Goal: Information Seeking & Learning: Find specific page/section

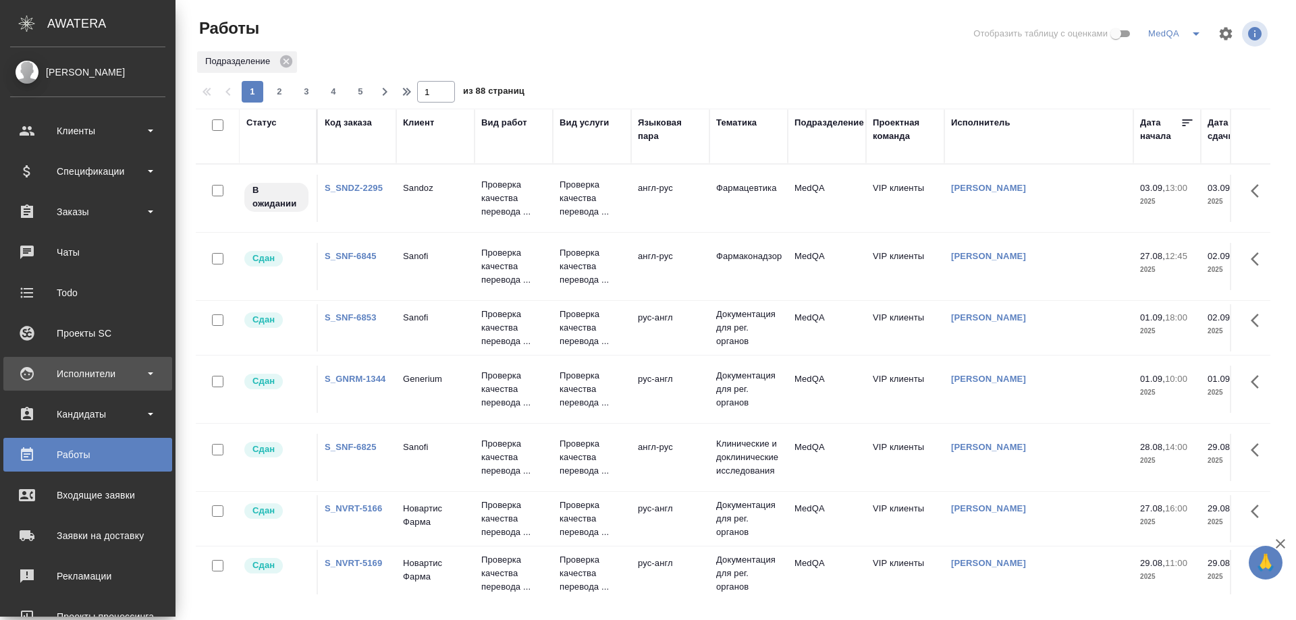
click at [80, 370] on div "Исполнители" at bounding box center [87, 374] width 155 height 20
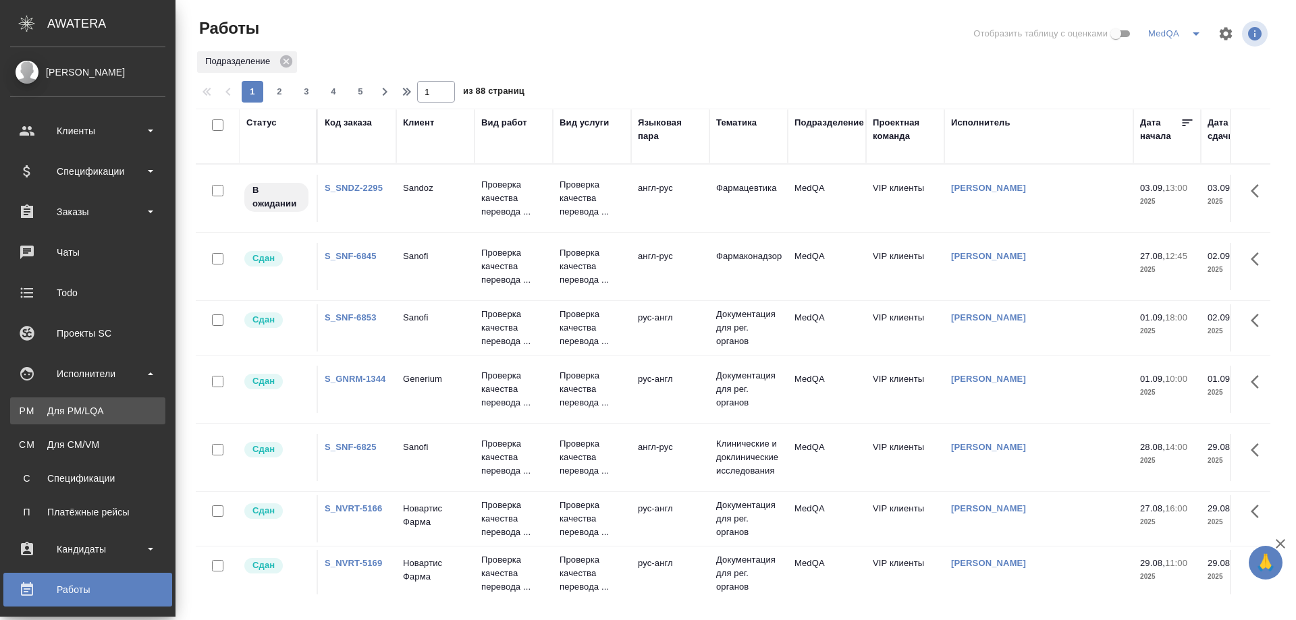
click at [76, 404] on div "Для PM/LQA" at bounding box center [88, 410] width 142 height 13
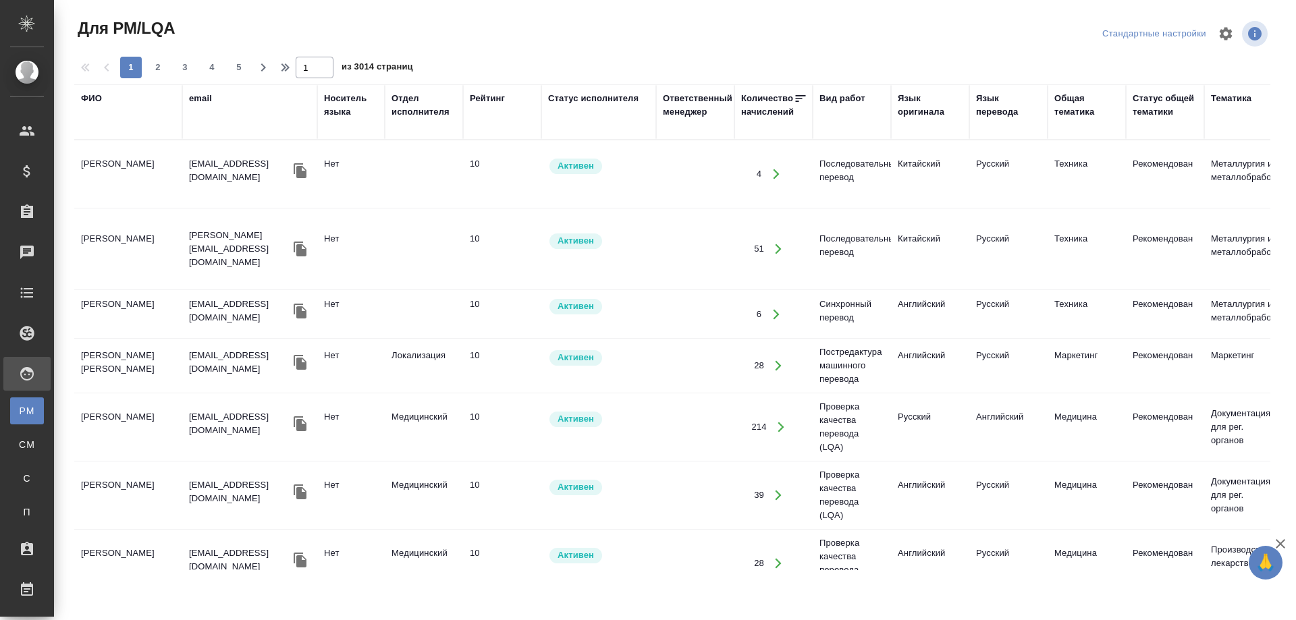
click at [92, 99] on div "ФИО" at bounding box center [91, 98] width 21 height 13
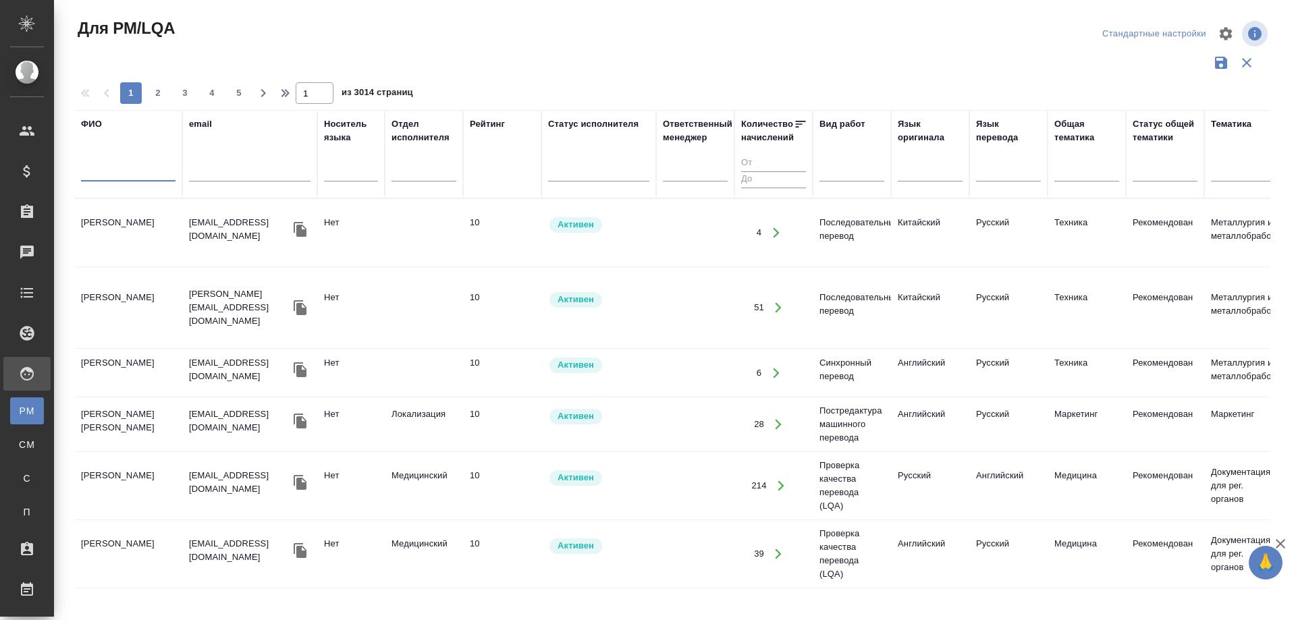
click at [109, 178] on input "text" at bounding box center [128, 173] width 94 height 17
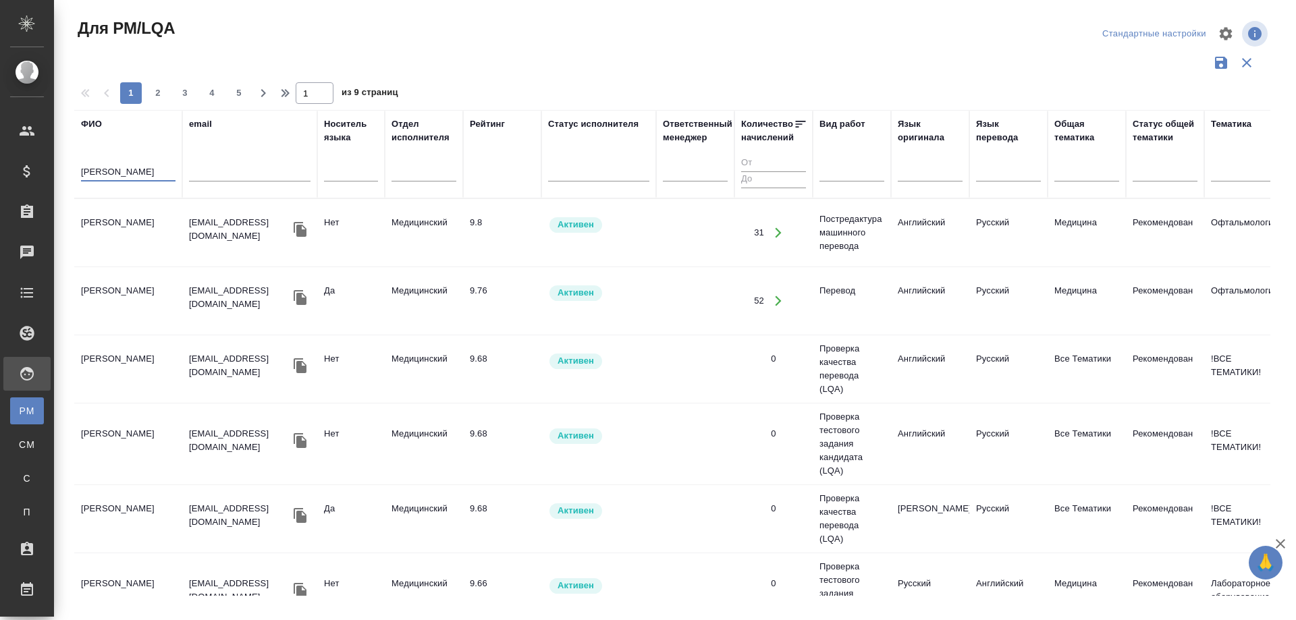
type input "Базюк"
click at [119, 224] on td "[PERSON_NAME]" at bounding box center [128, 232] width 108 height 47
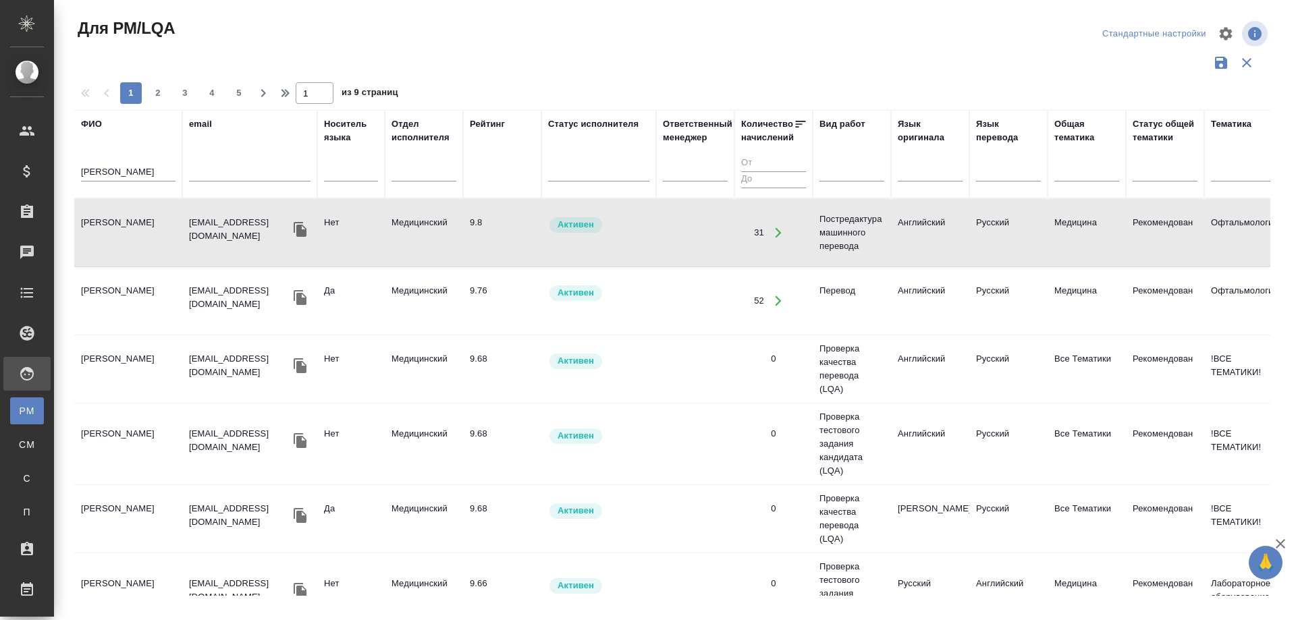
click at [119, 224] on td "[PERSON_NAME]" at bounding box center [128, 232] width 108 height 47
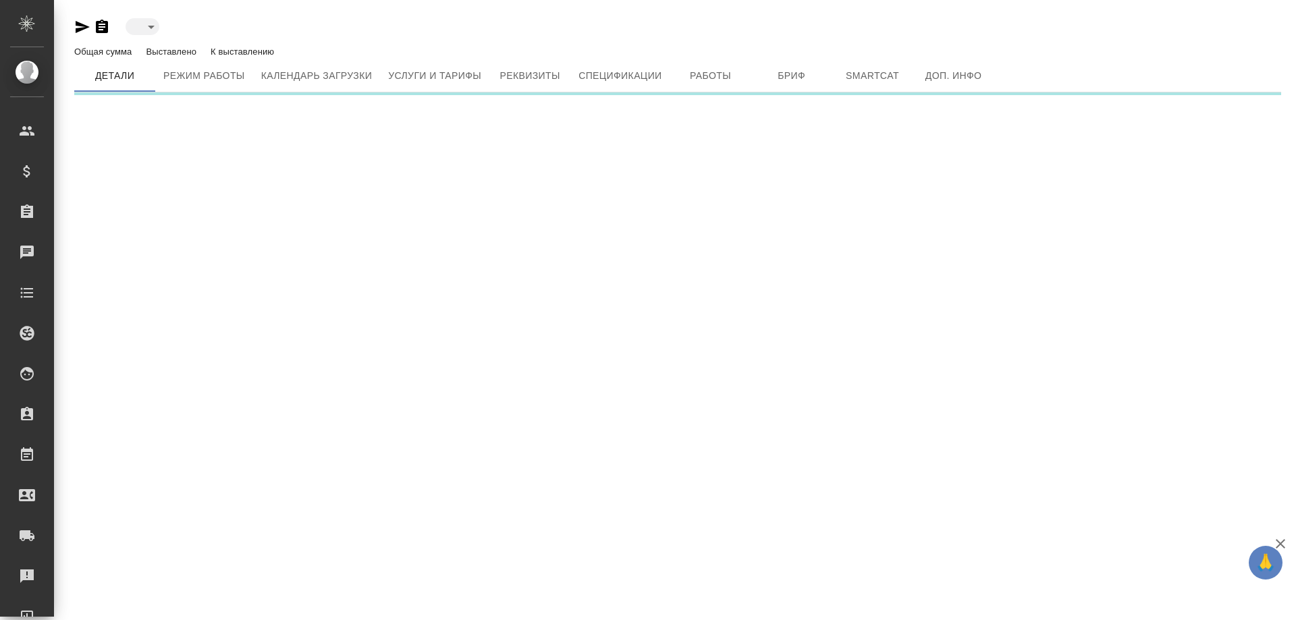
type input "active"
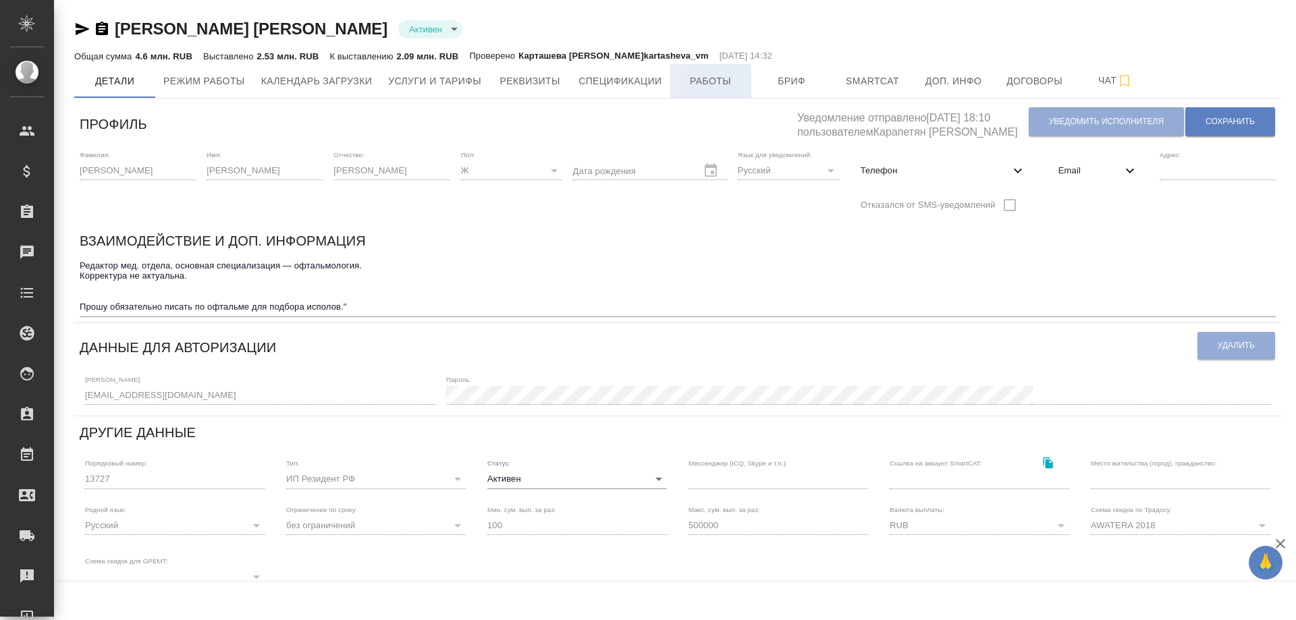
click at [723, 83] on span "Работы" at bounding box center [710, 81] width 65 height 17
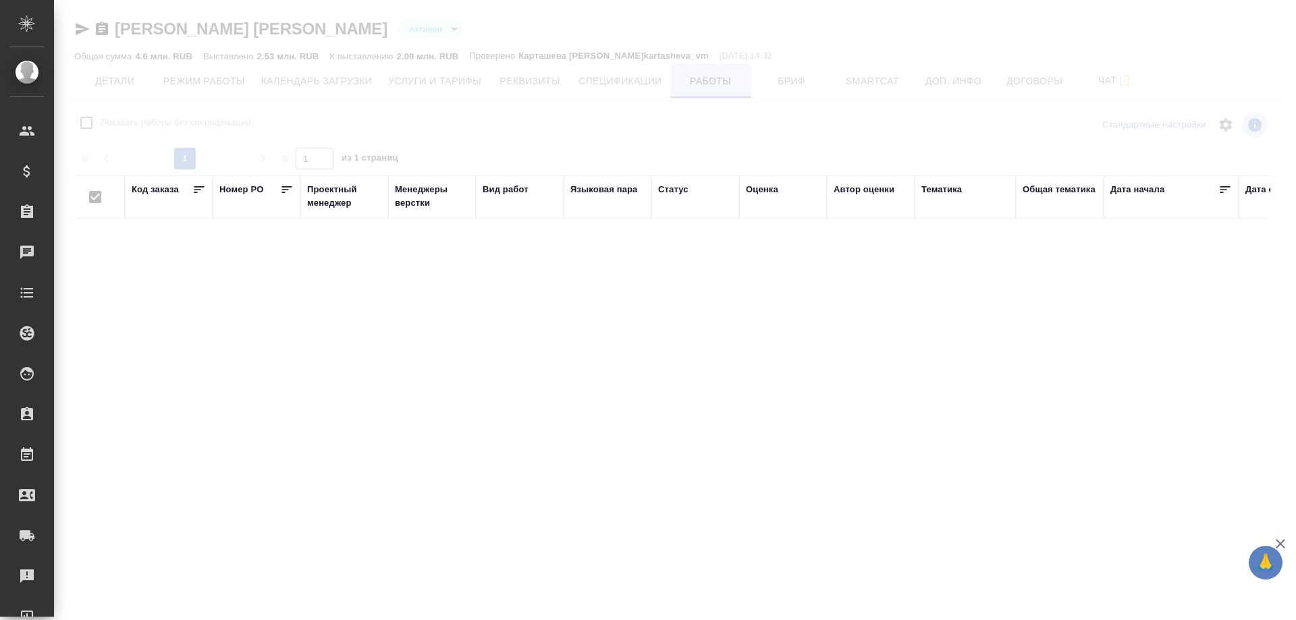
checkbox input "false"
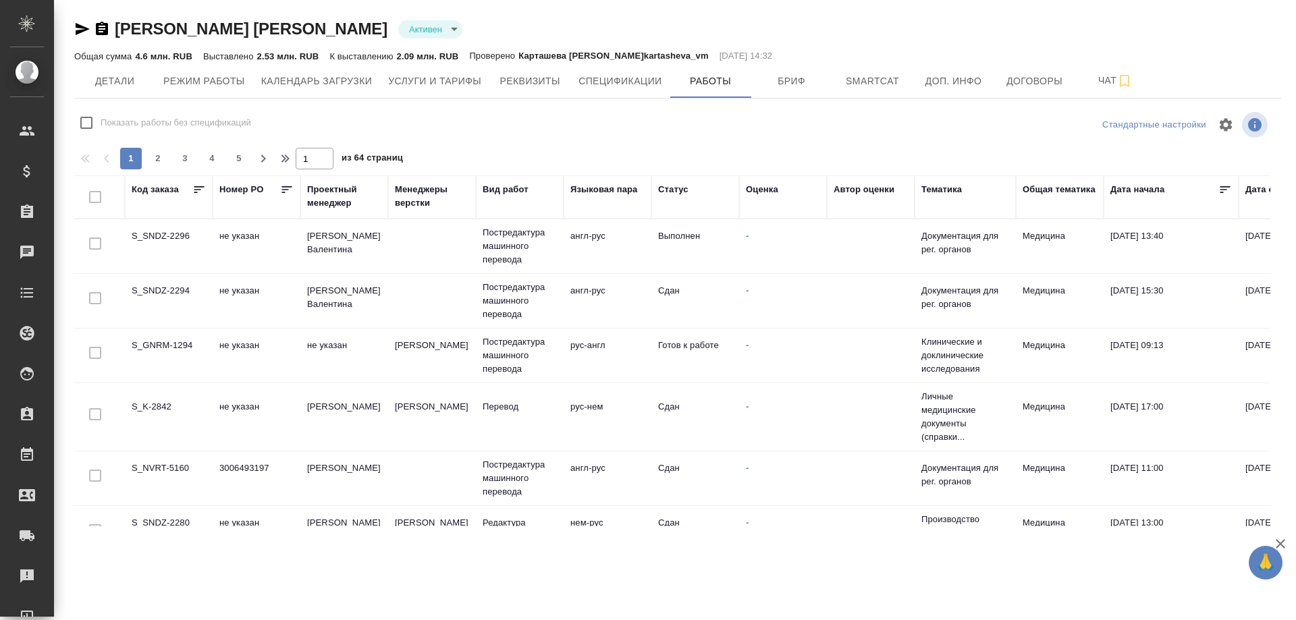
click at [176, 233] on td "S_SNDZ-2296" at bounding box center [169, 246] width 88 height 47
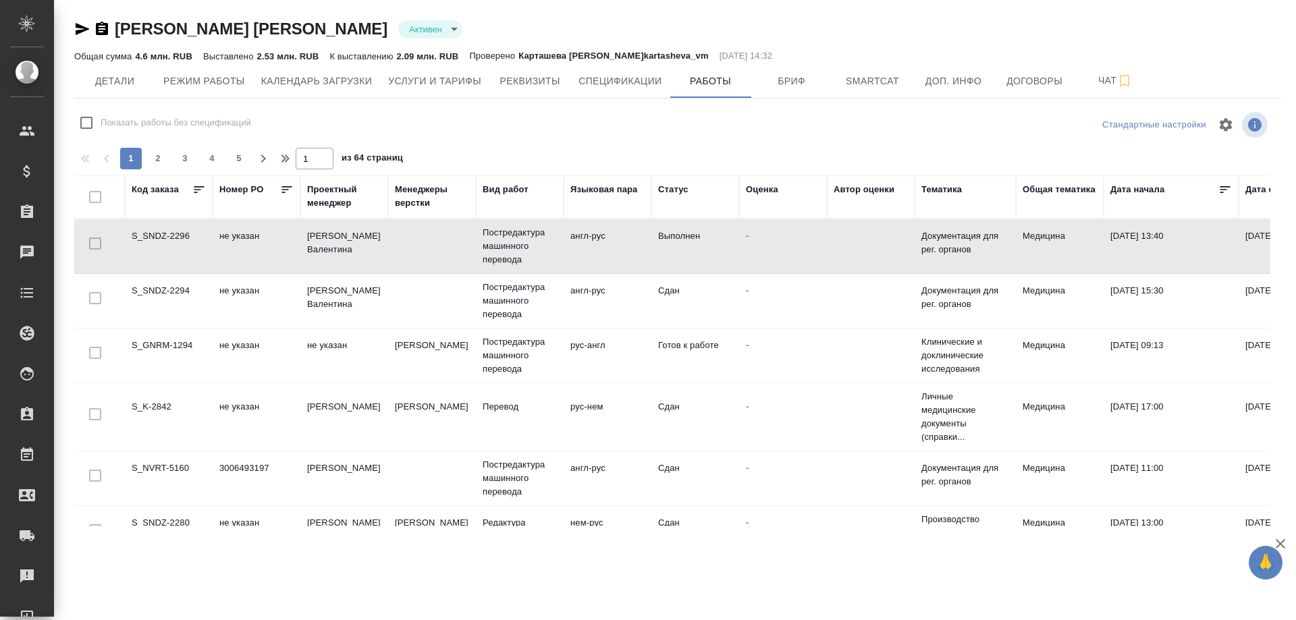
click at [176, 233] on td "S_SNDZ-2296" at bounding box center [169, 246] width 88 height 47
click at [166, 291] on td "S_SNDZ-2294" at bounding box center [169, 300] width 88 height 47
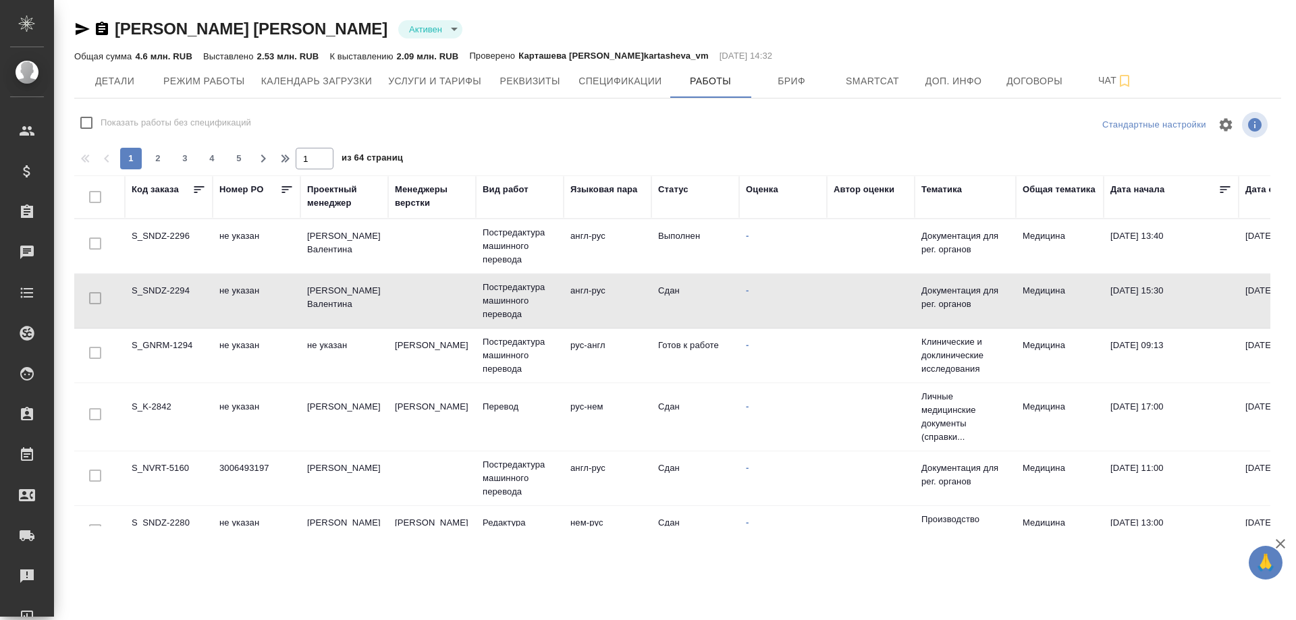
click at [166, 291] on td "S_SNDZ-2294" at bounding box center [169, 300] width 88 height 47
click at [179, 468] on td "S_NVRT-5160" at bounding box center [169, 478] width 88 height 47
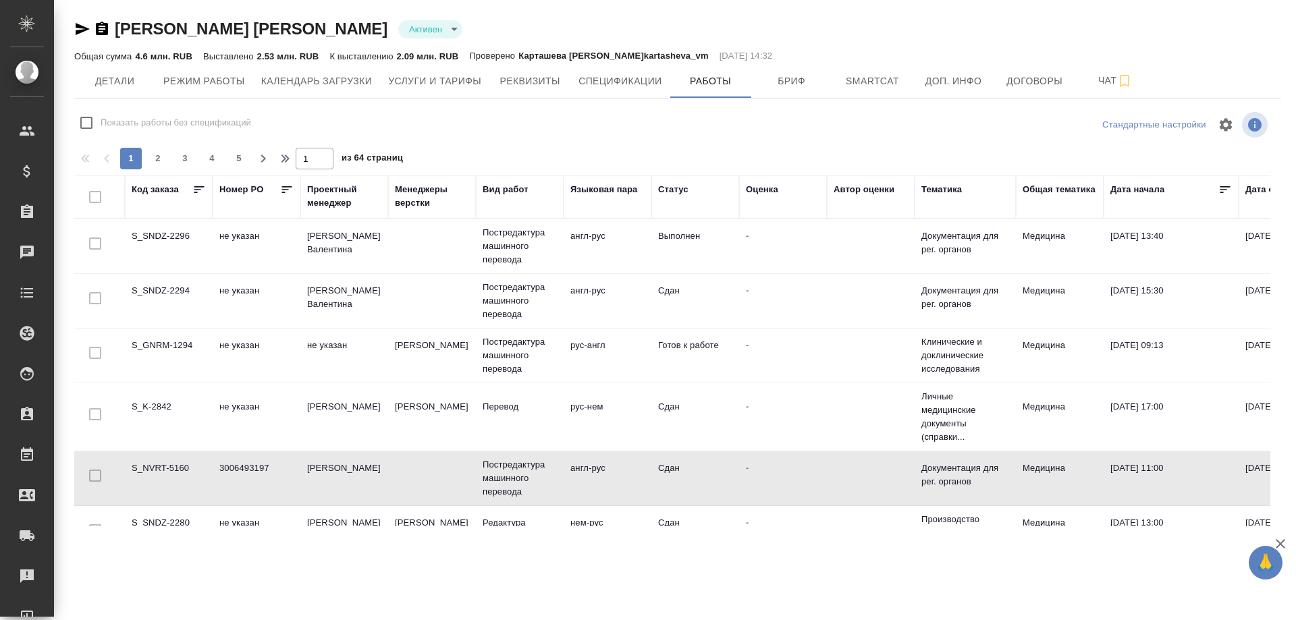
click at [179, 468] on td "S_NVRT-5160" at bounding box center [169, 478] width 88 height 47
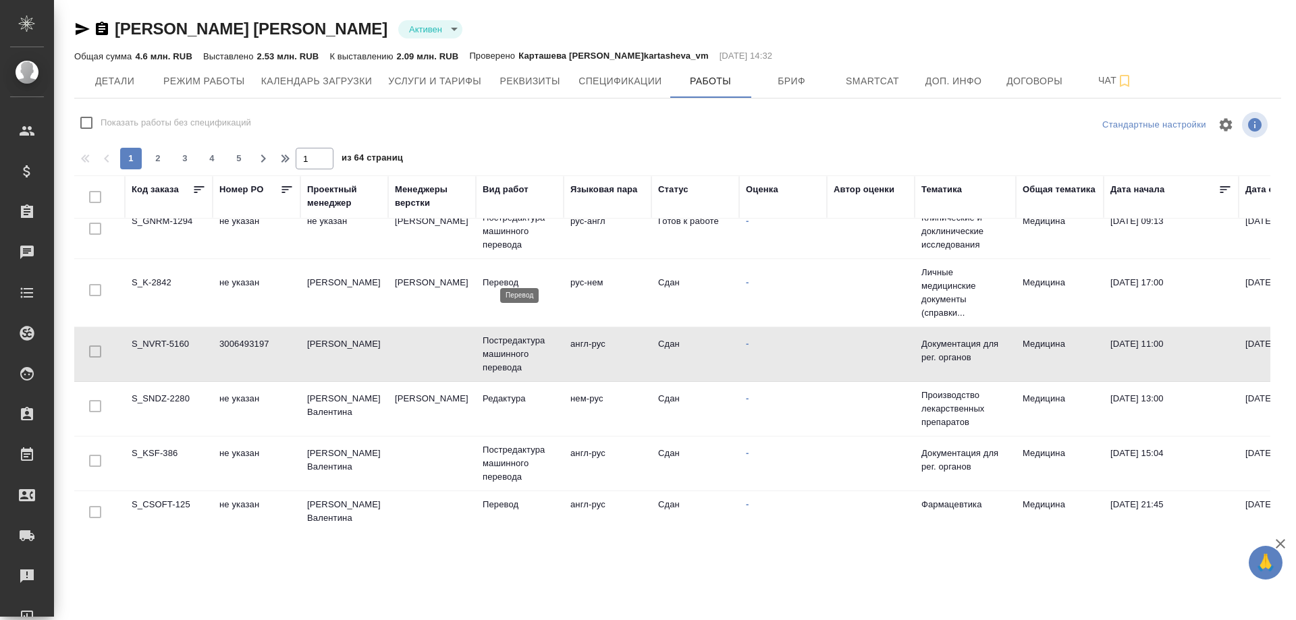
scroll to position [135, 0]
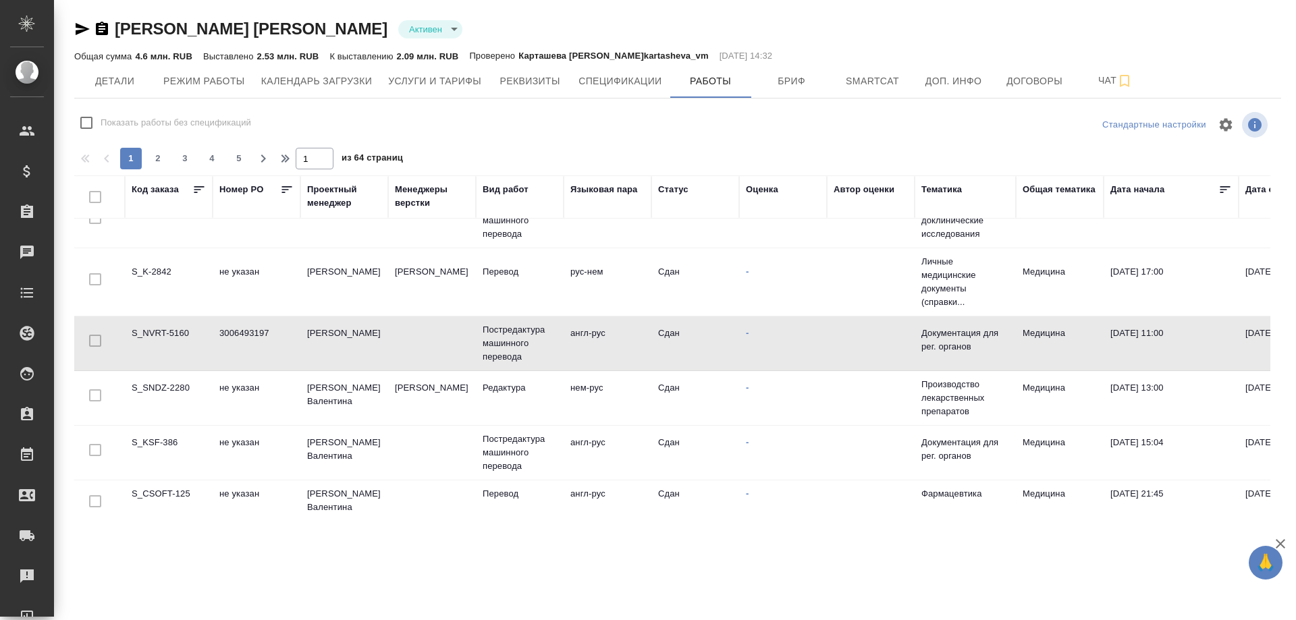
click at [173, 387] on td "S_SNDZ-2280" at bounding box center [169, 398] width 88 height 47
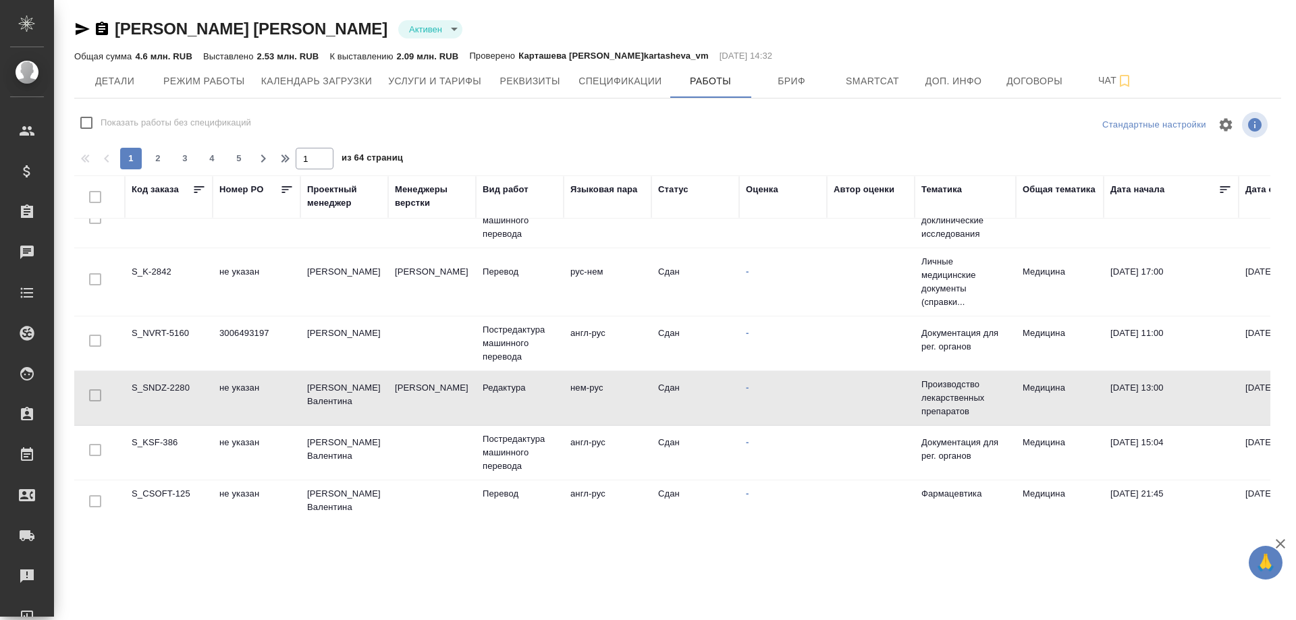
click at [173, 387] on td "S_SNDZ-2280" at bounding box center [169, 398] width 88 height 47
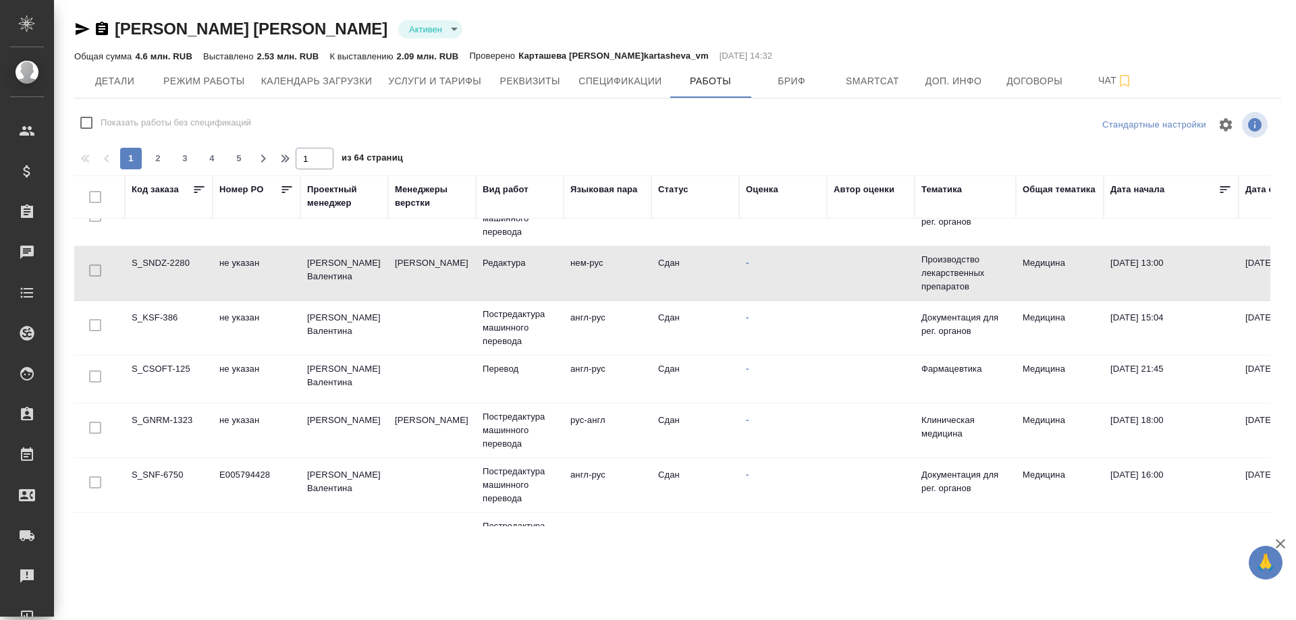
scroll to position [270, 0]
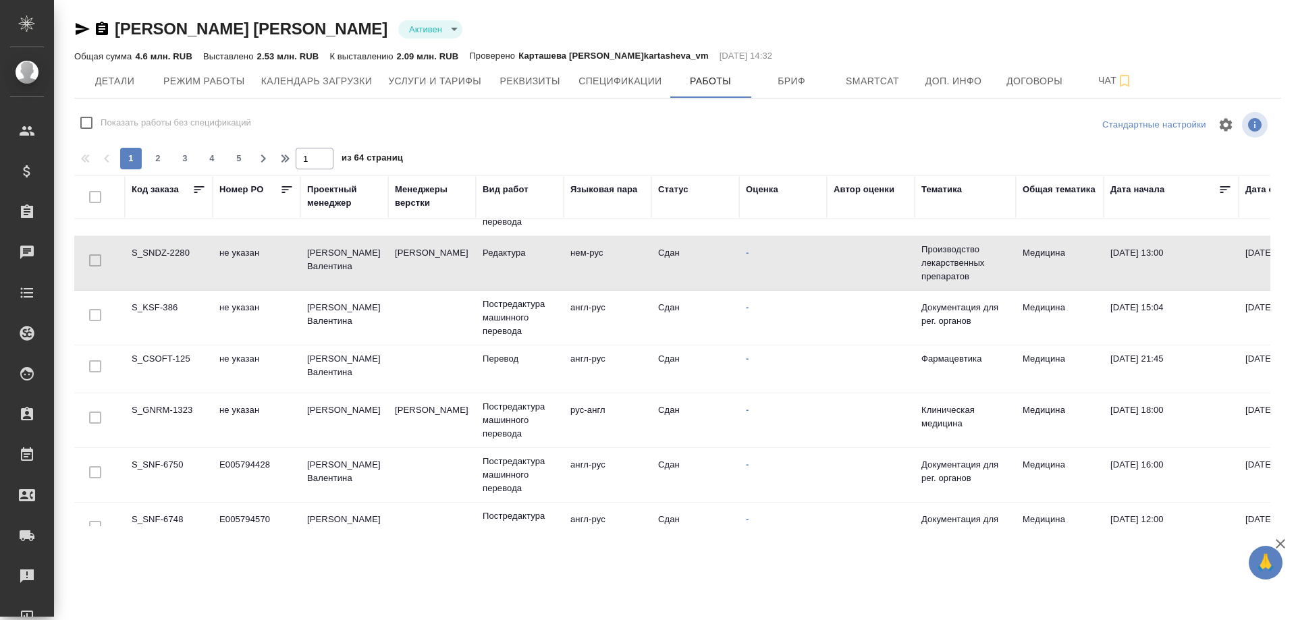
click at [156, 308] on td "S_KSF-386" at bounding box center [169, 317] width 88 height 47
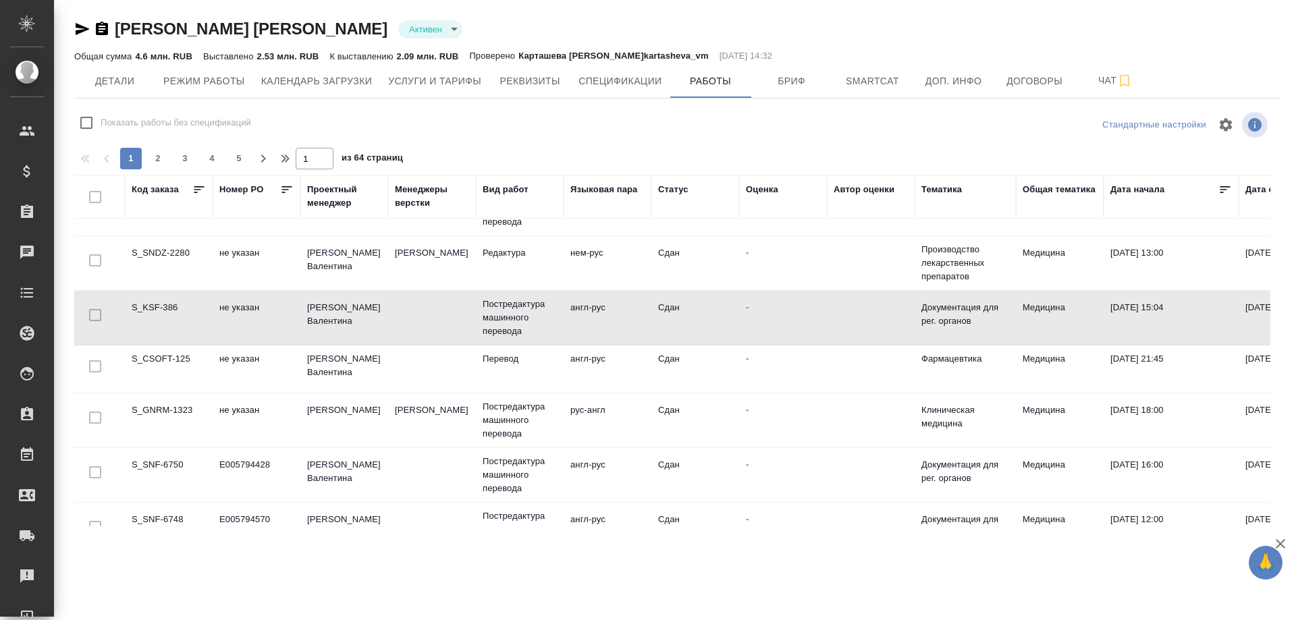
click at [156, 308] on td "S_KSF-386" at bounding box center [169, 317] width 88 height 47
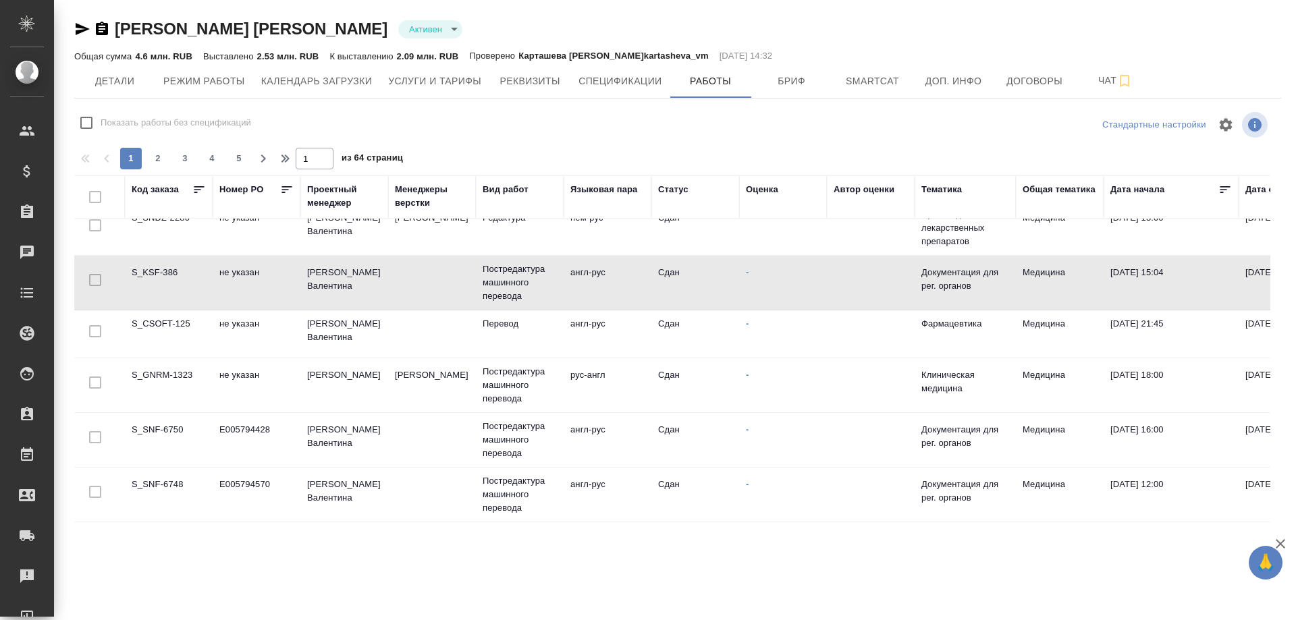
scroll to position [337, 0]
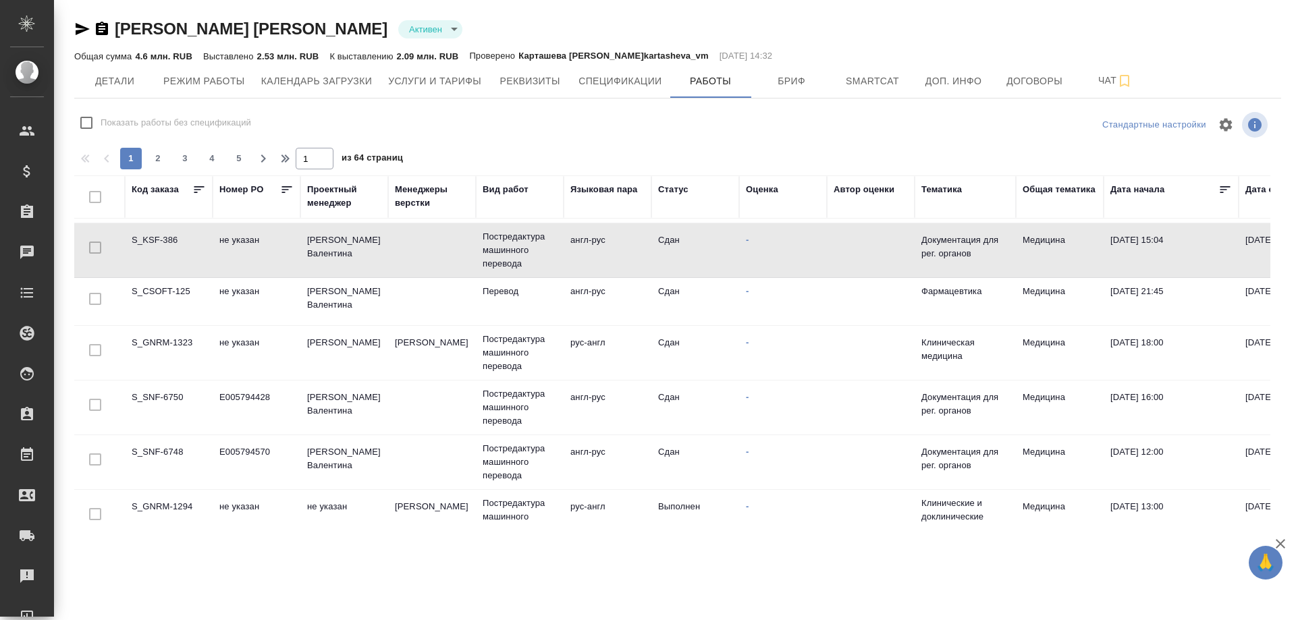
click at [157, 339] on td "S_GNRM-1323" at bounding box center [169, 352] width 88 height 47
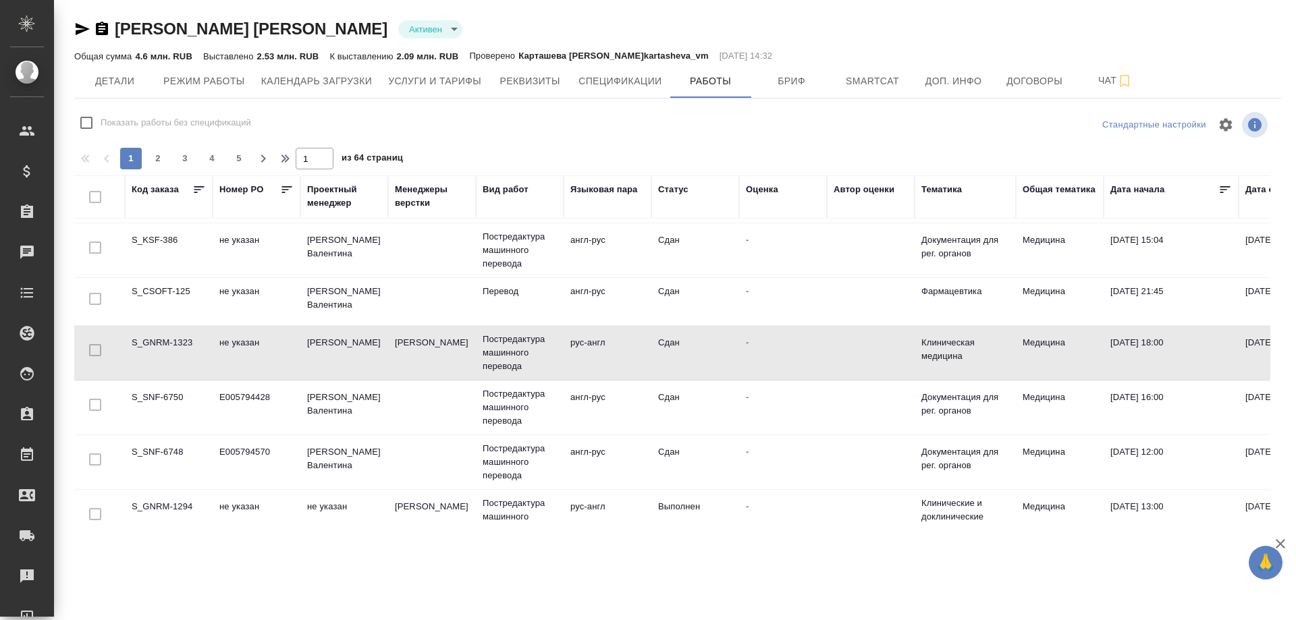
click at [157, 339] on td "S_GNRM-1323" at bounding box center [169, 352] width 88 height 47
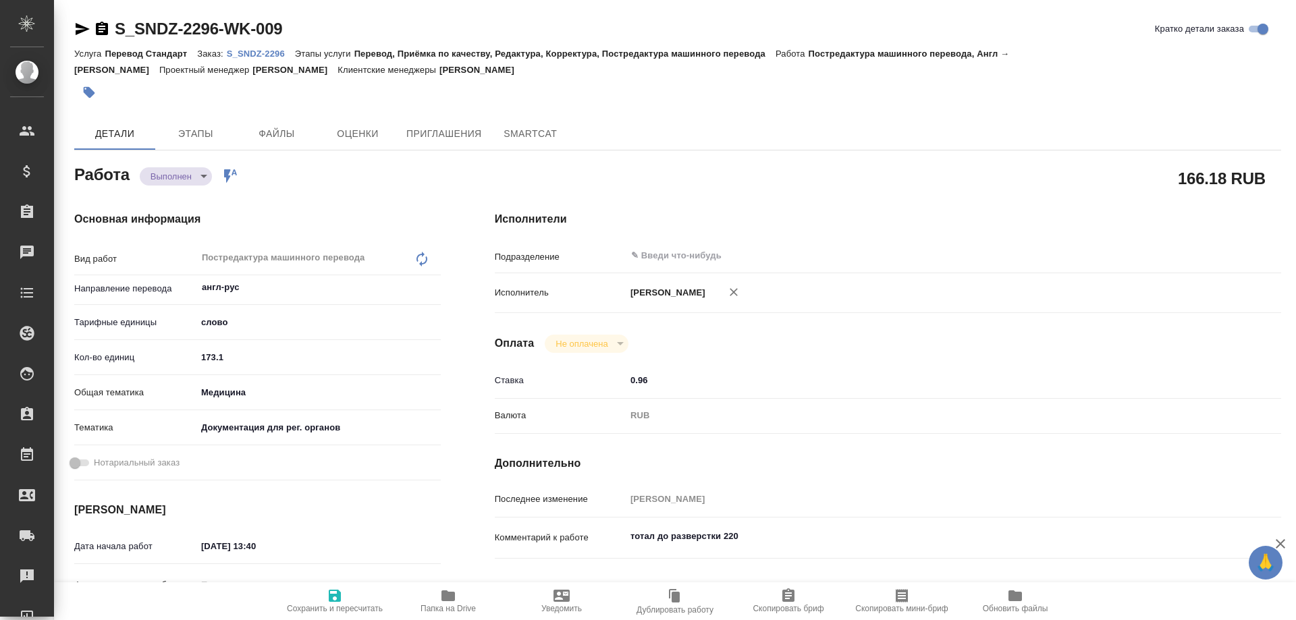
type textarea "x"
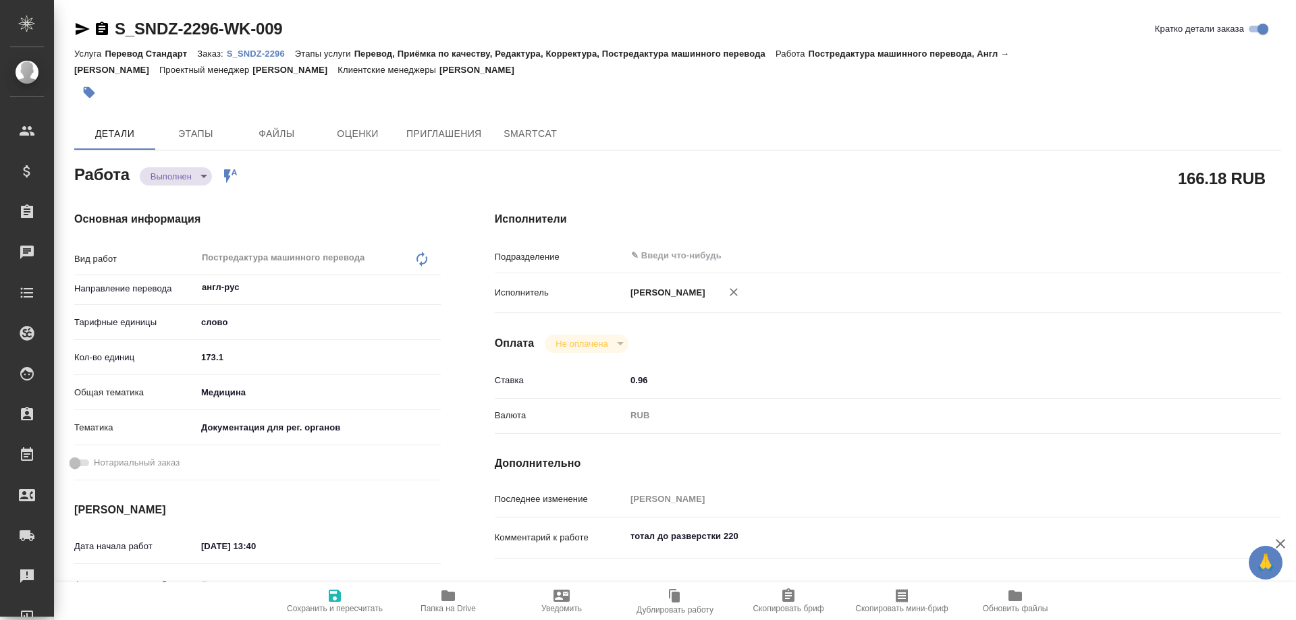
type textarea "x"
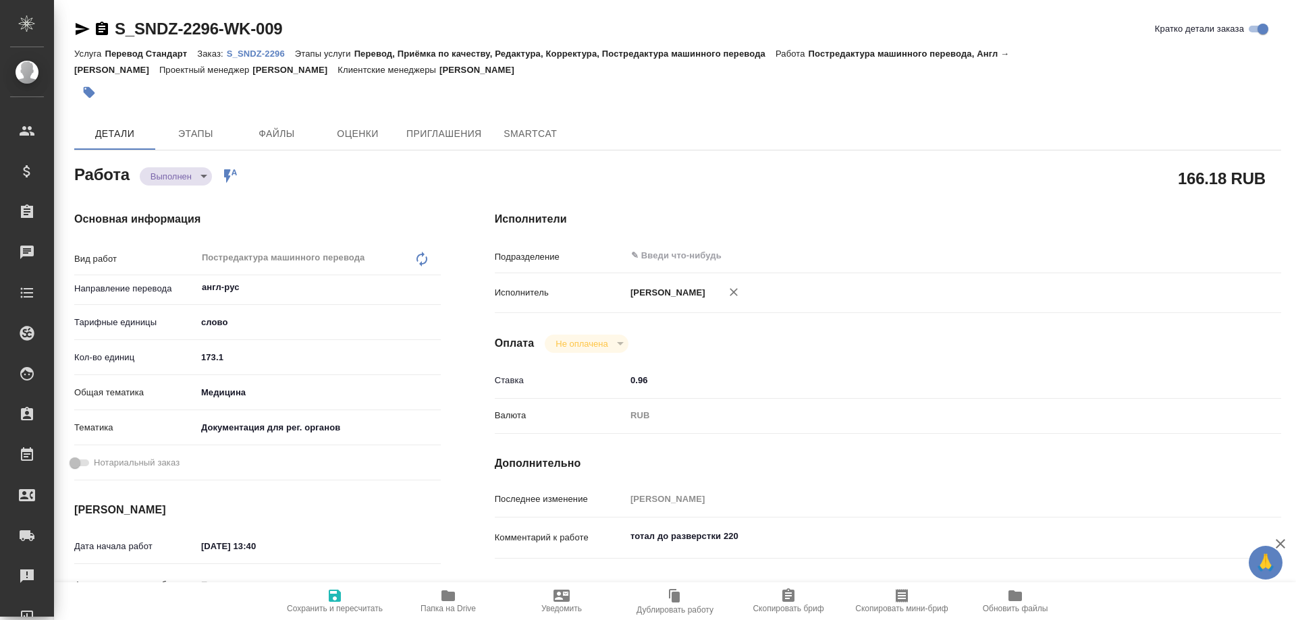
type textarea "x"
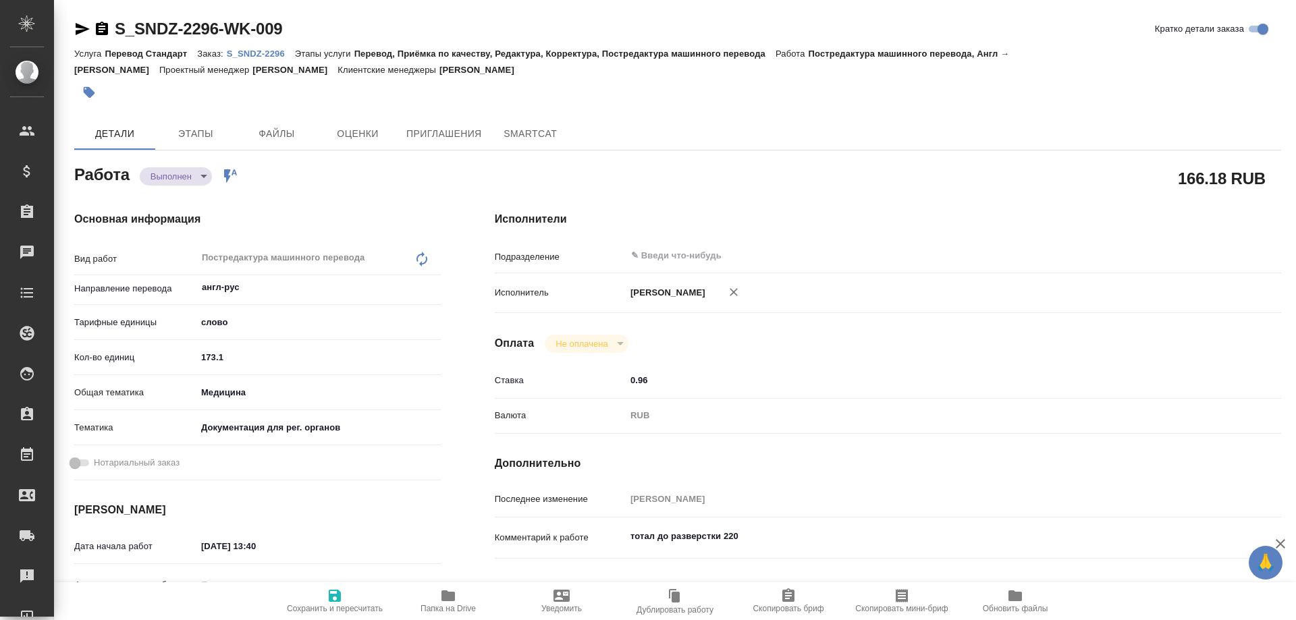
type textarea "x"
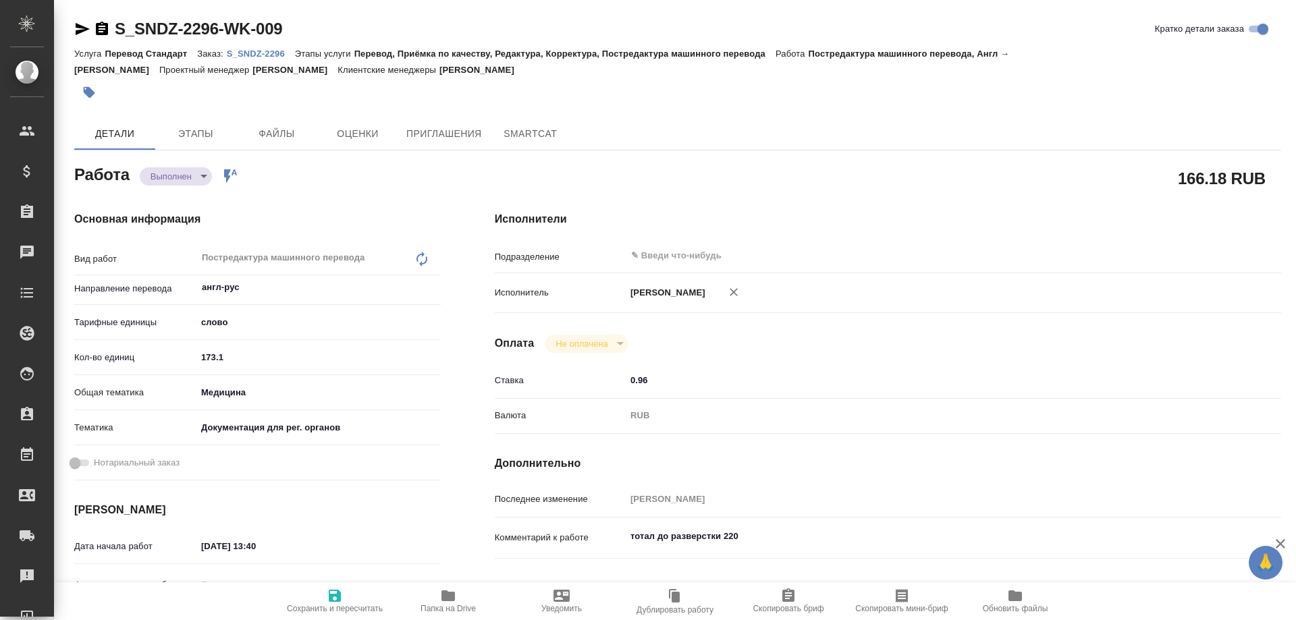
type textarea "x"
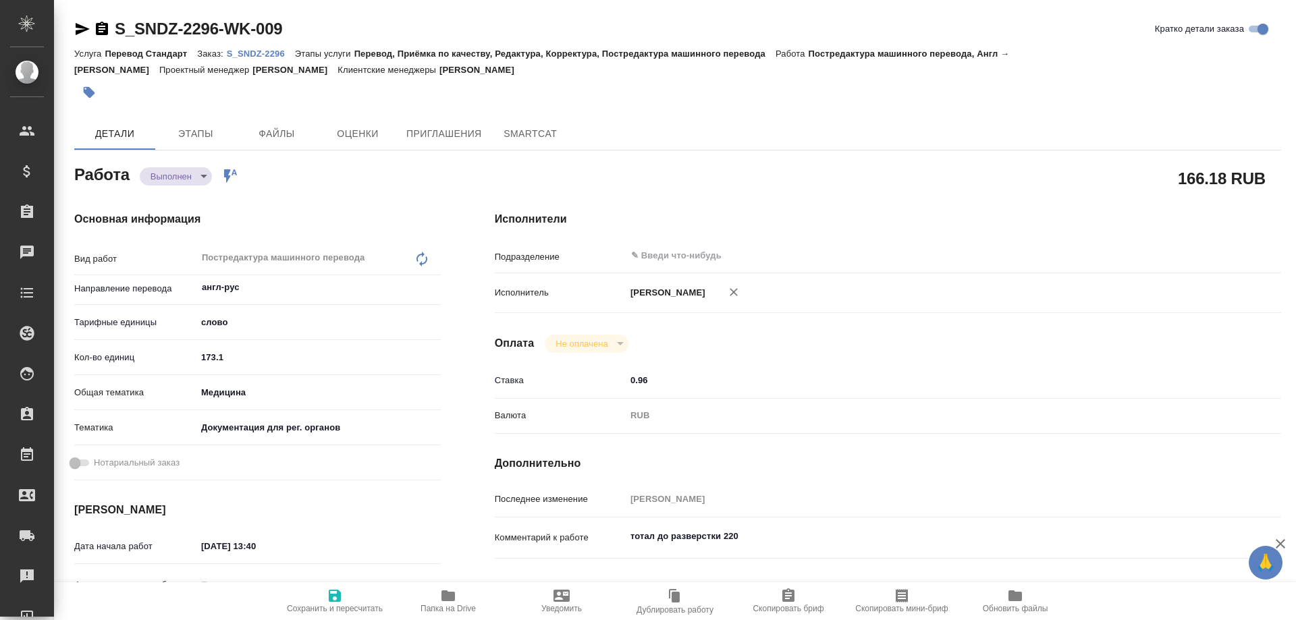
type textarea "x"
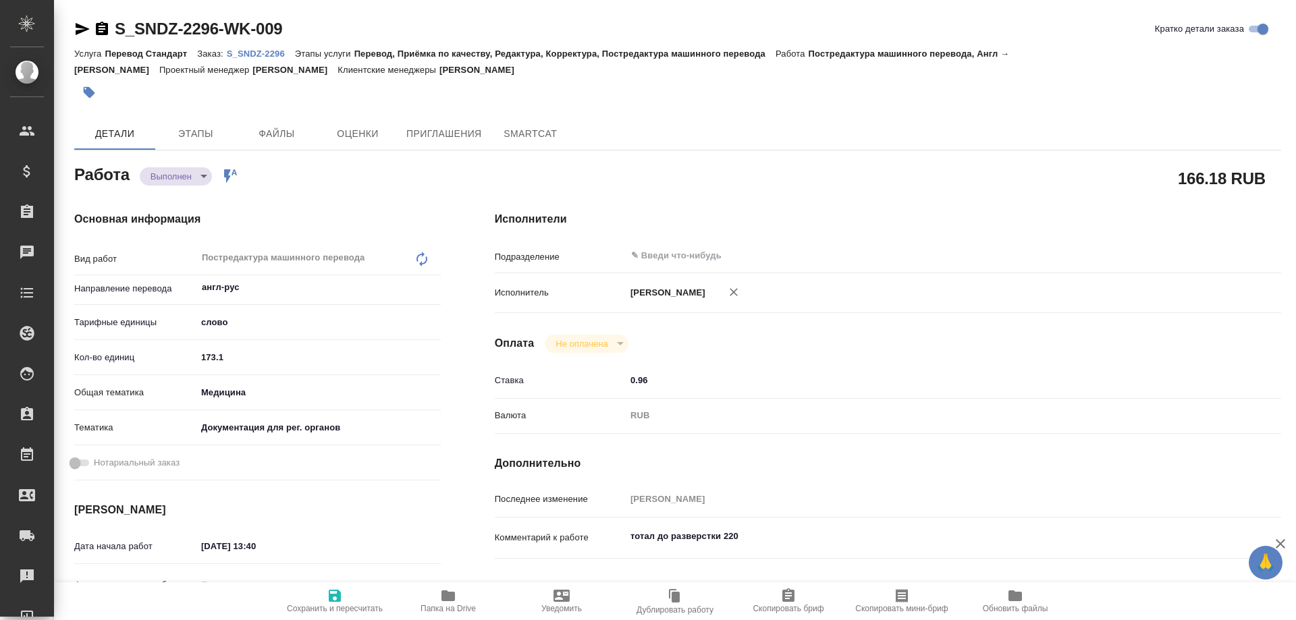
type textarea "x"
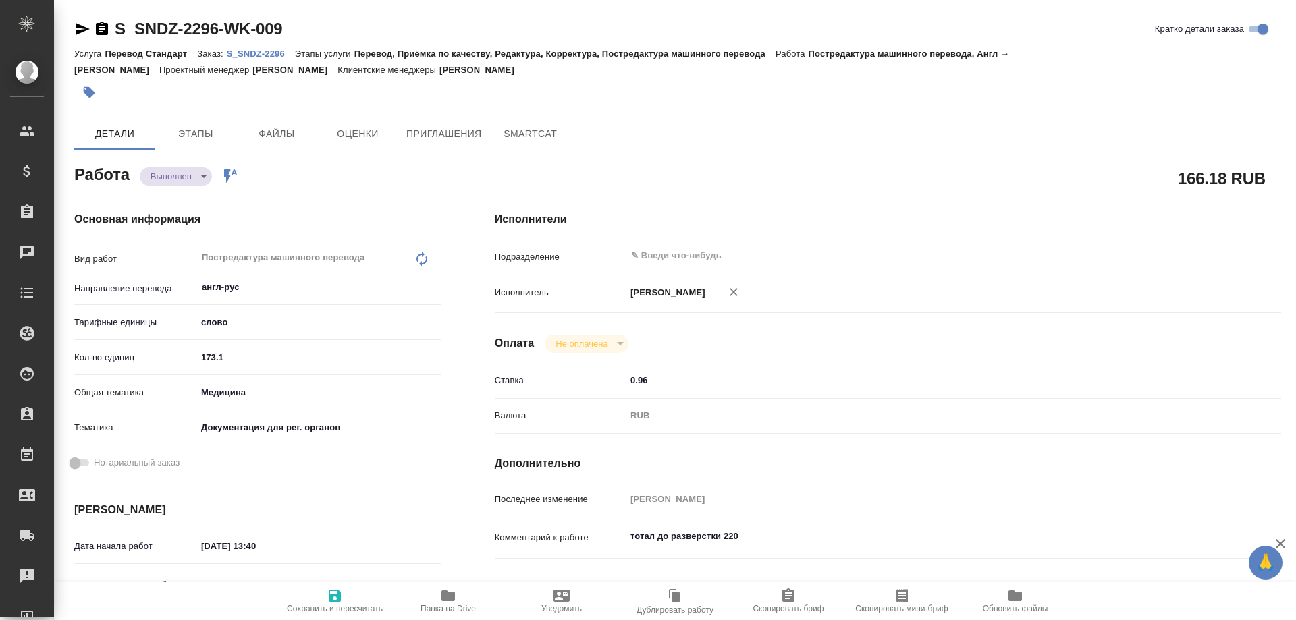
type textarea "x"
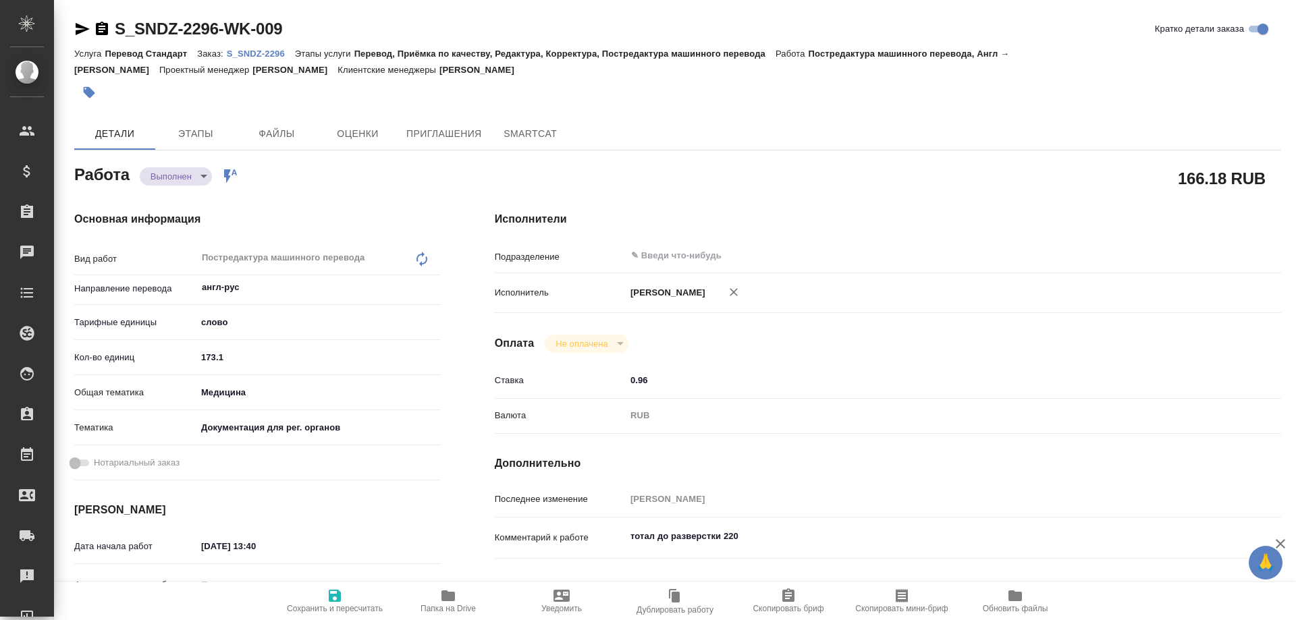
type textarea "x"
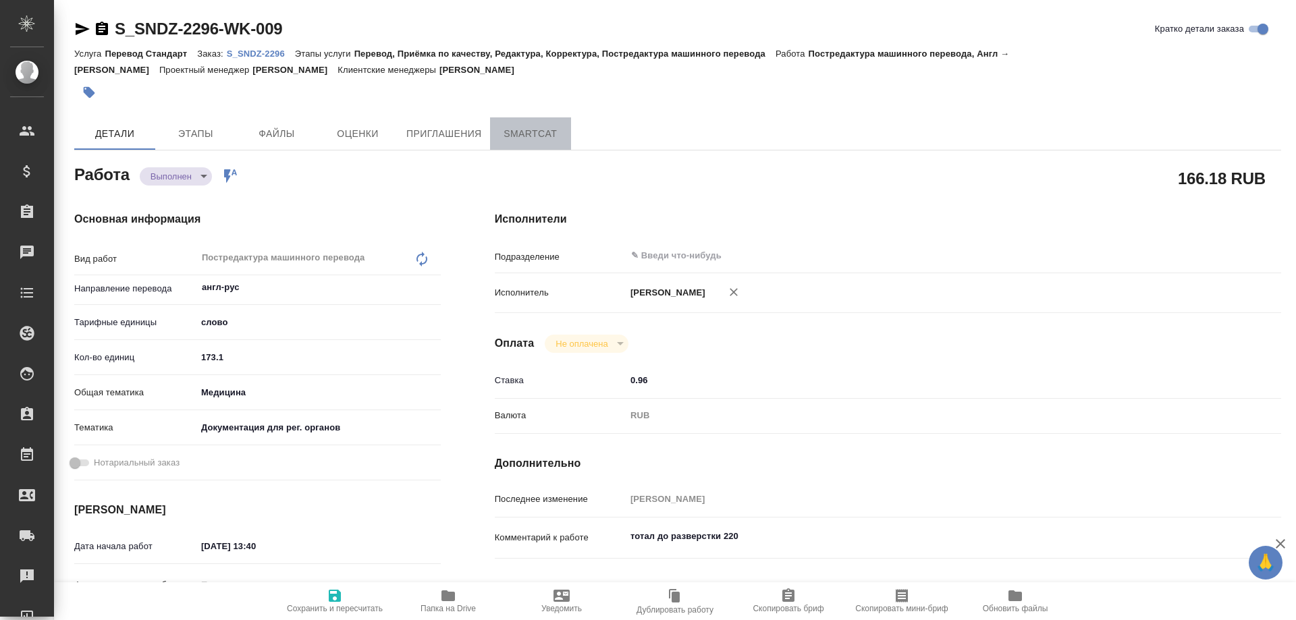
click at [530, 144] on button "SmartCat" at bounding box center [530, 133] width 81 height 32
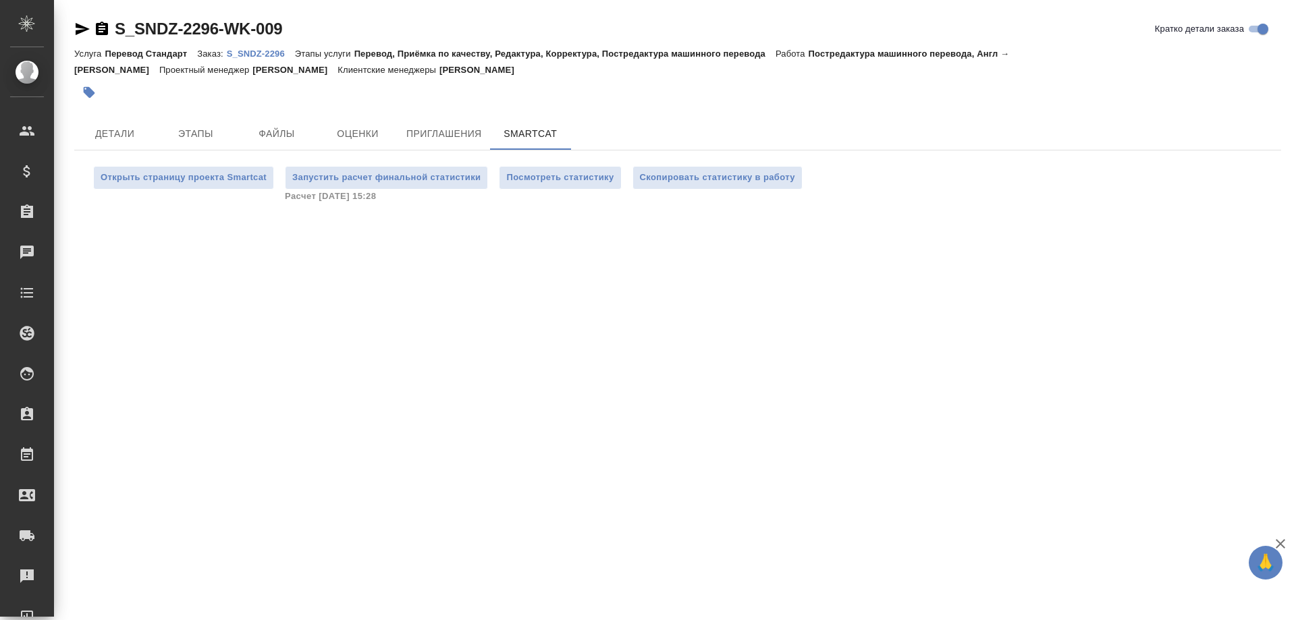
click at [275, 52] on p "S_SNDZ-2296" at bounding box center [261, 54] width 68 height 10
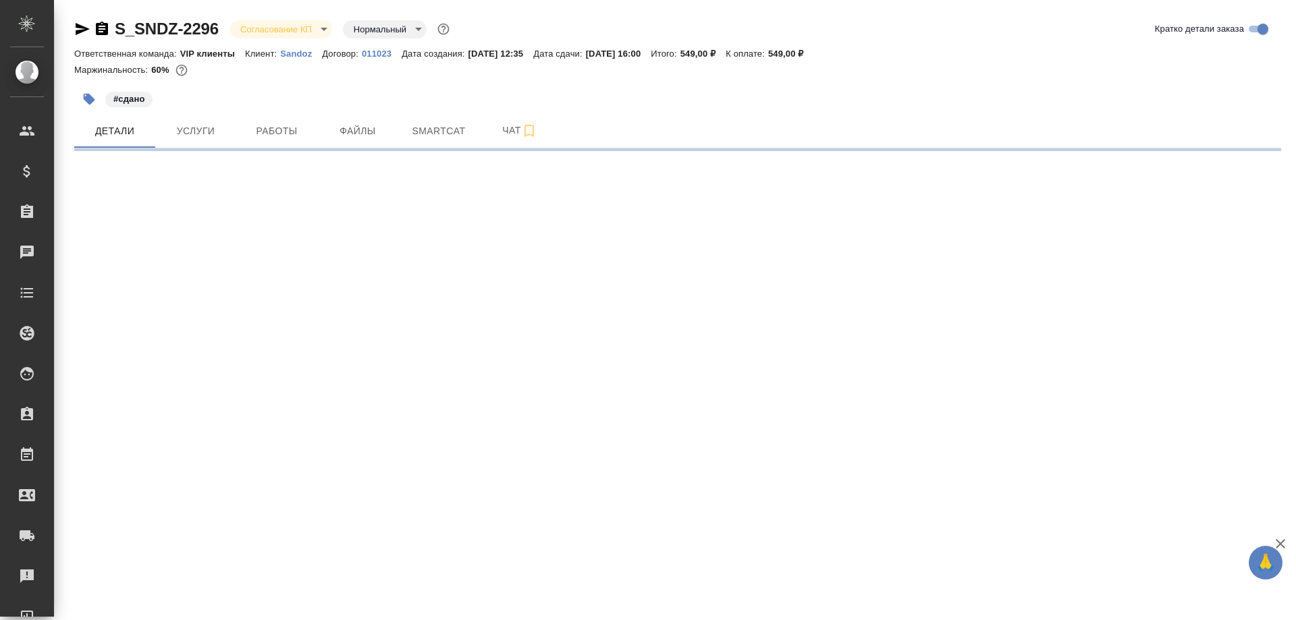
select select "RU"
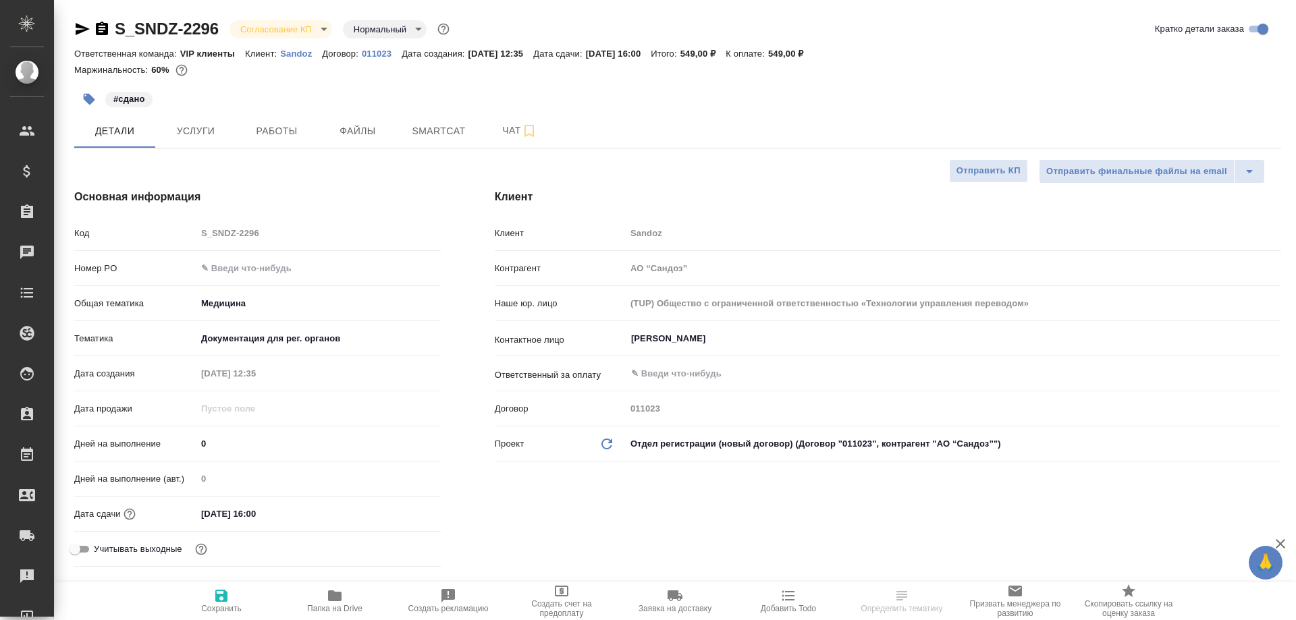
type textarea "x"
click at [431, 133] on span "Smartcat" at bounding box center [438, 131] width 65 height 17
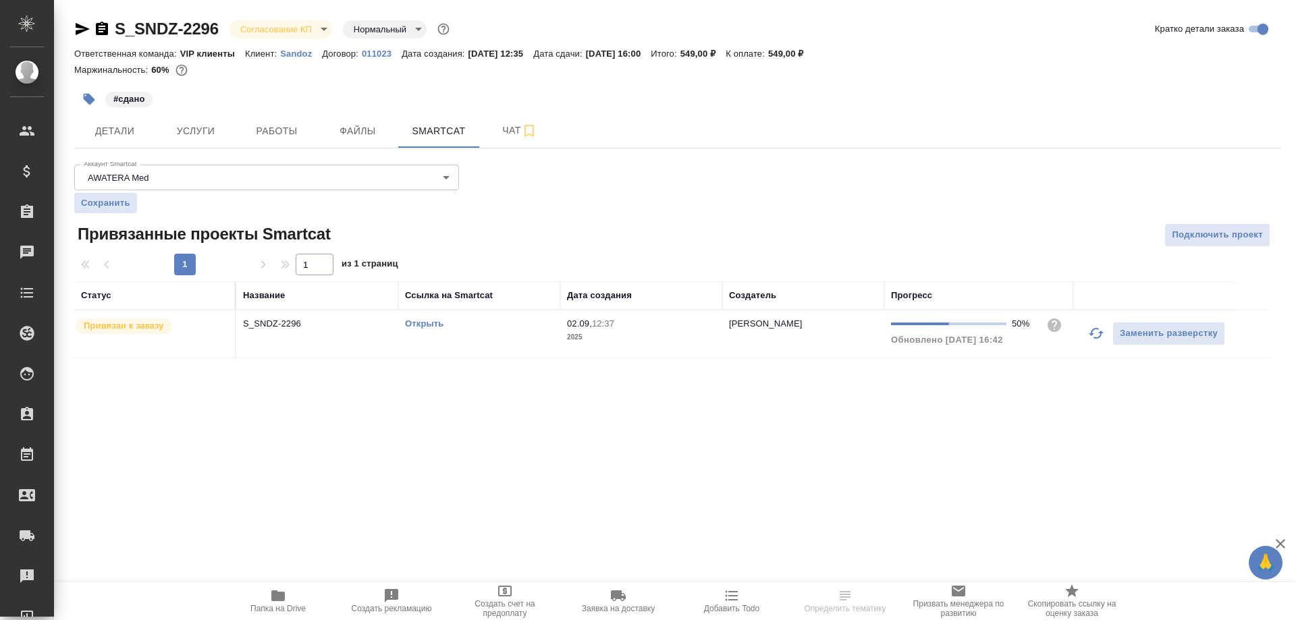
click at [431, 323] on link "Открыть" at bounding box center [424, 324] width 38 height 10
click at [420, 326] on link "Открыть" at bounding box center [424, 324] width 38 height 10
click at [435, 325] on link "Открыть" at bounding box center [424, 324] width 38 height 10
click at [416, 323] on link "Открыть" at bounding box center [424, 324] width 38 height 10
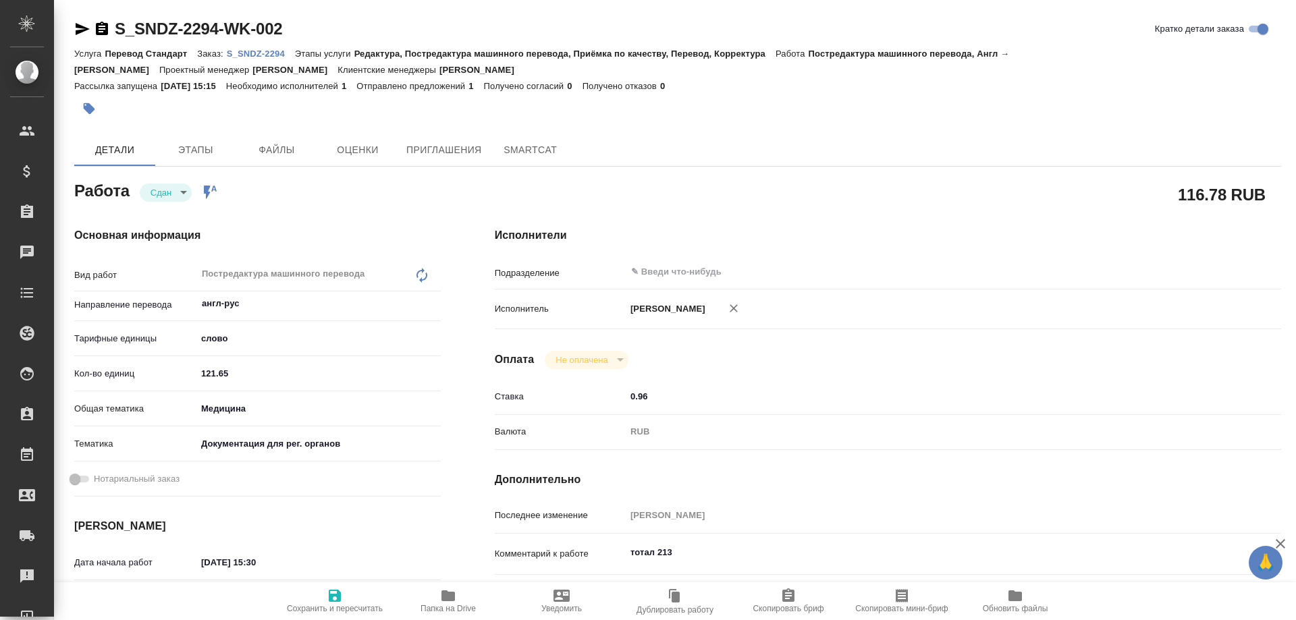
type textarea "x"
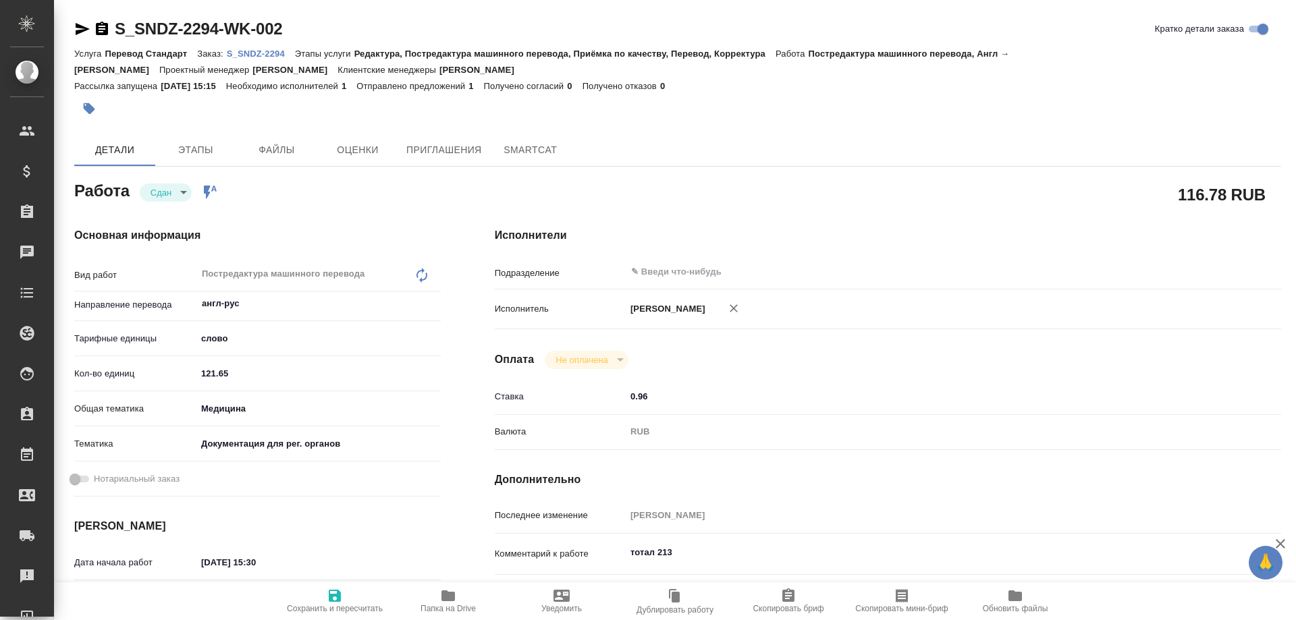
type textarea "x"
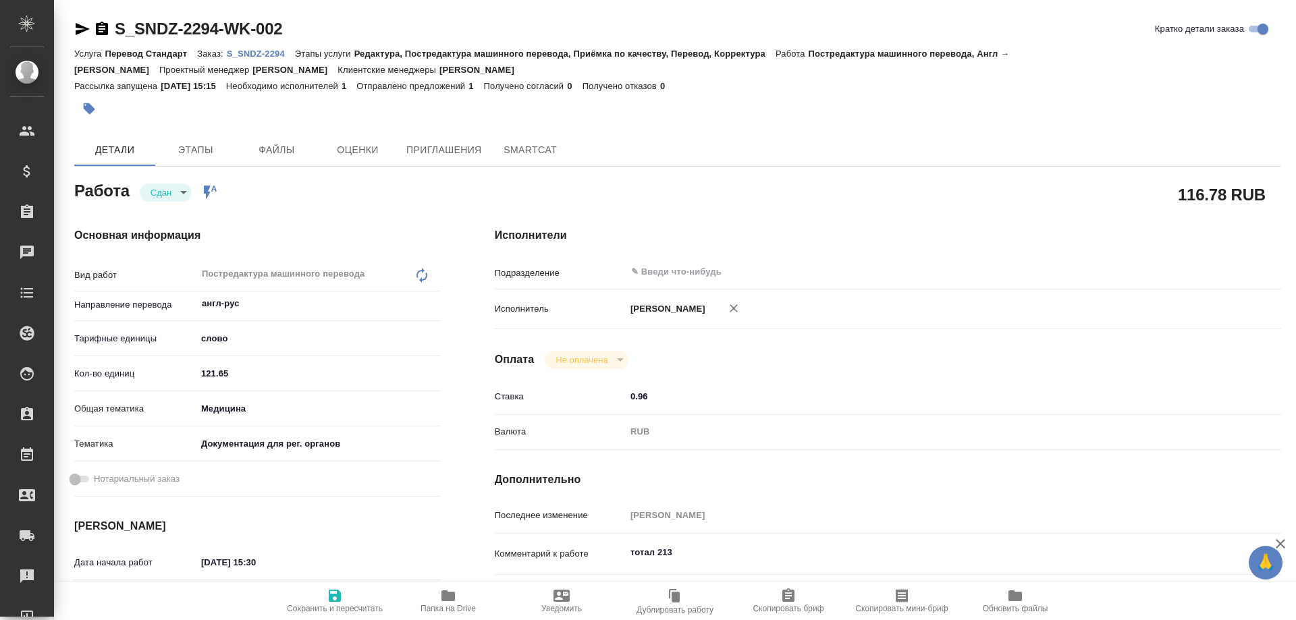
type textarea "x"
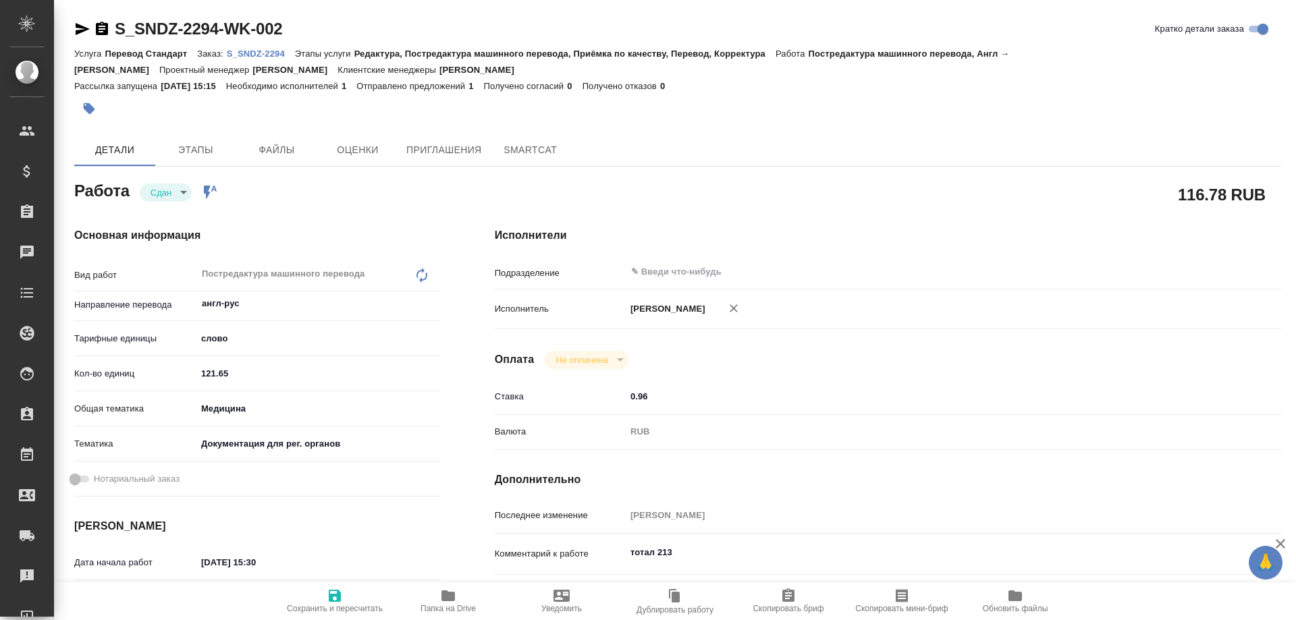
type textarea "x"
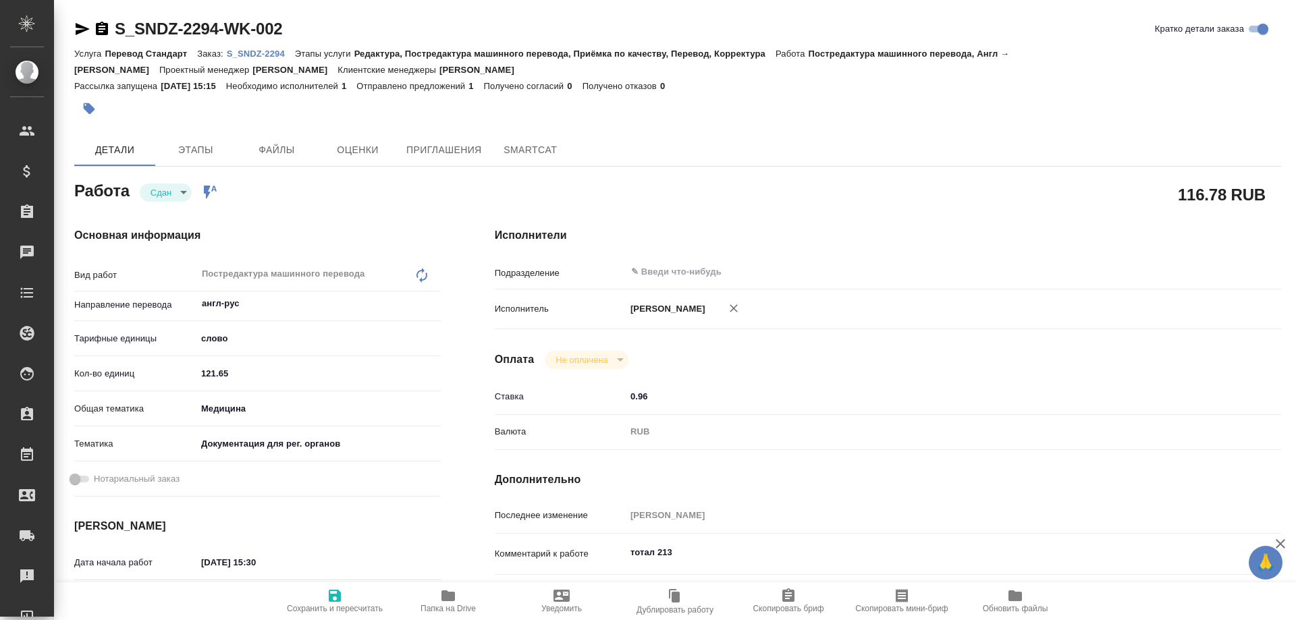
type textarea "x"
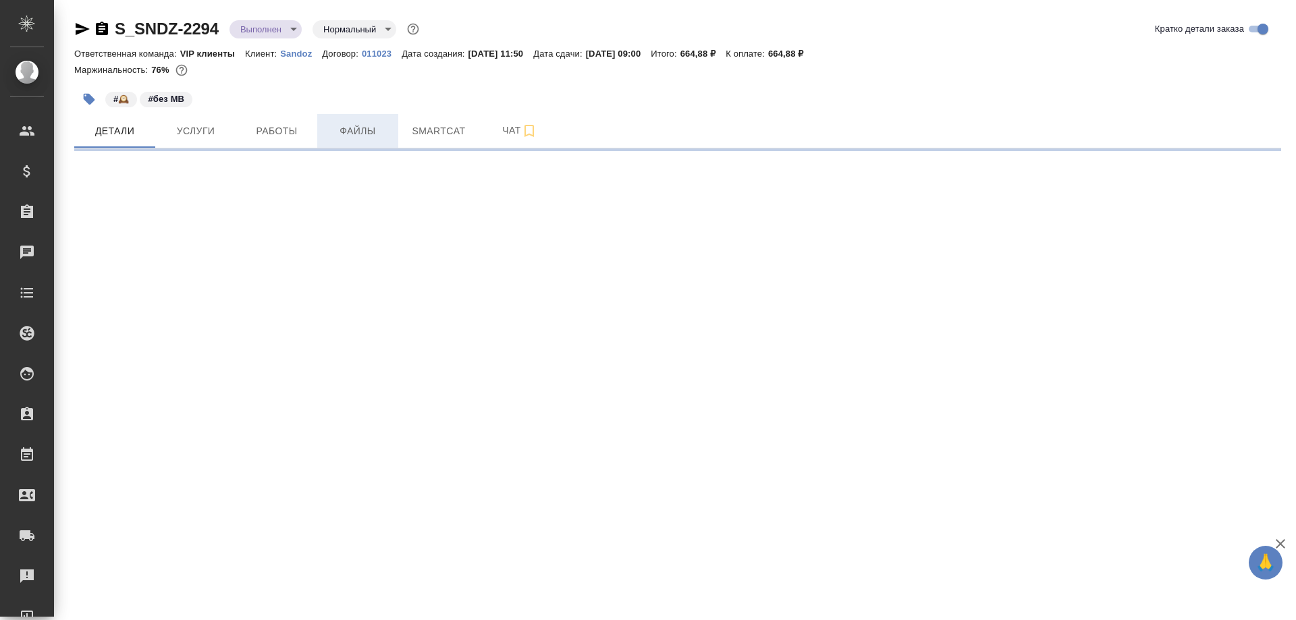
select select "RU"
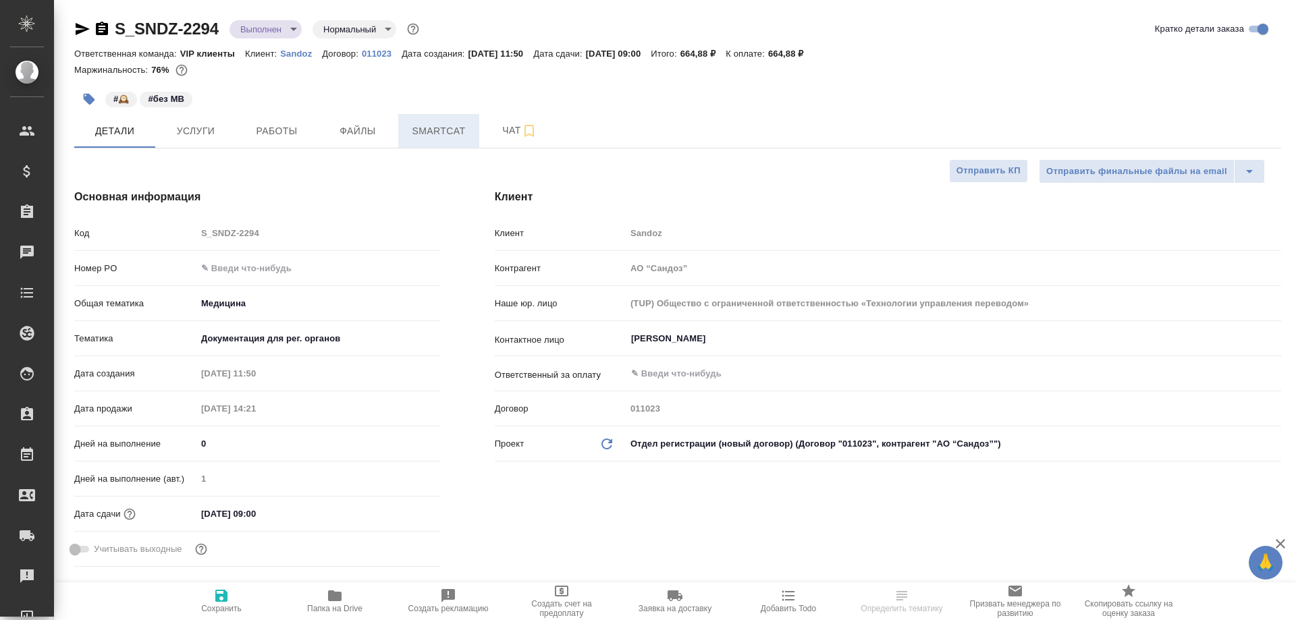
type textarea "x"
click at [437, 126] on span "Smartcat" at bounding box center [438, 131] width 65 height 17
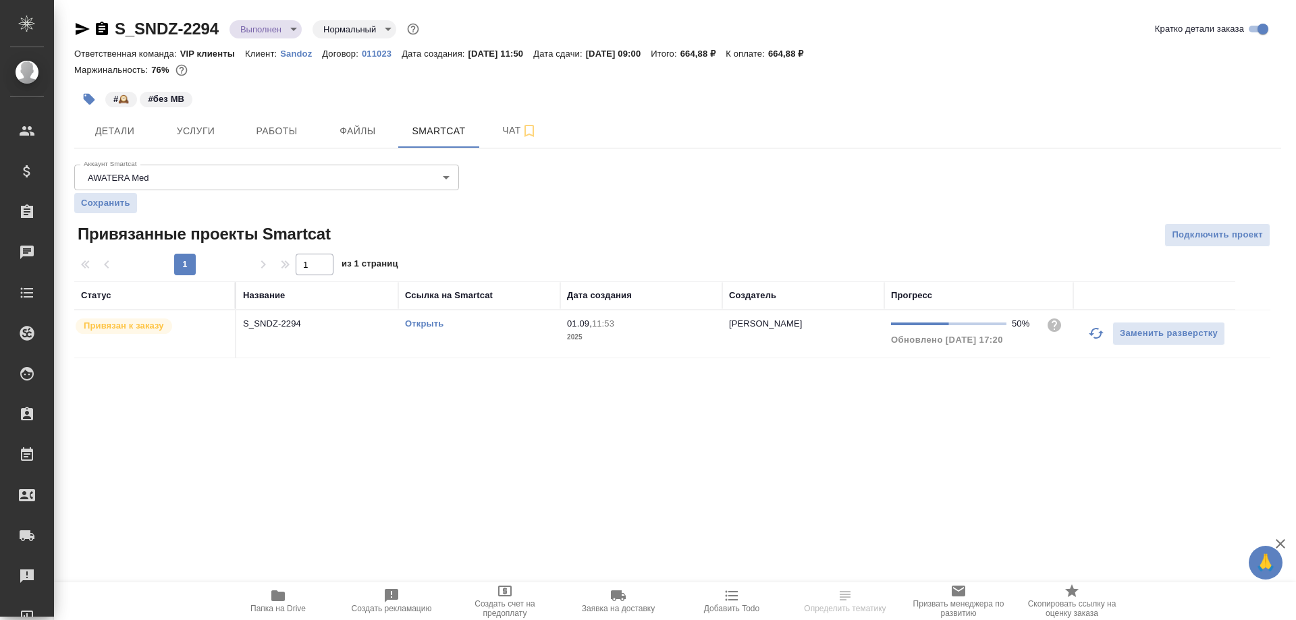
click at [418, 327] on link "Открыть" at bounding box center [424, 324] width 38 height 10
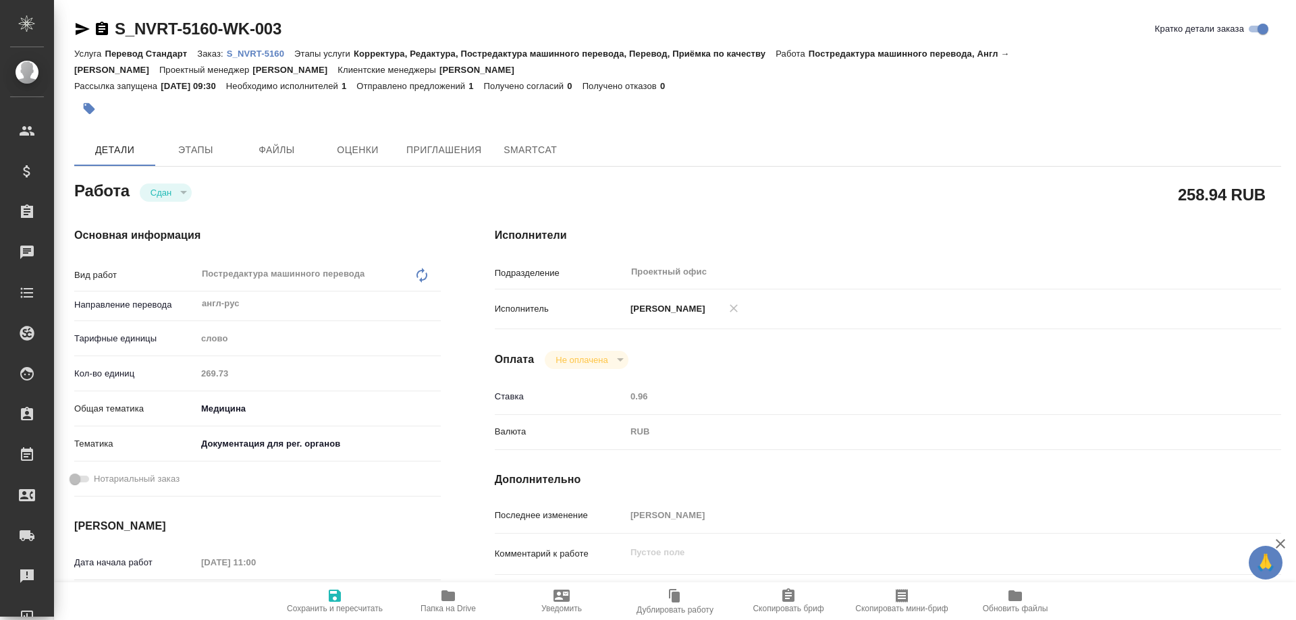
type textarea "x"
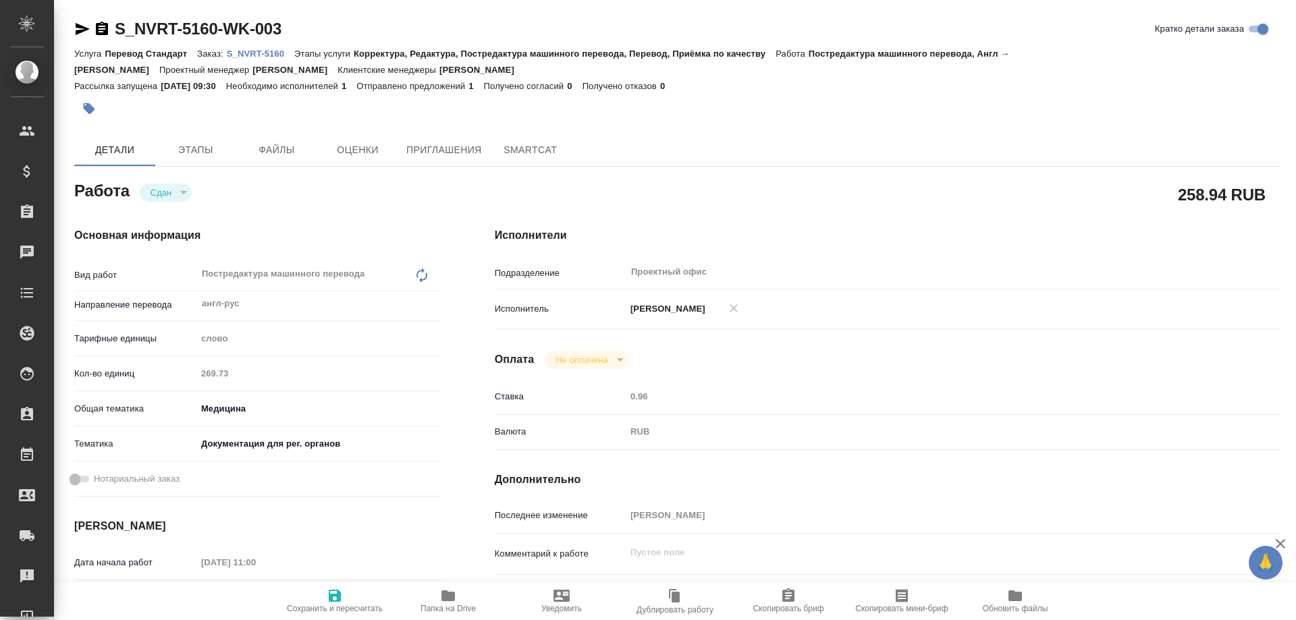
type textarea "x"
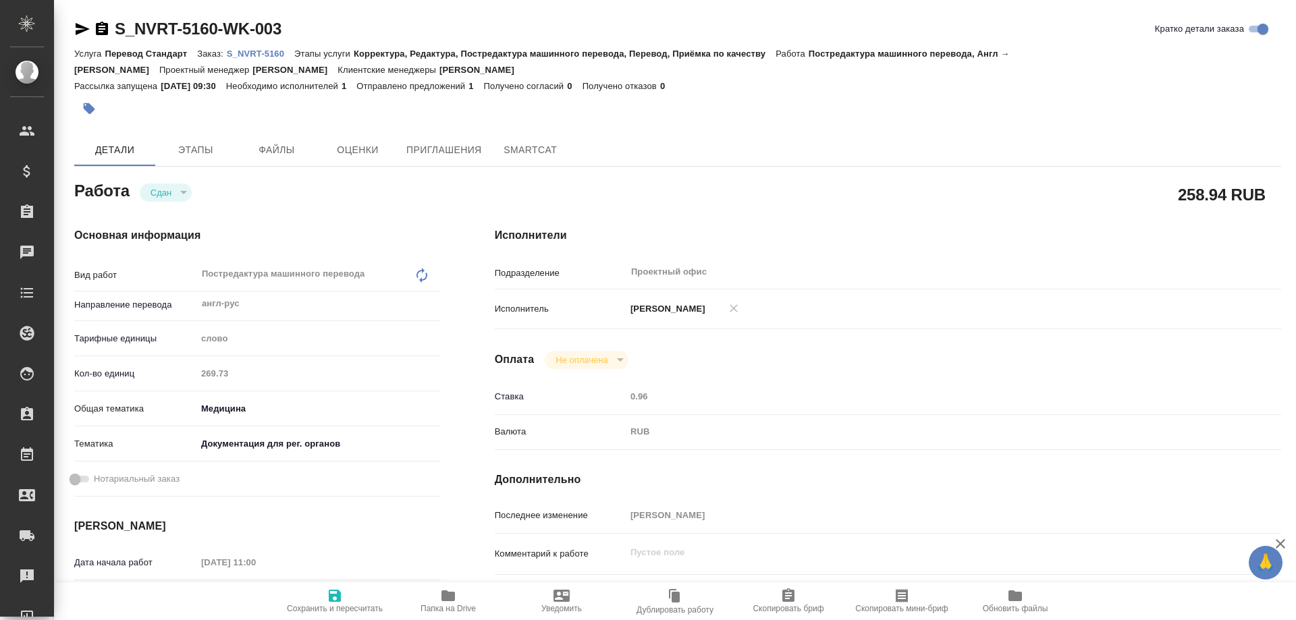
type textarea "x"
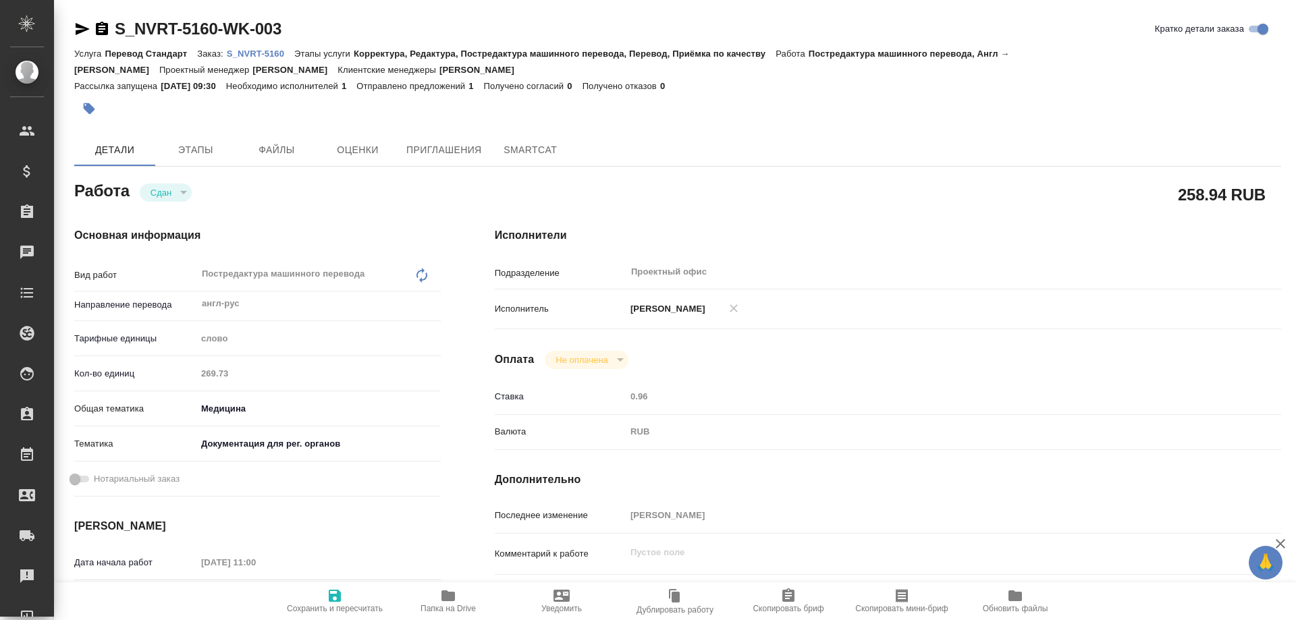
type textarea "x"
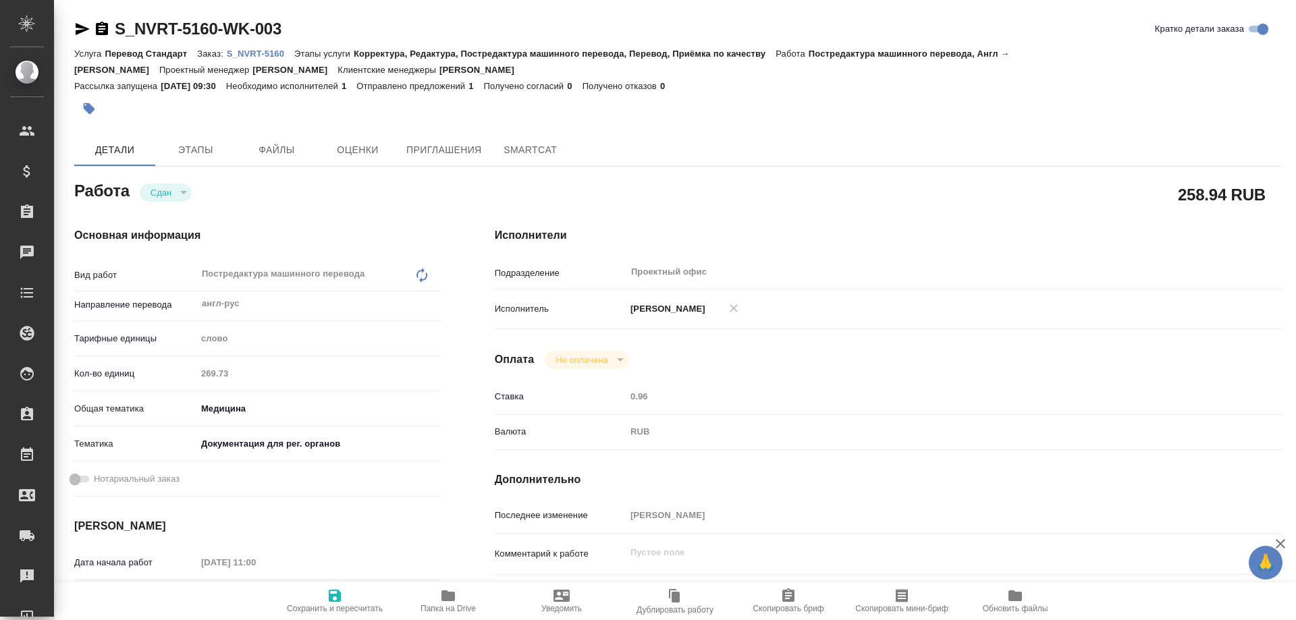
type textarea "x"
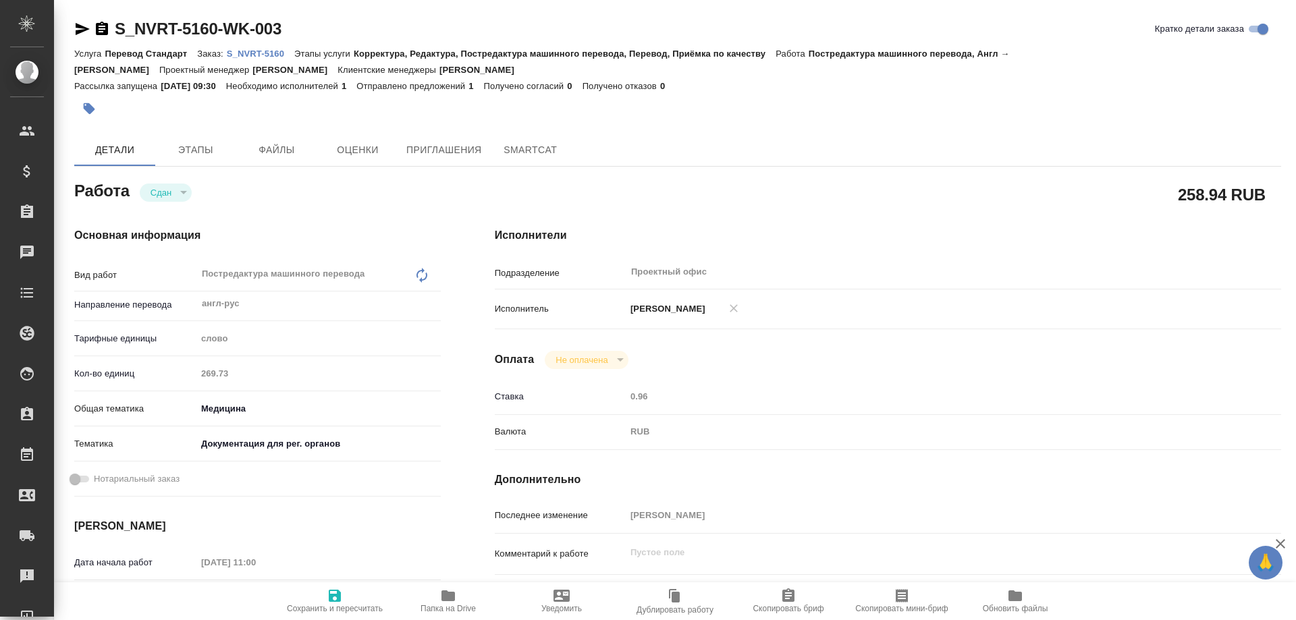
type textarea "x"
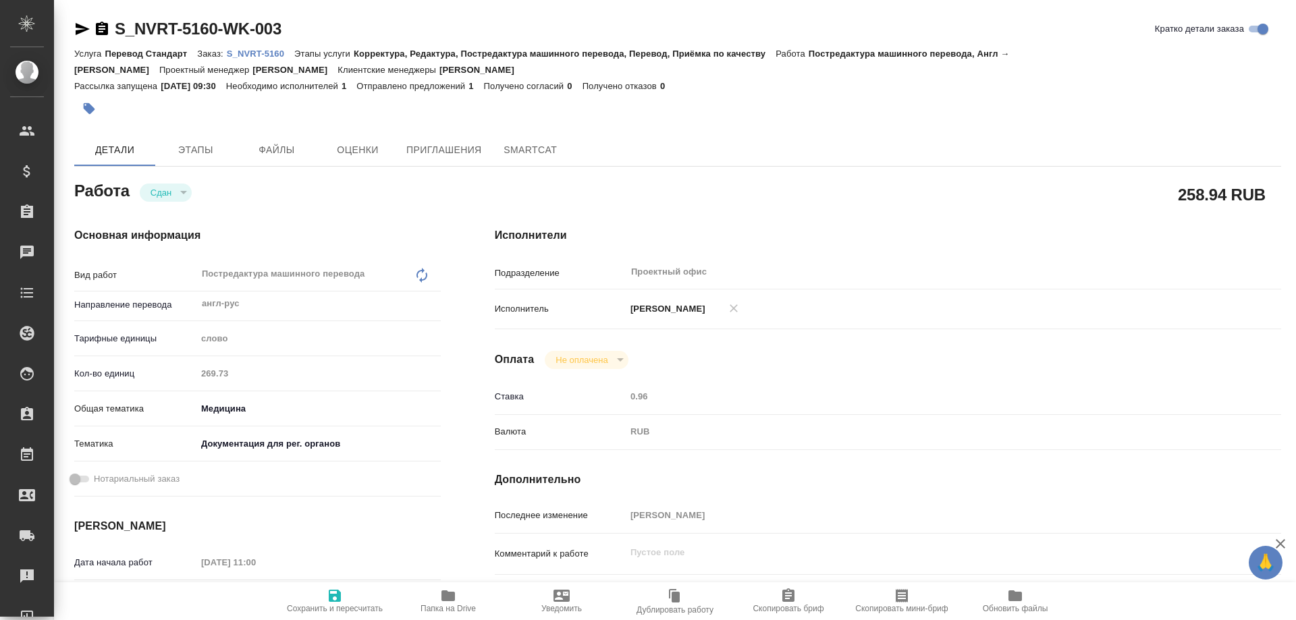
type textarea "x"
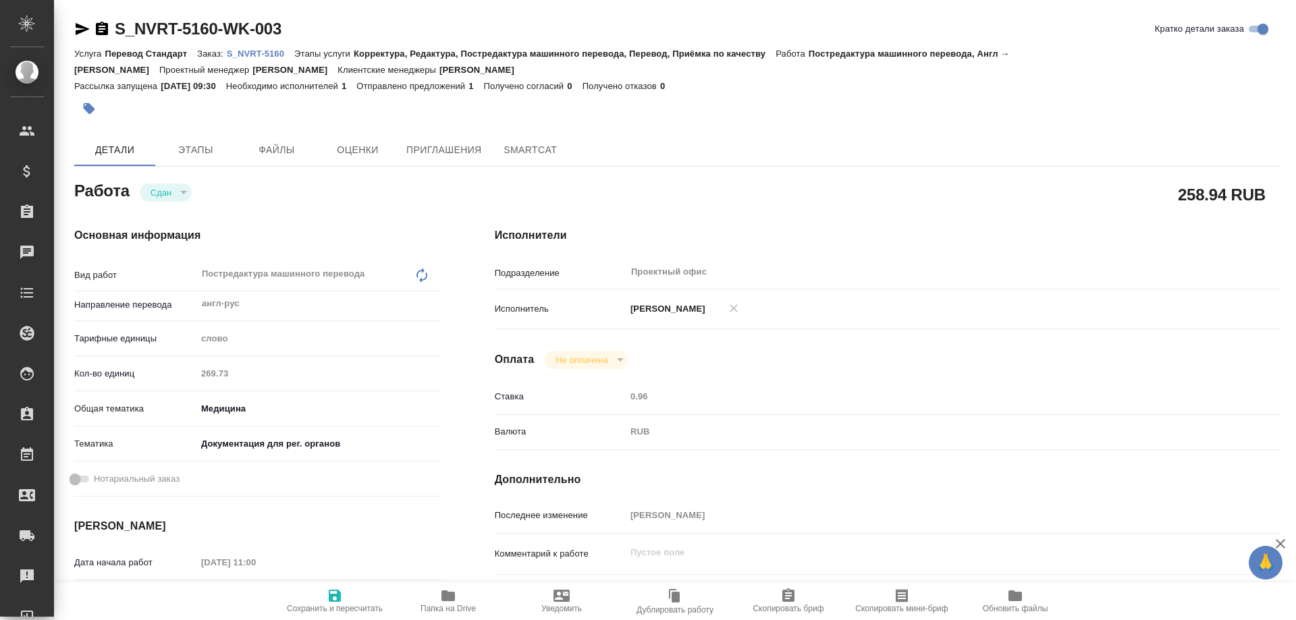
type textarea "x"
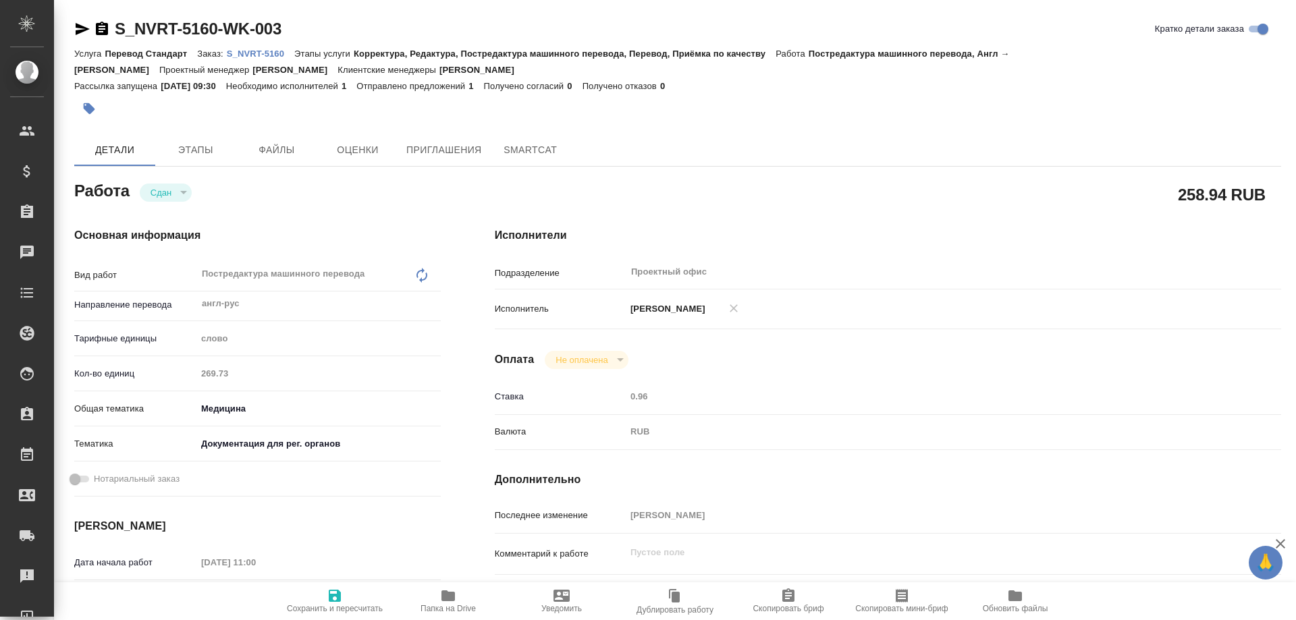
click at [269, 51] on p "S_NVRT-5160" at bounding box center [260, 54] width 67 height 10
type textarea "x"
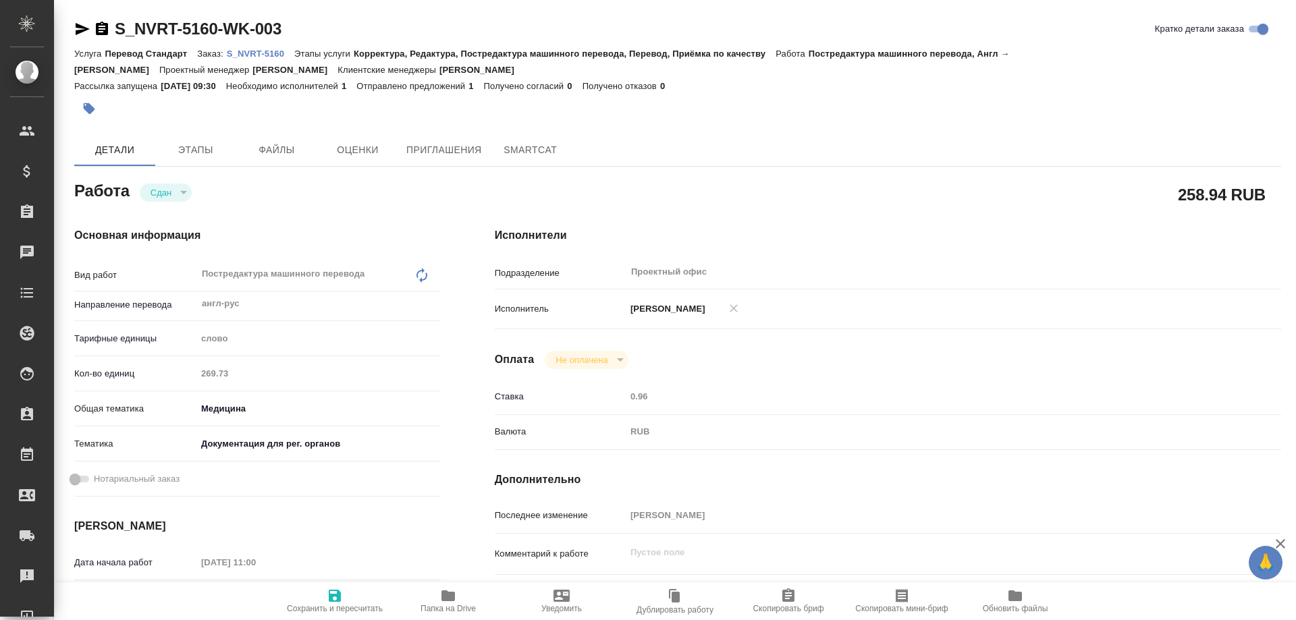
type textarea "x"
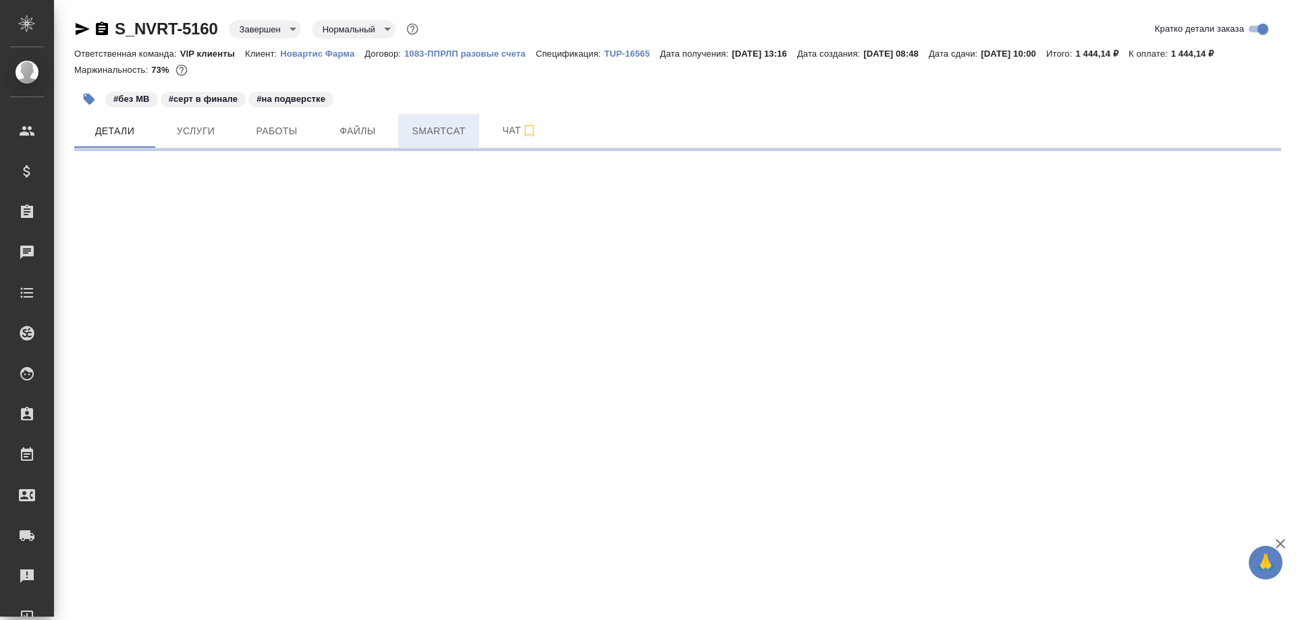
select select "RU"
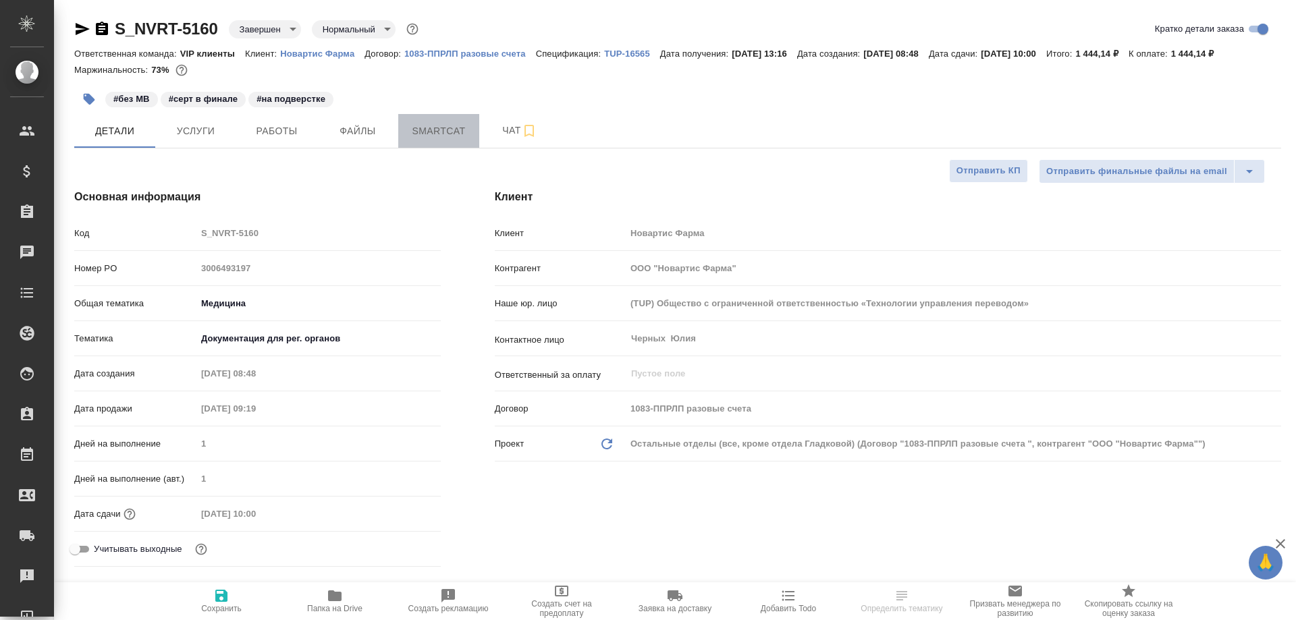
click at [423, 132] on span "Smartcat" at bounding box center [438, 131] width 65 height 17
type textarea "x"
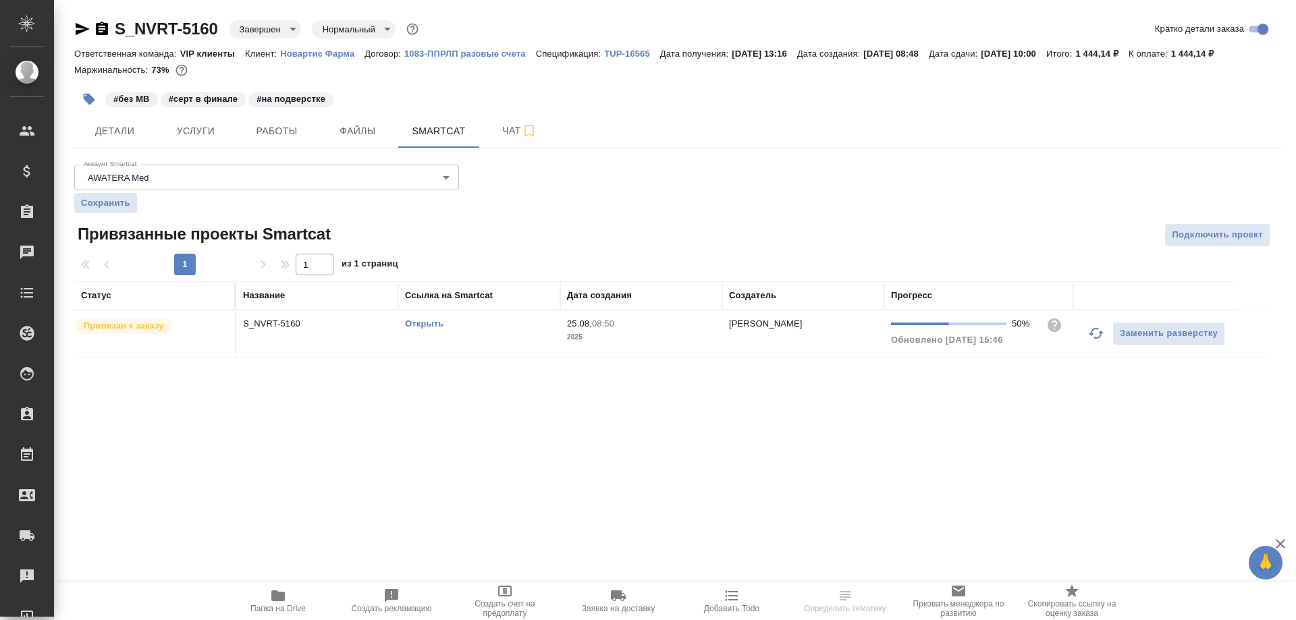
click at [427, 321] on link "Открыть" at bounding box center [424, 324] width 38 height 10
click at [100, 30] on icon "button" at bounding box center [102, 28] width 12 height 13
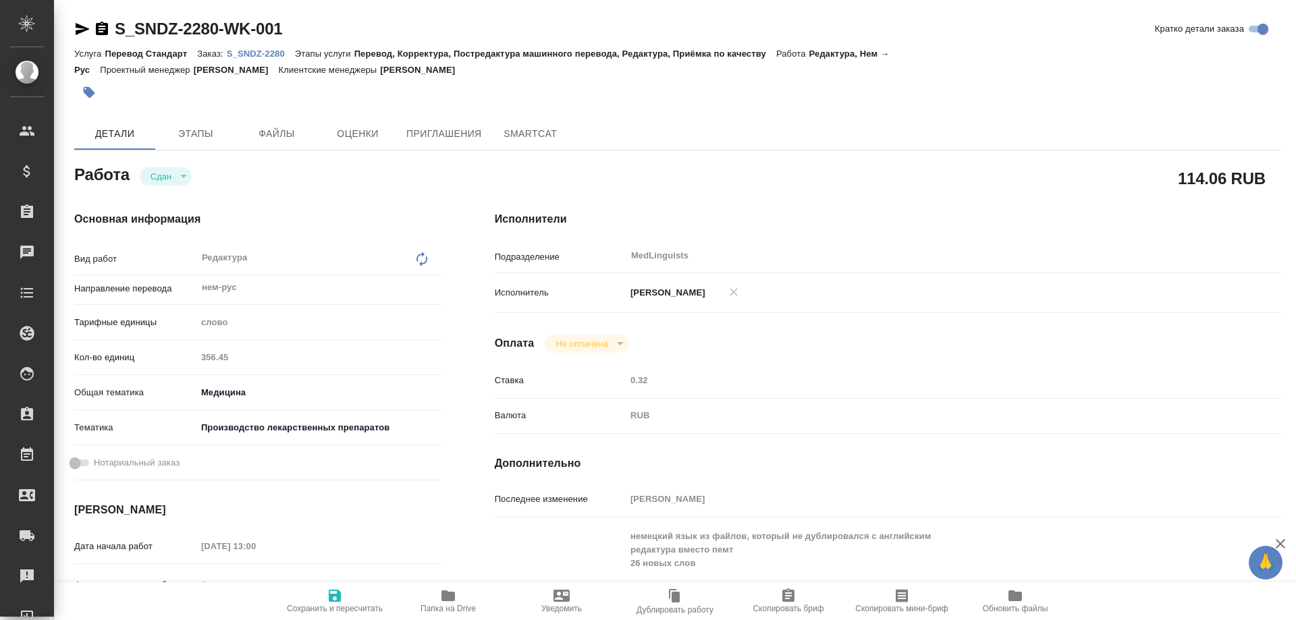
type textarea "x"
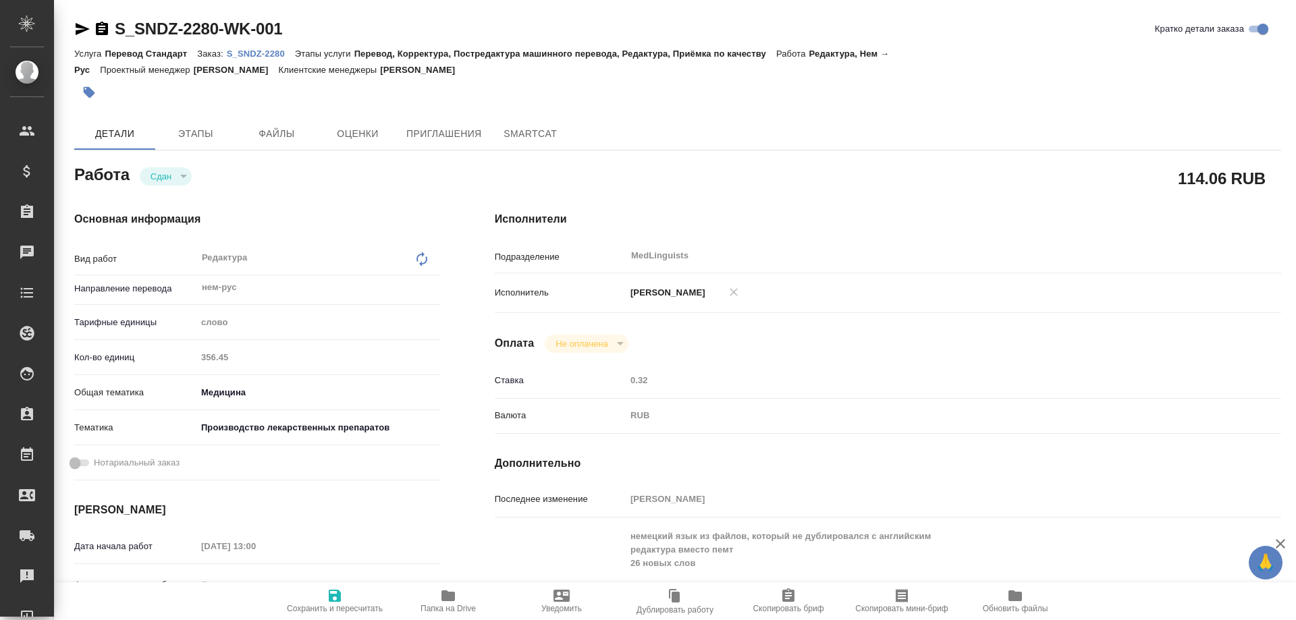
type textarea "x"
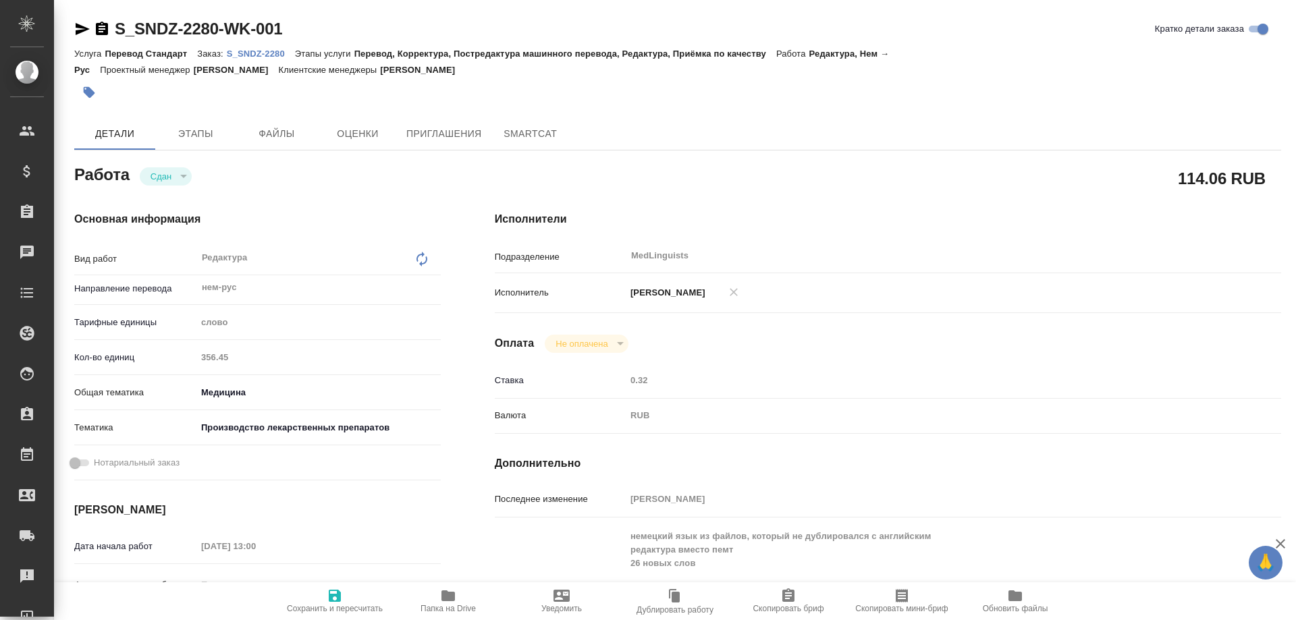
type textarea "x"
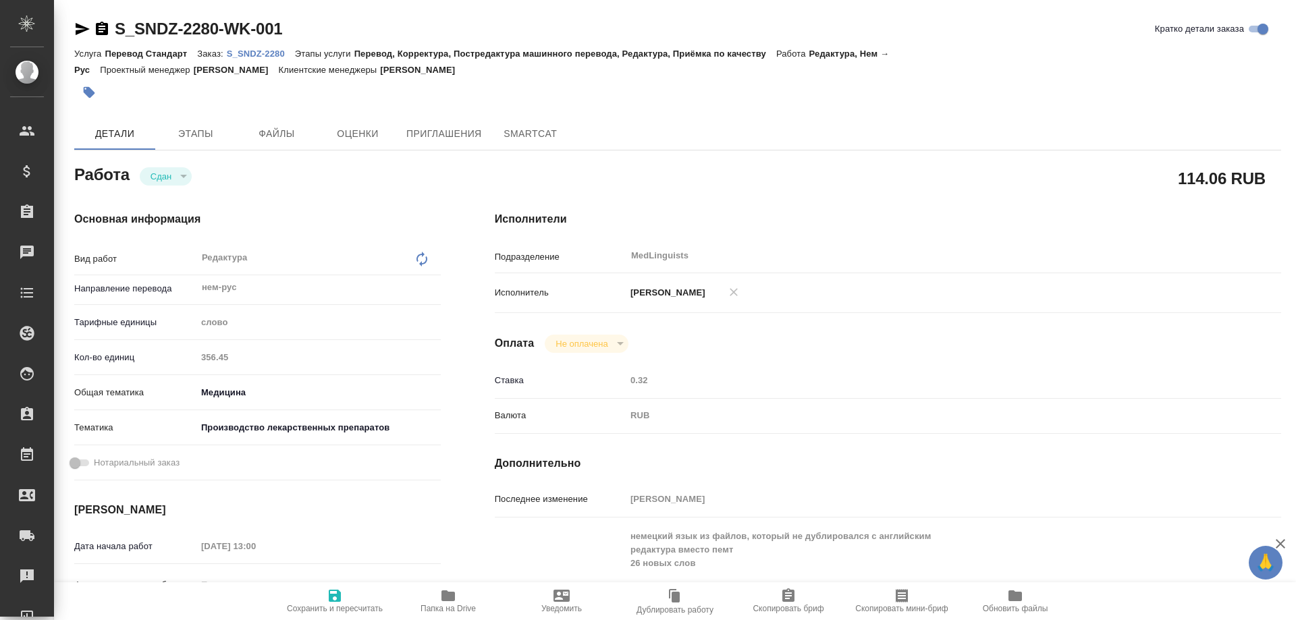
type textarea "x"
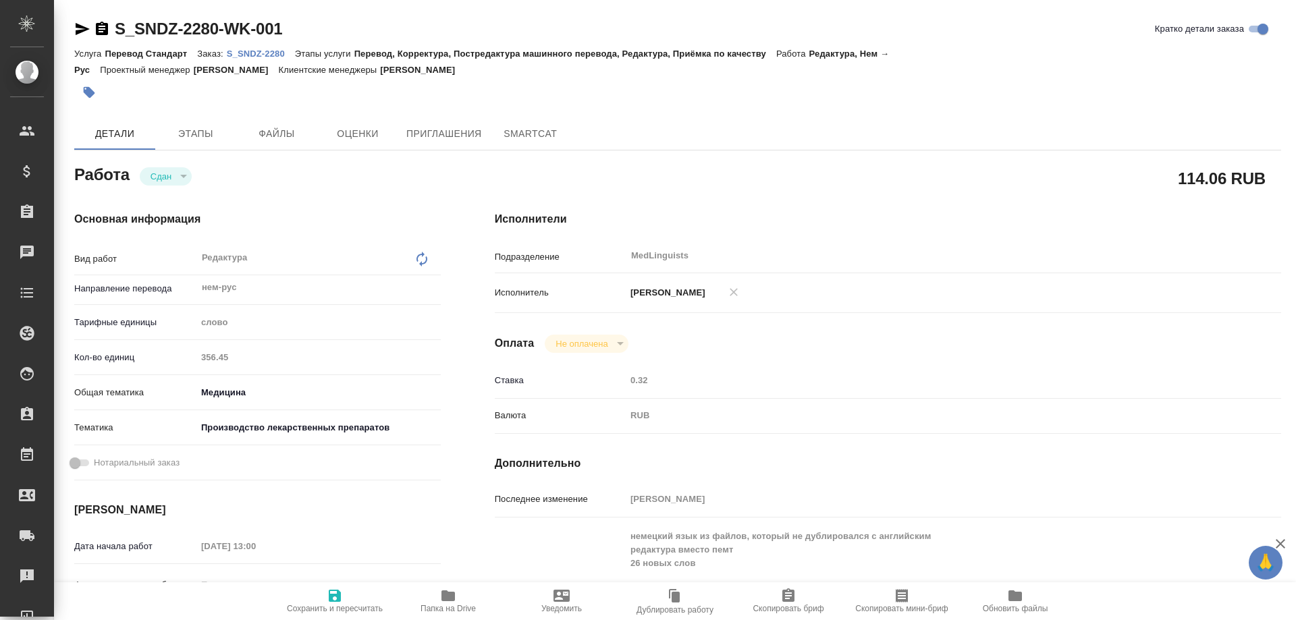
type textarea "x"
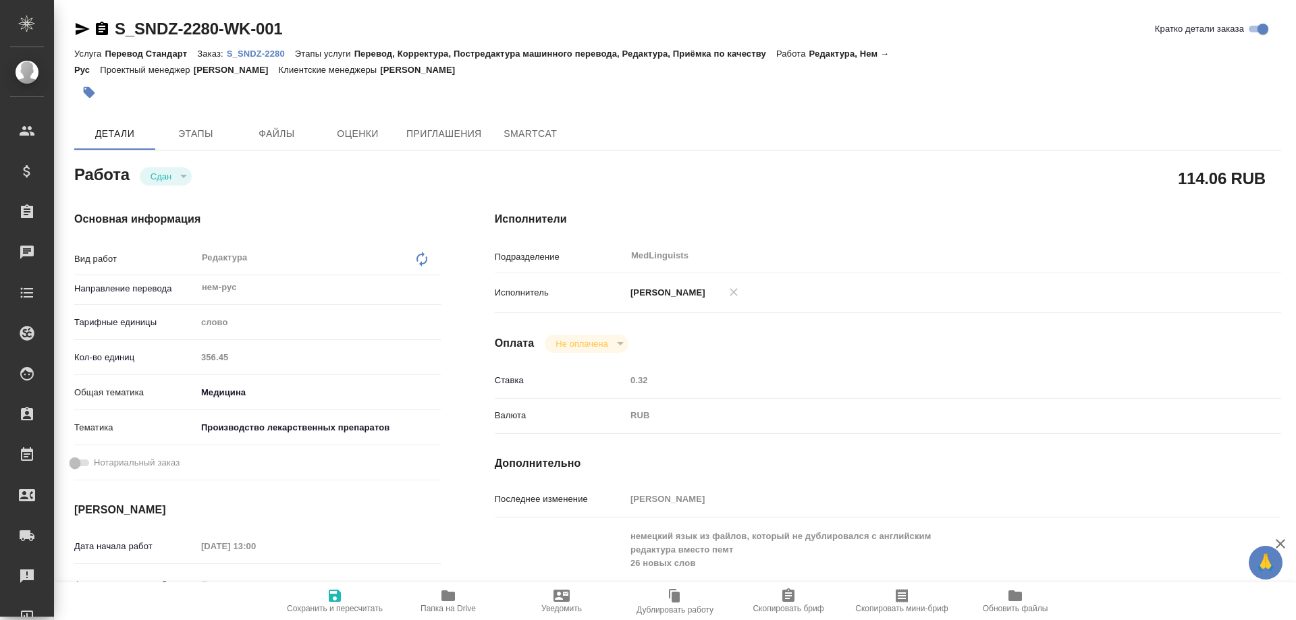
type textarea "x"
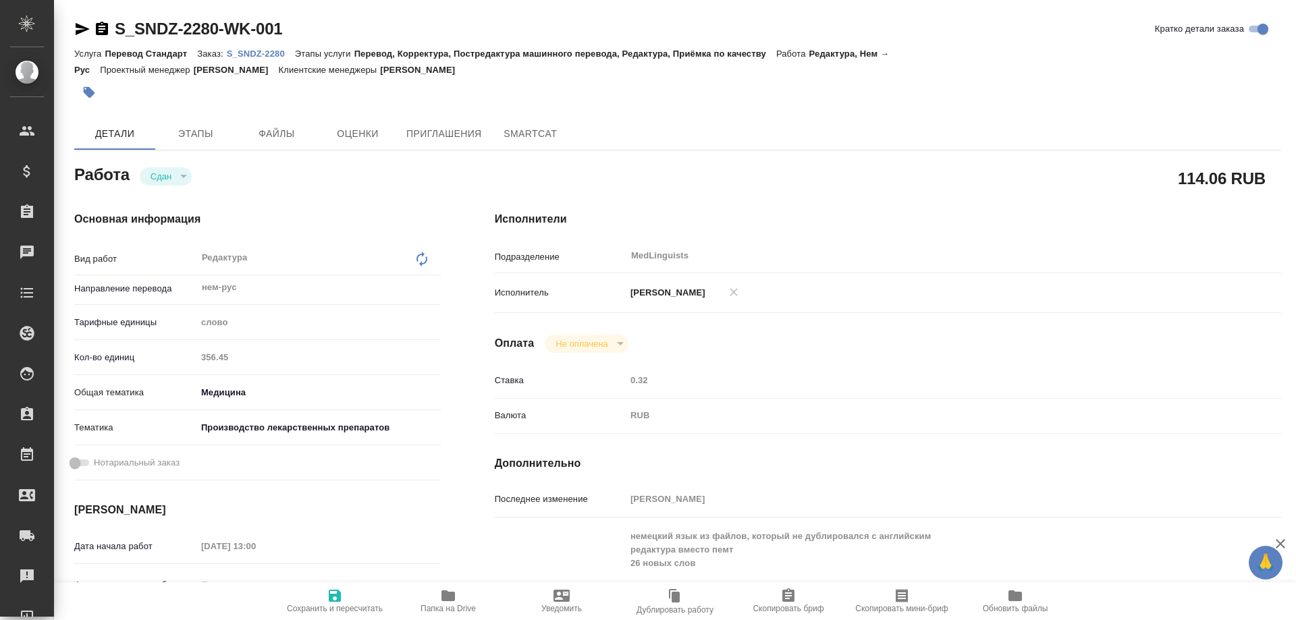
type textarea "x"
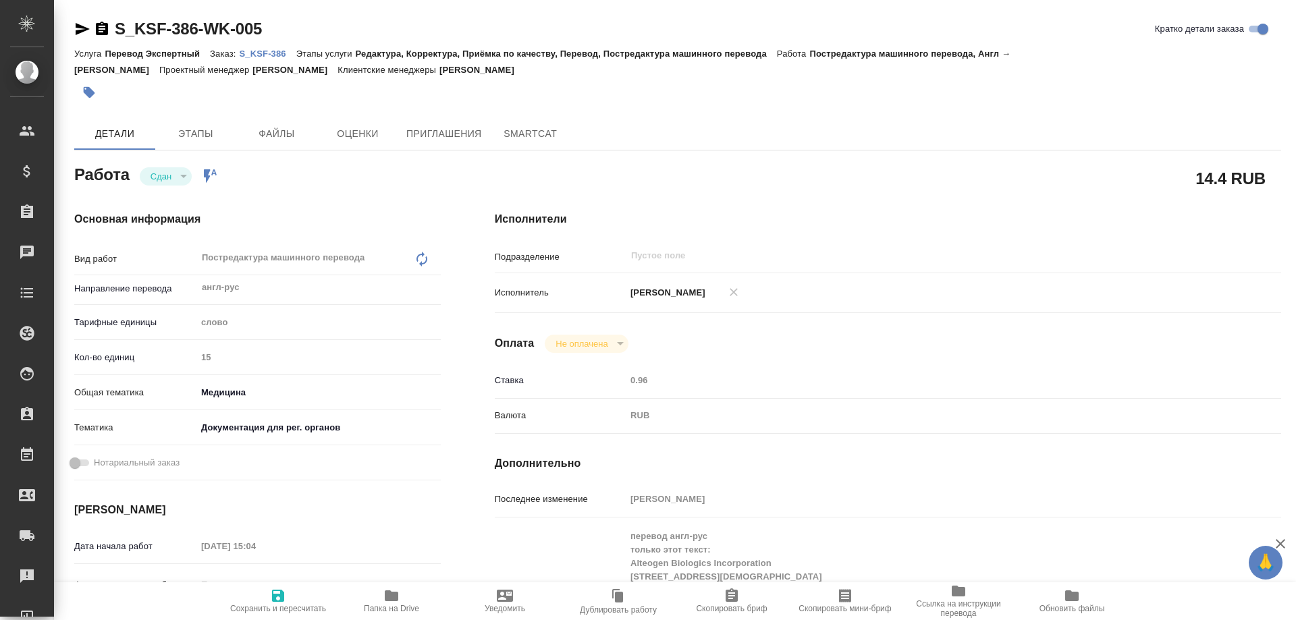
type textarea "x"
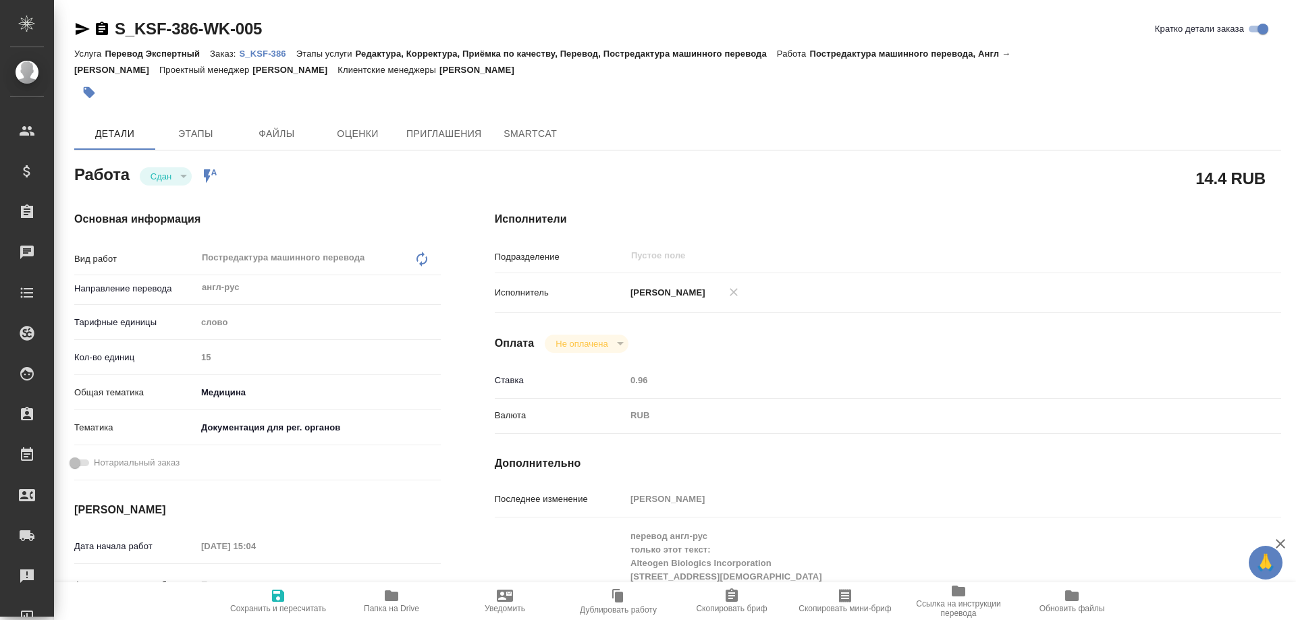
type textarea "x"
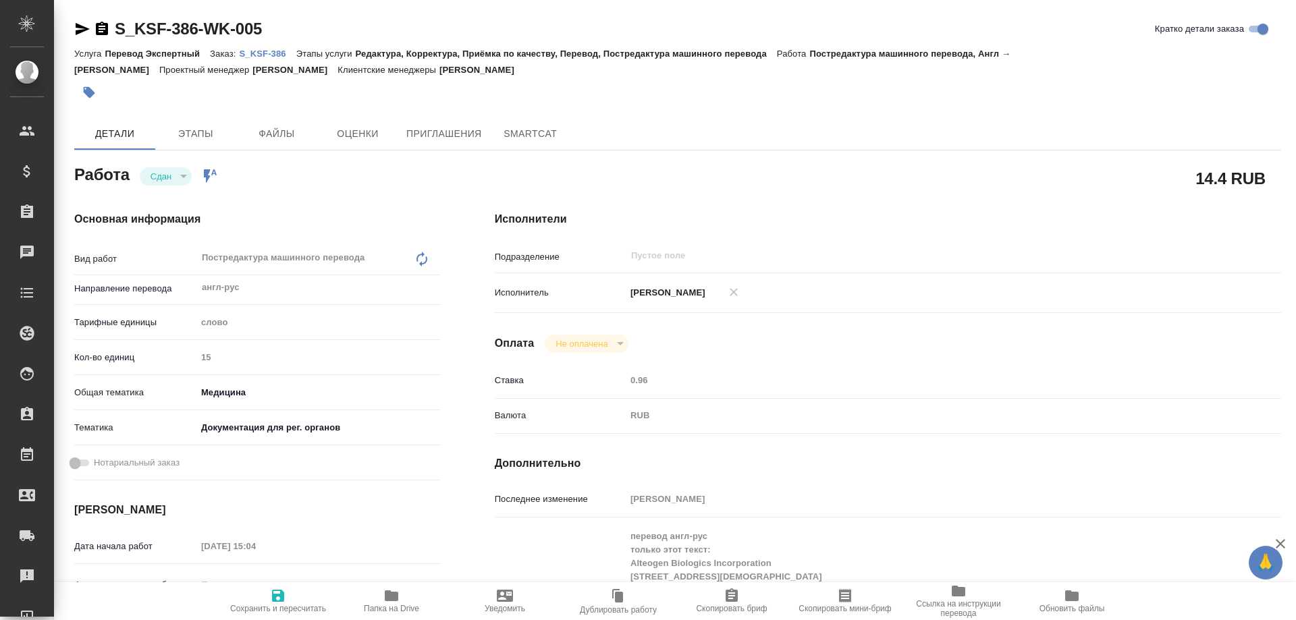
type textarea "x"
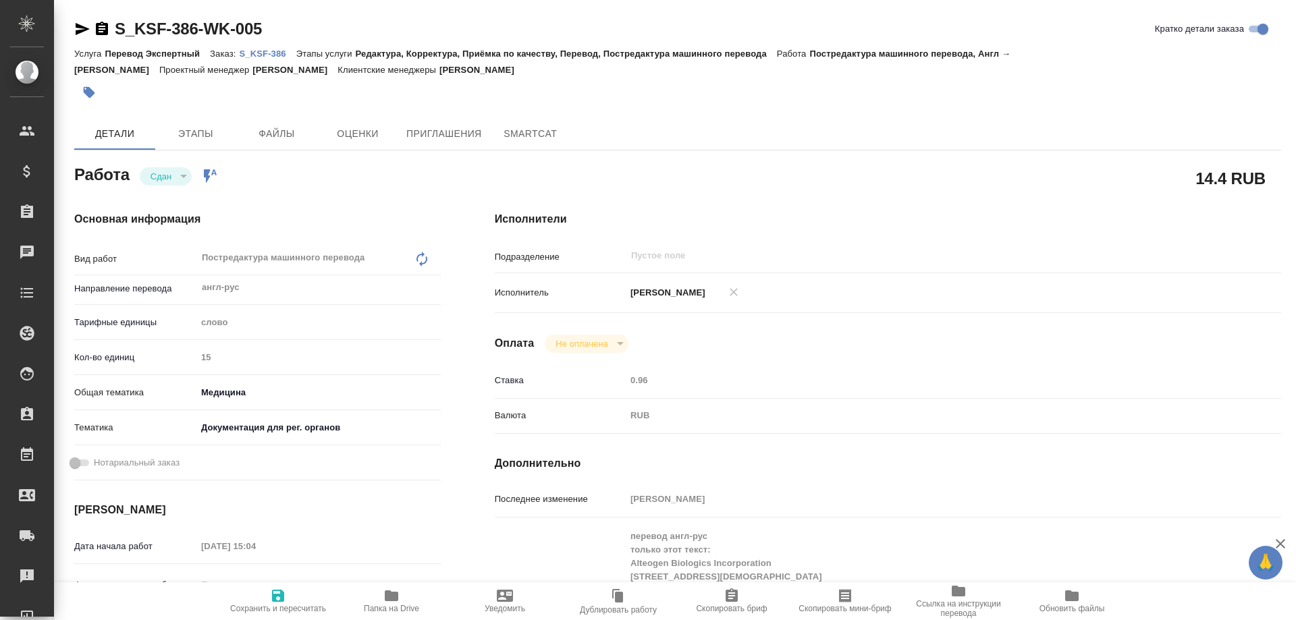
type textarea "x"
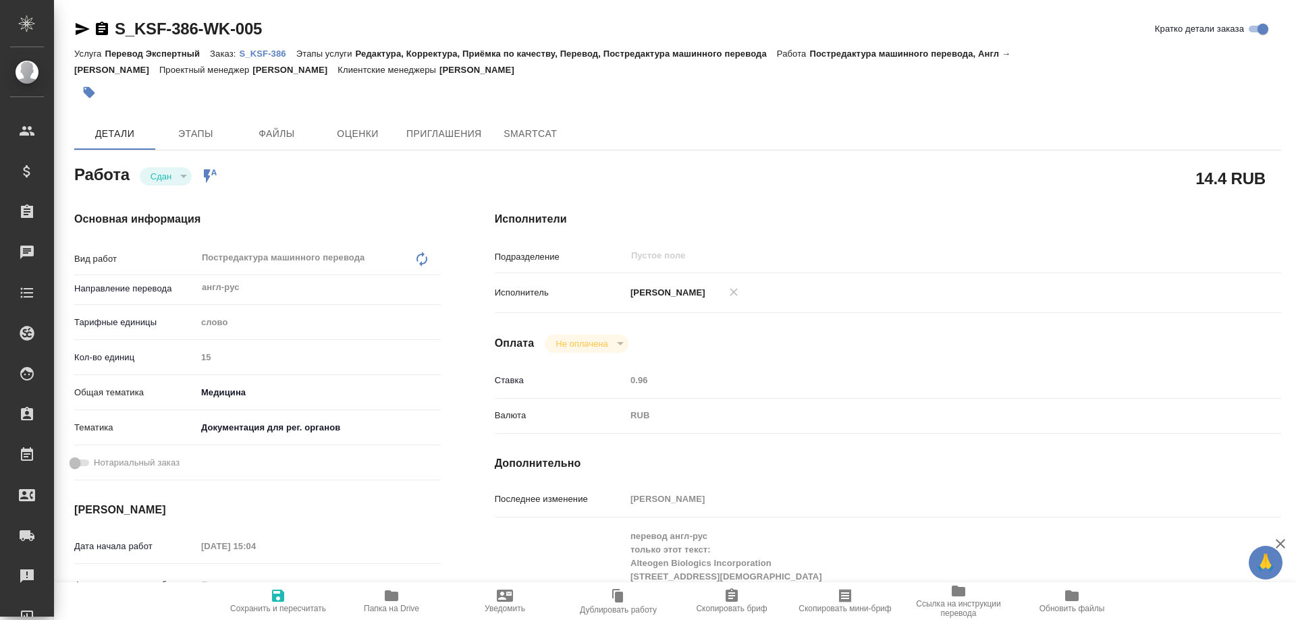
type textarea "x"
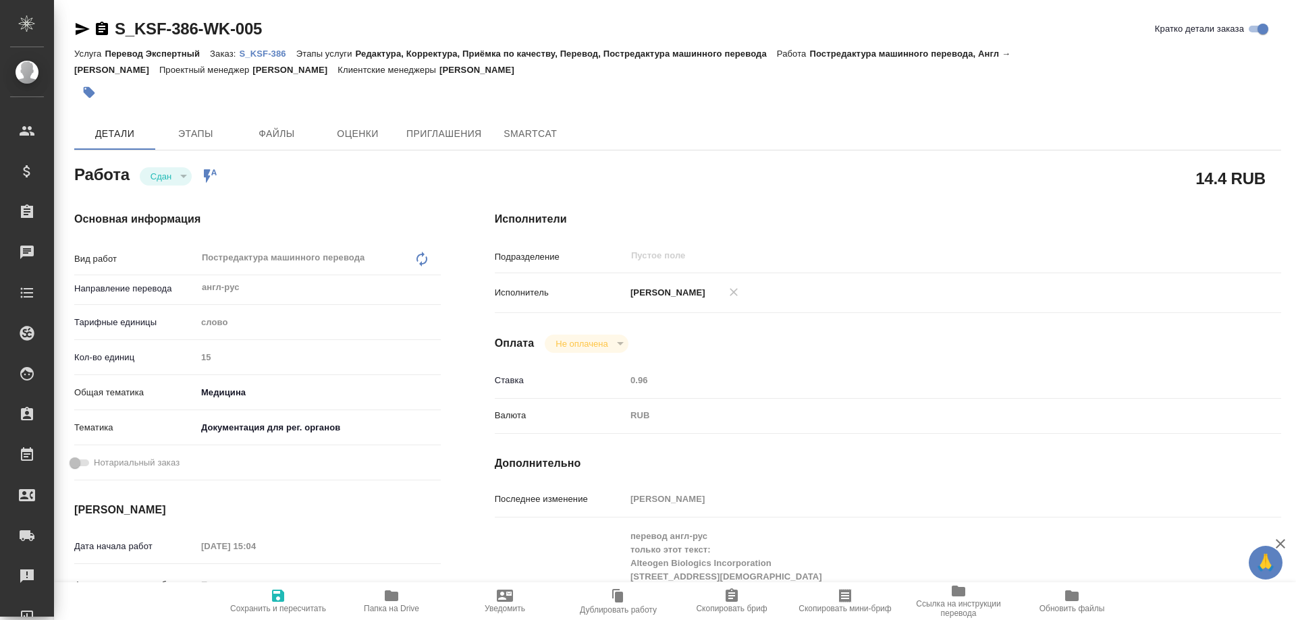
type textarea "x"
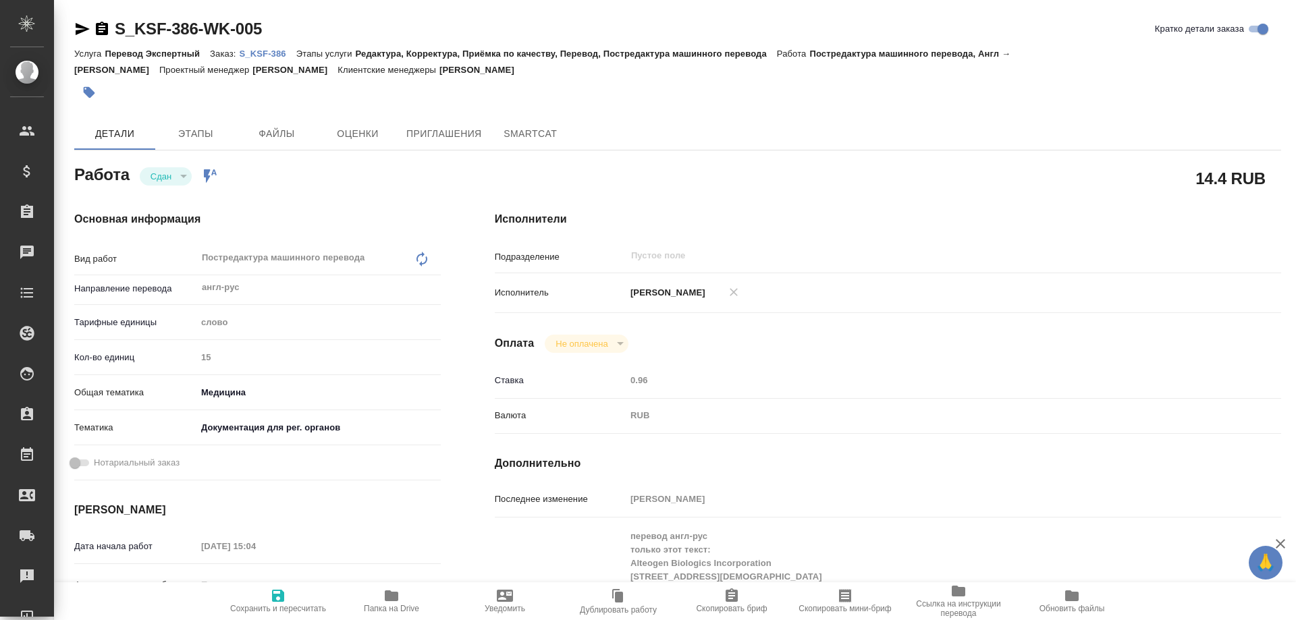
type textarea "x"
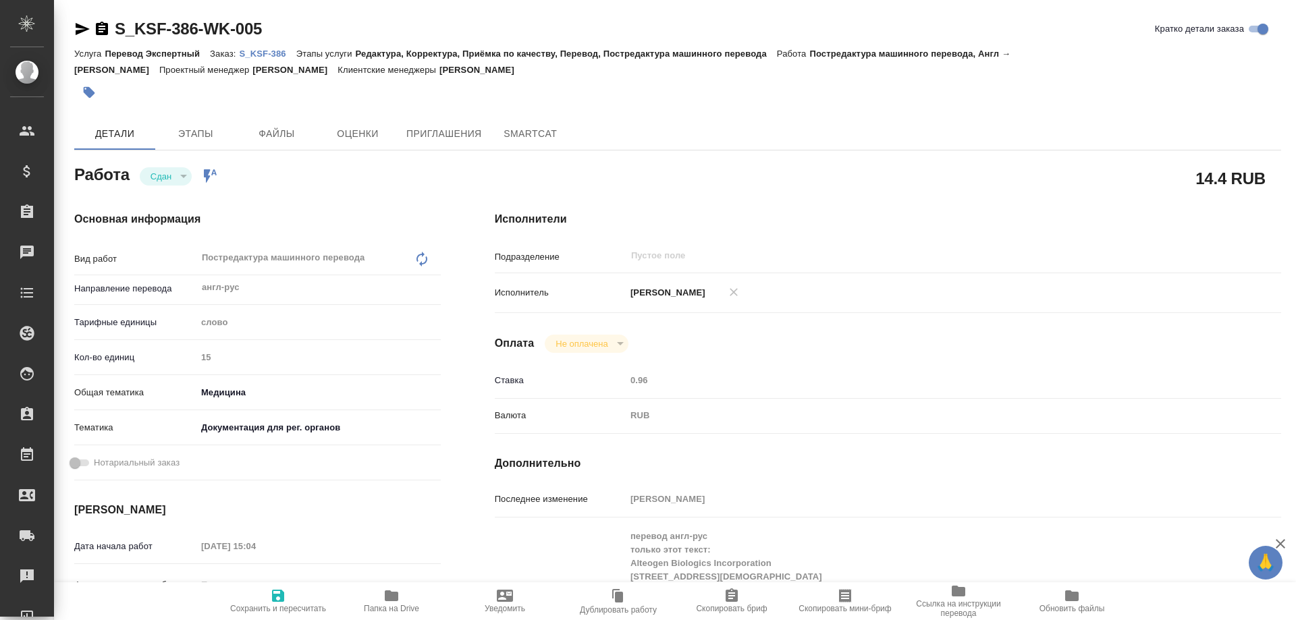
click at [264, 52] on p "S_KSF-386" at bounding box center [268, 54] width 57 height 10
type textarea "x"
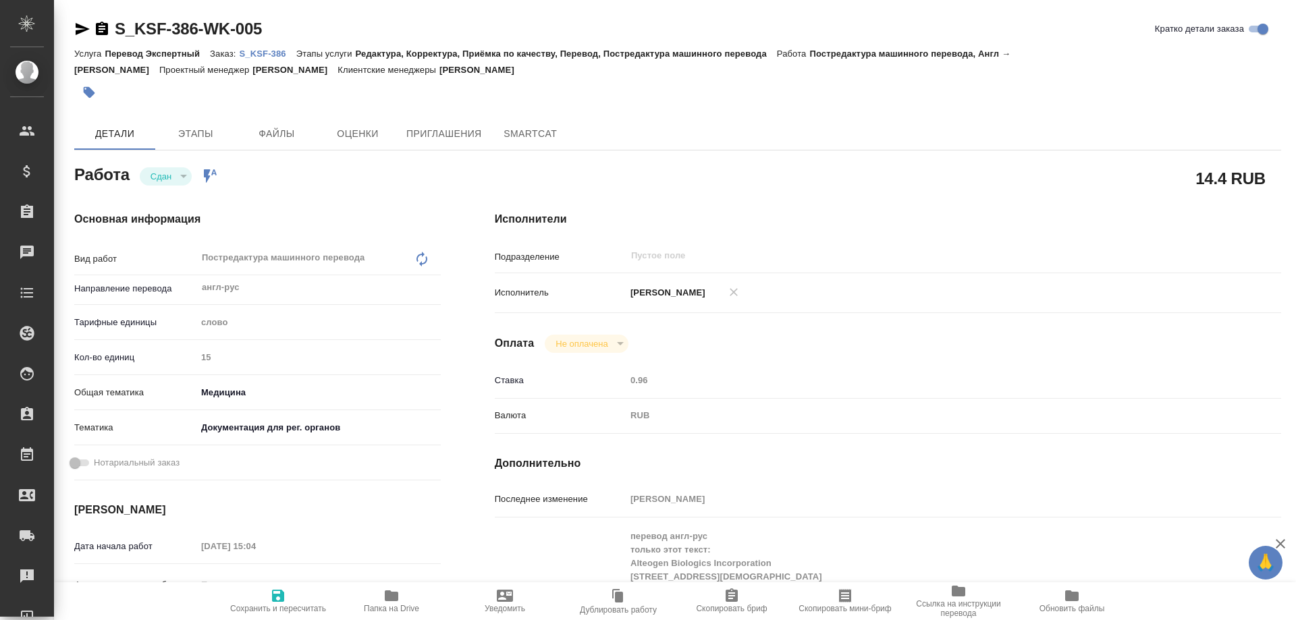
type textarea "x"
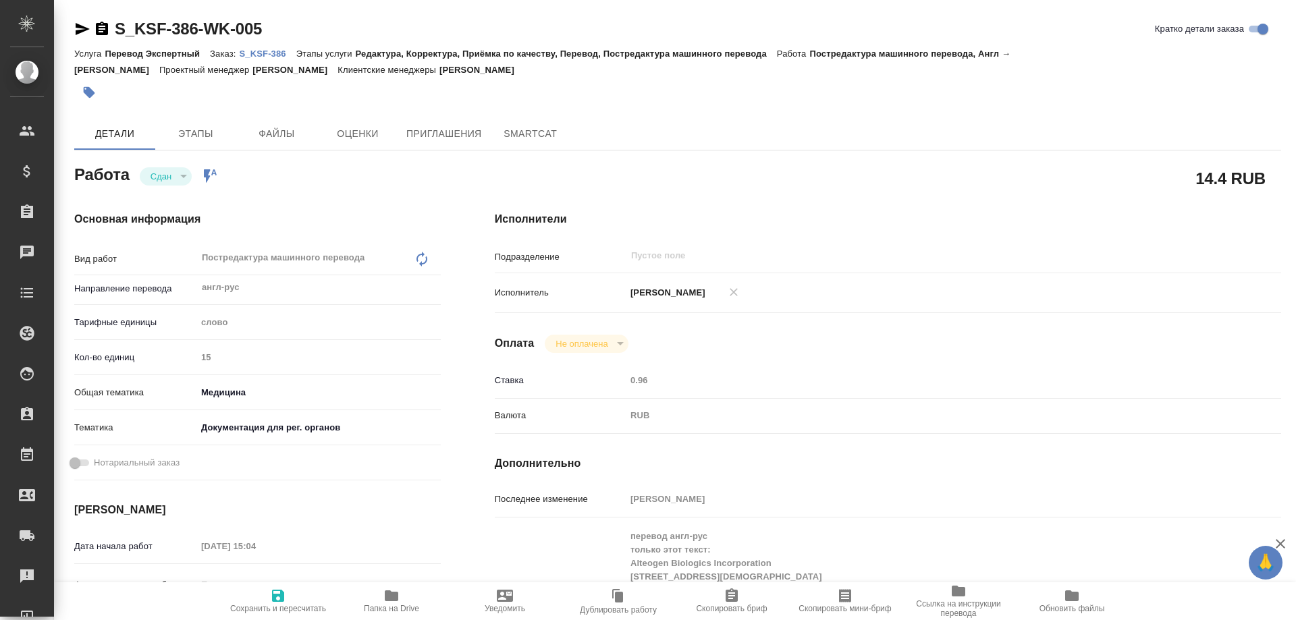
type textarea "x"
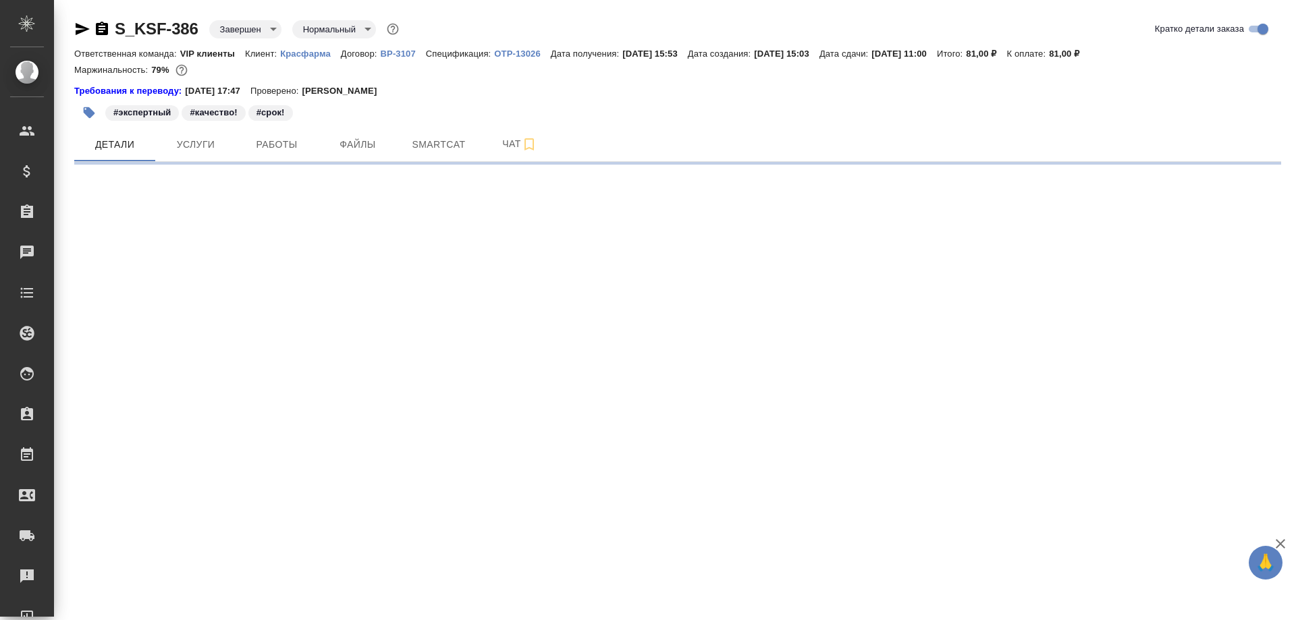
select select "RU"
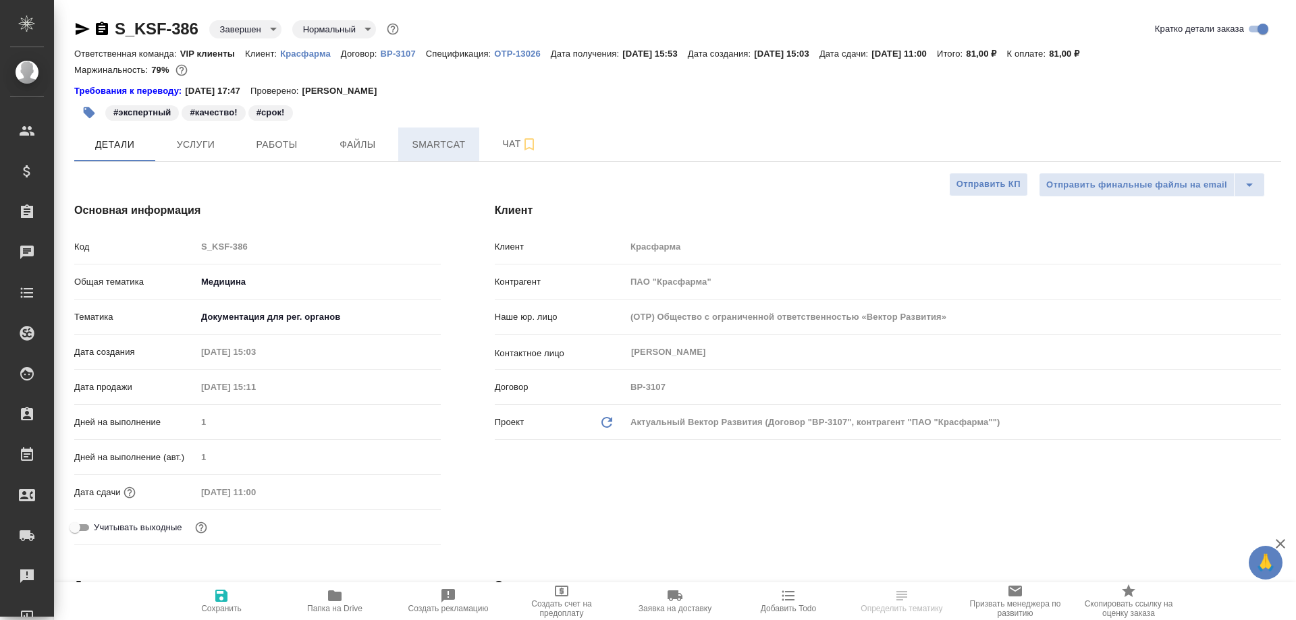
type textarea "x"
click at [451, 148] on span "Smartcat" at bounding box center [438, 144] width 65 height 17
type textarea "x"
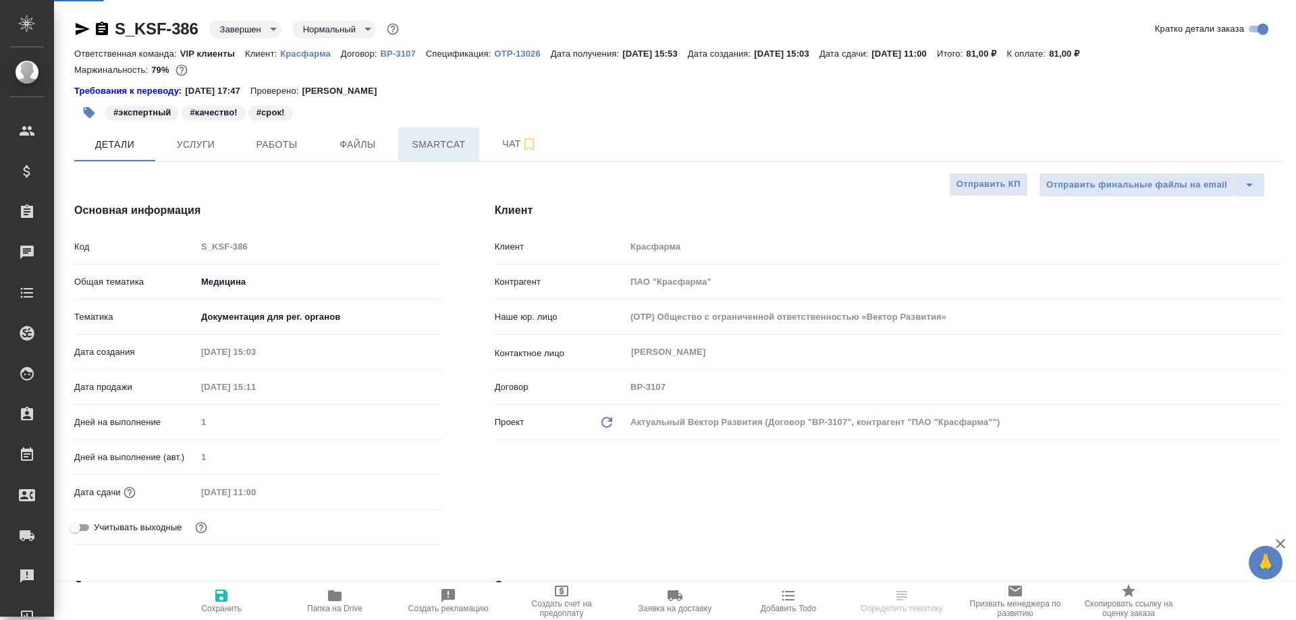
type textarea "x"
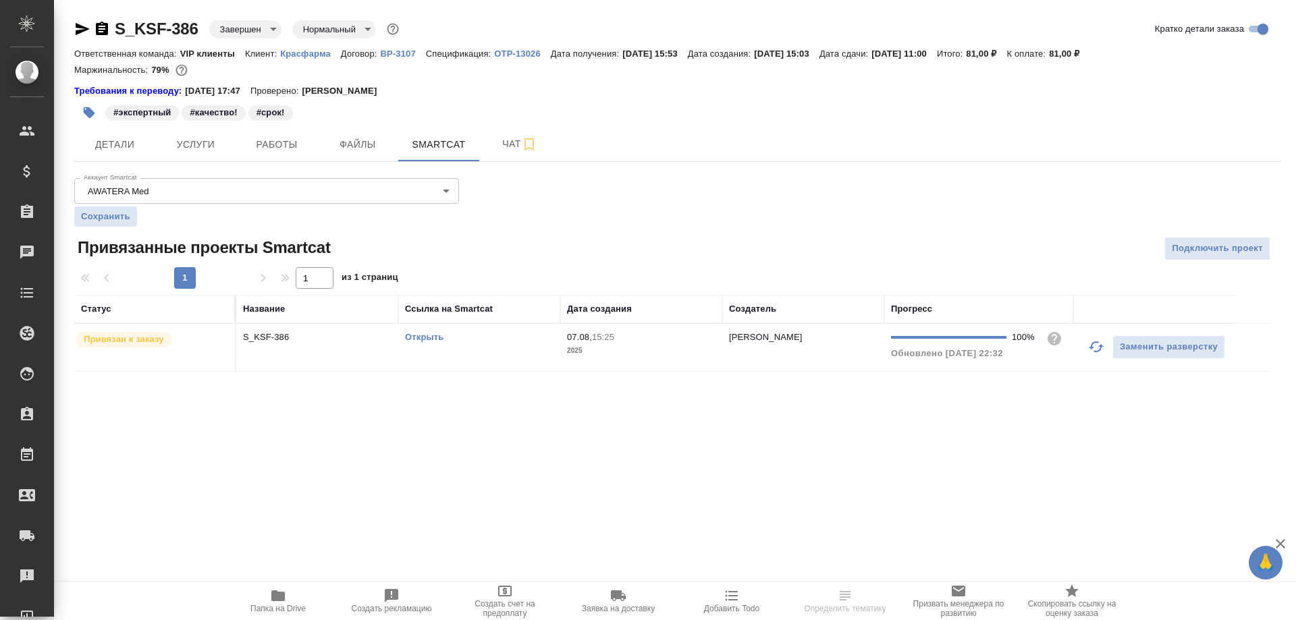
click at [423, 334] on link "Открыть" at bounding box center [424, 337] width 38 height 10
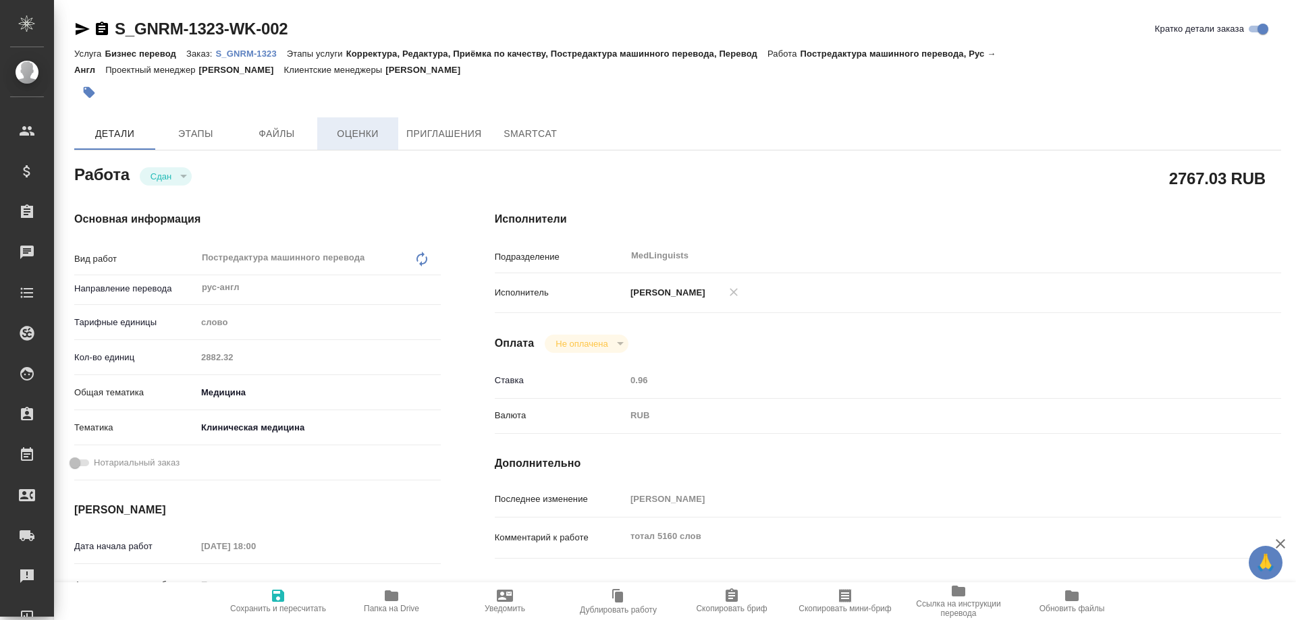
type textarea "x"
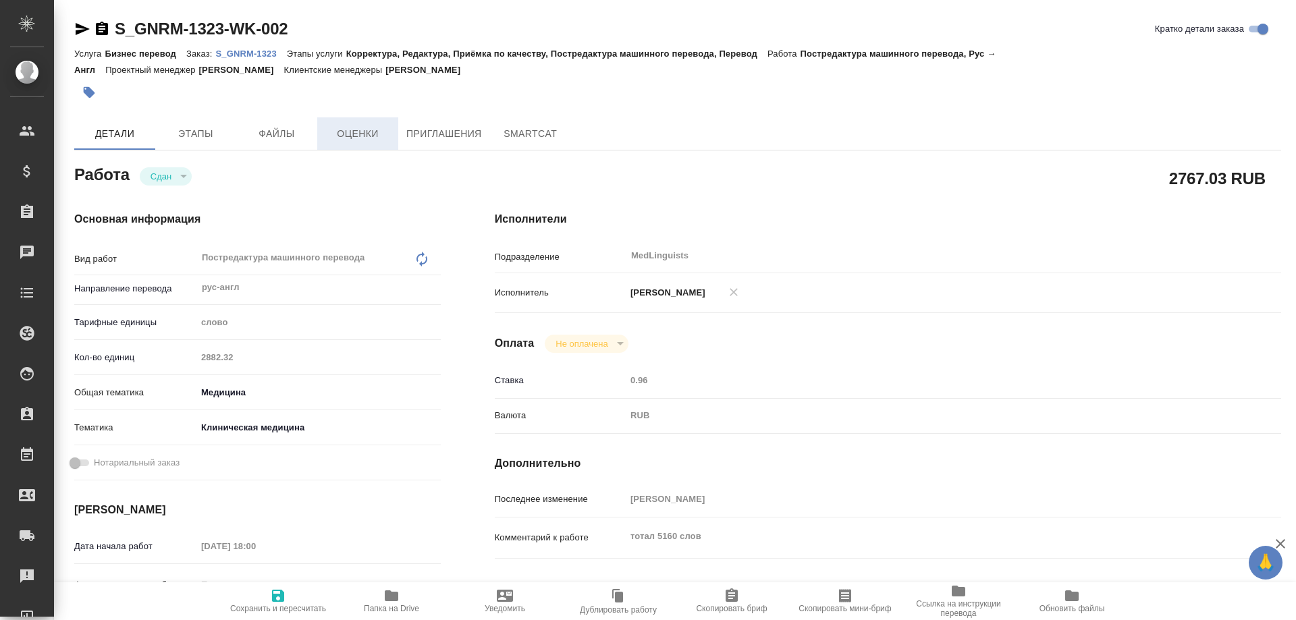
type textarea "x"
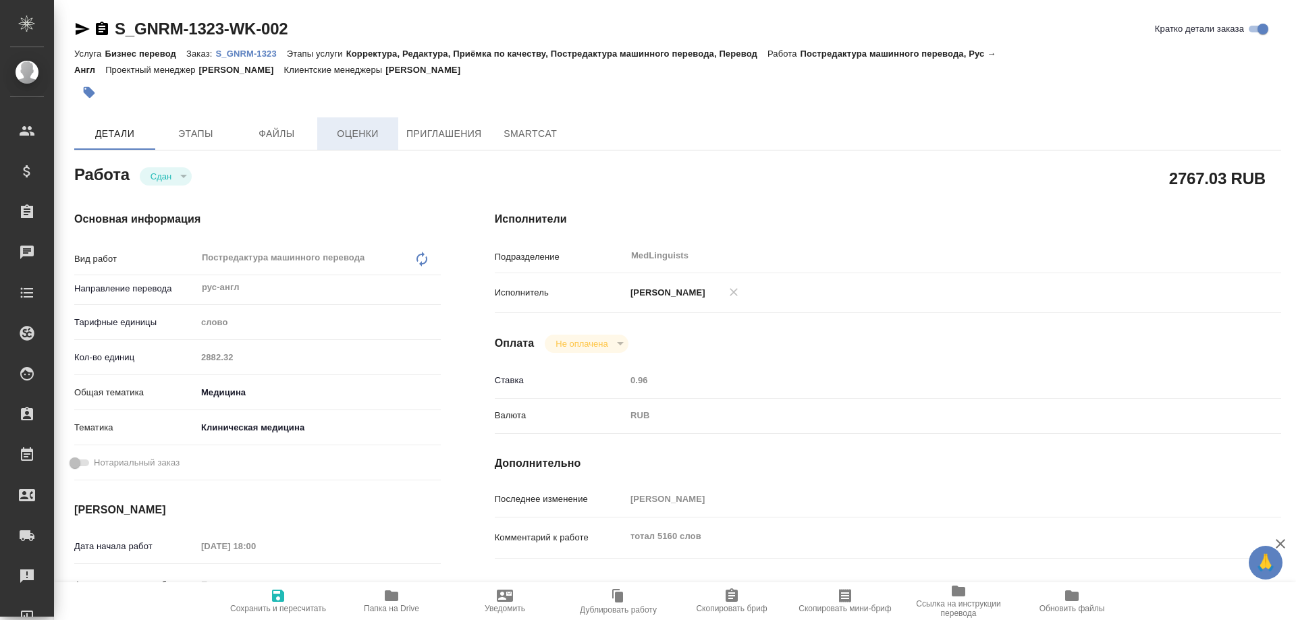
type textarea "x"
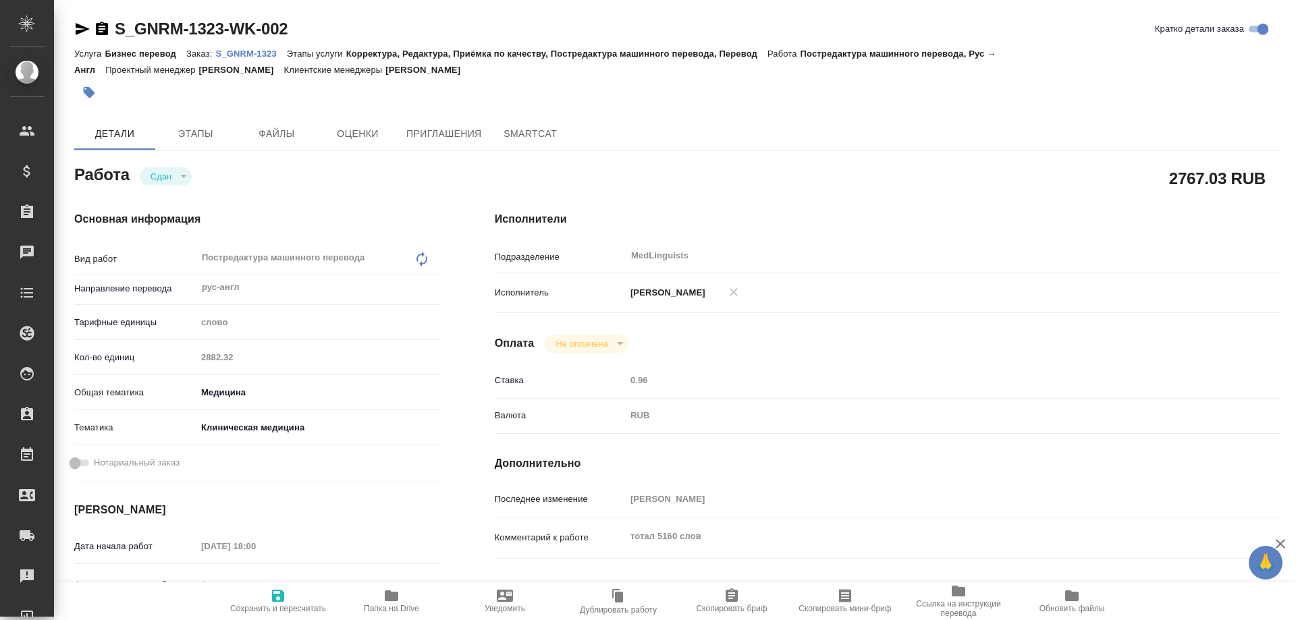
type textarea "x"
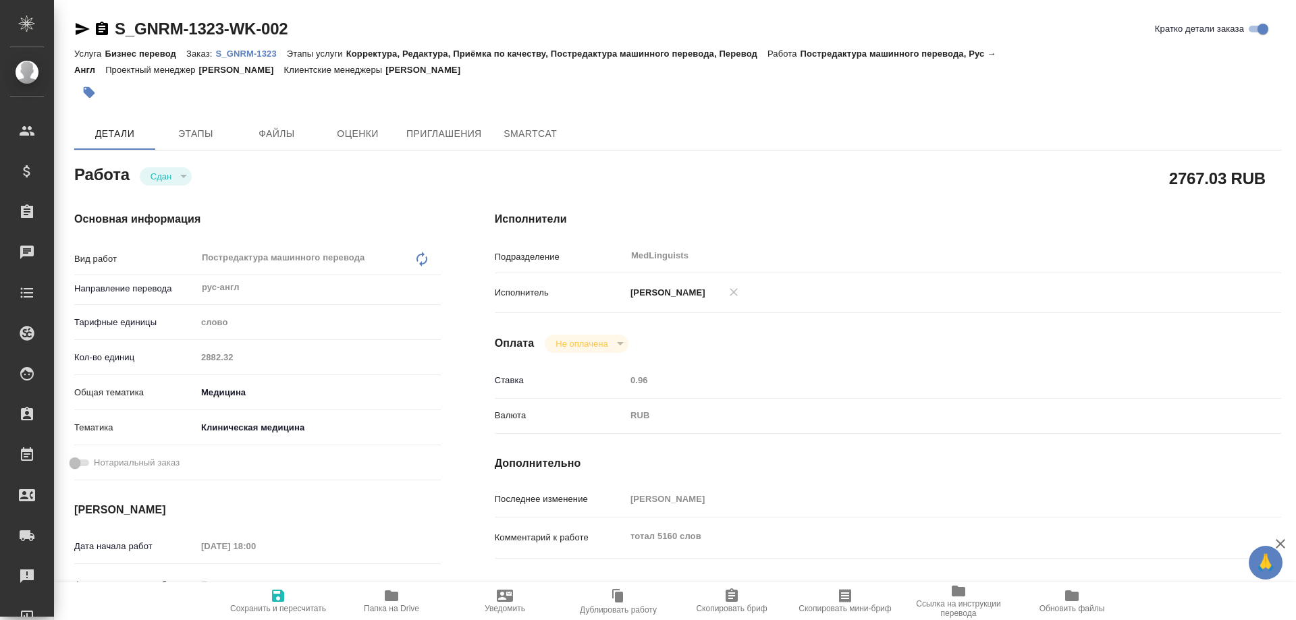
type textarea "x"
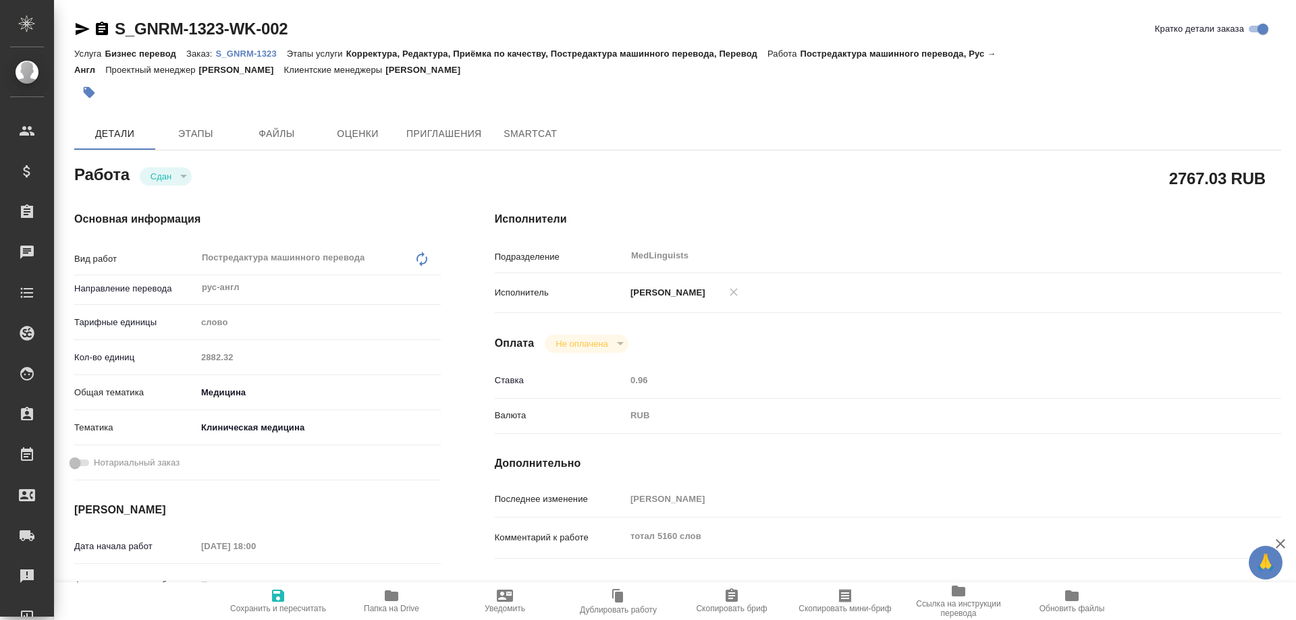
type textarea "x"
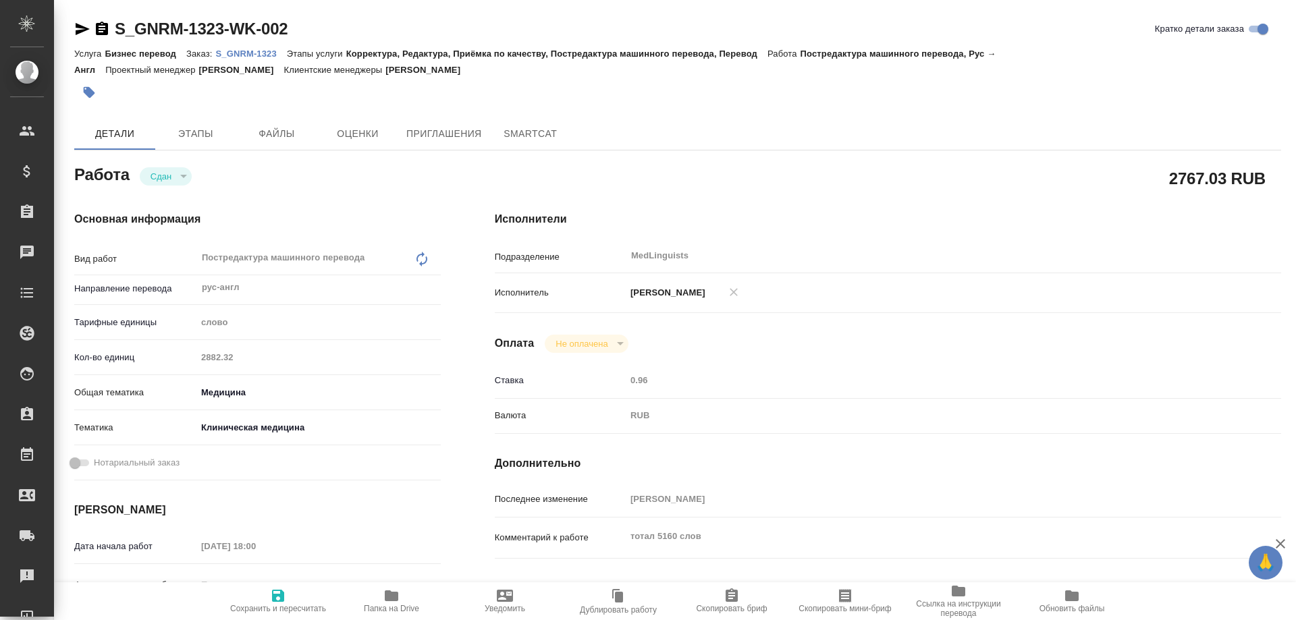
type textarea "x"
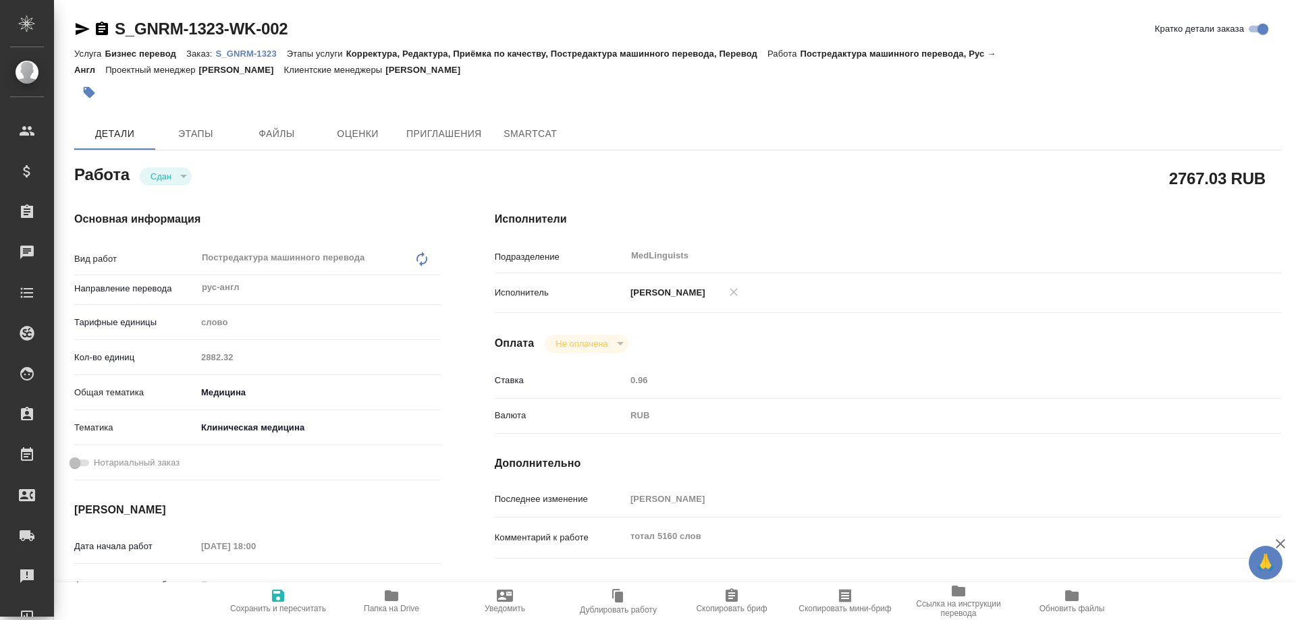
type textarea "x"
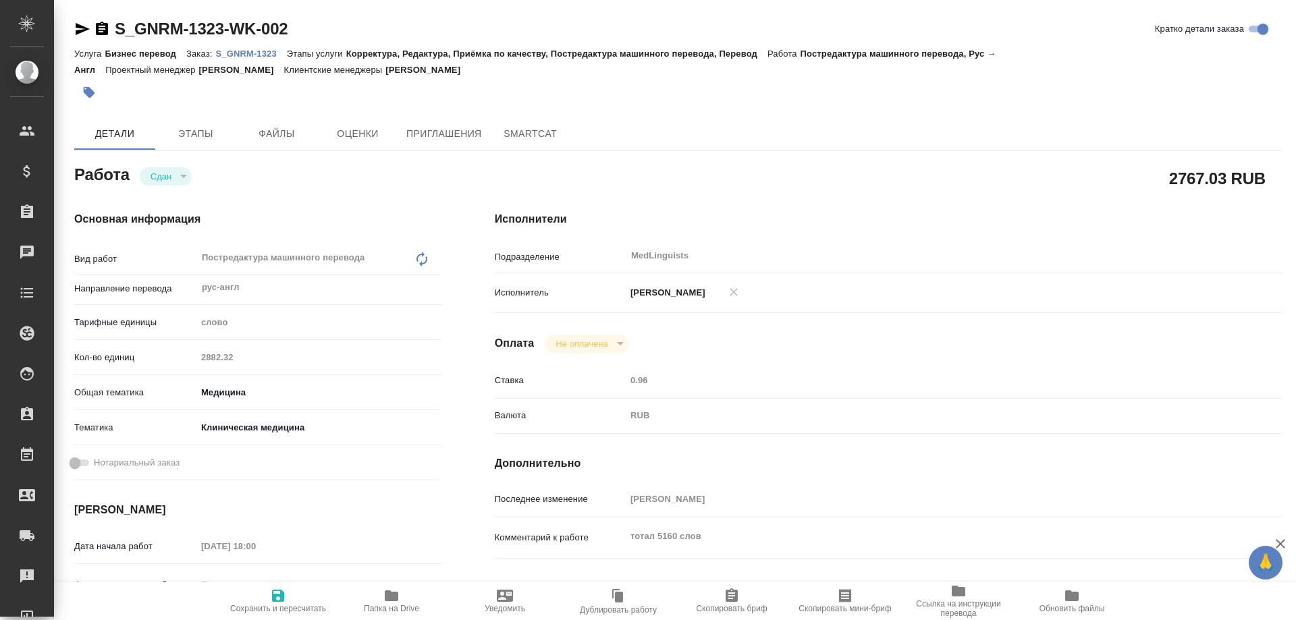
click at [258, 57] on p "S_GNRM-1323" at bounding box center [250, 54] width 71 height 10
type textarea "x"
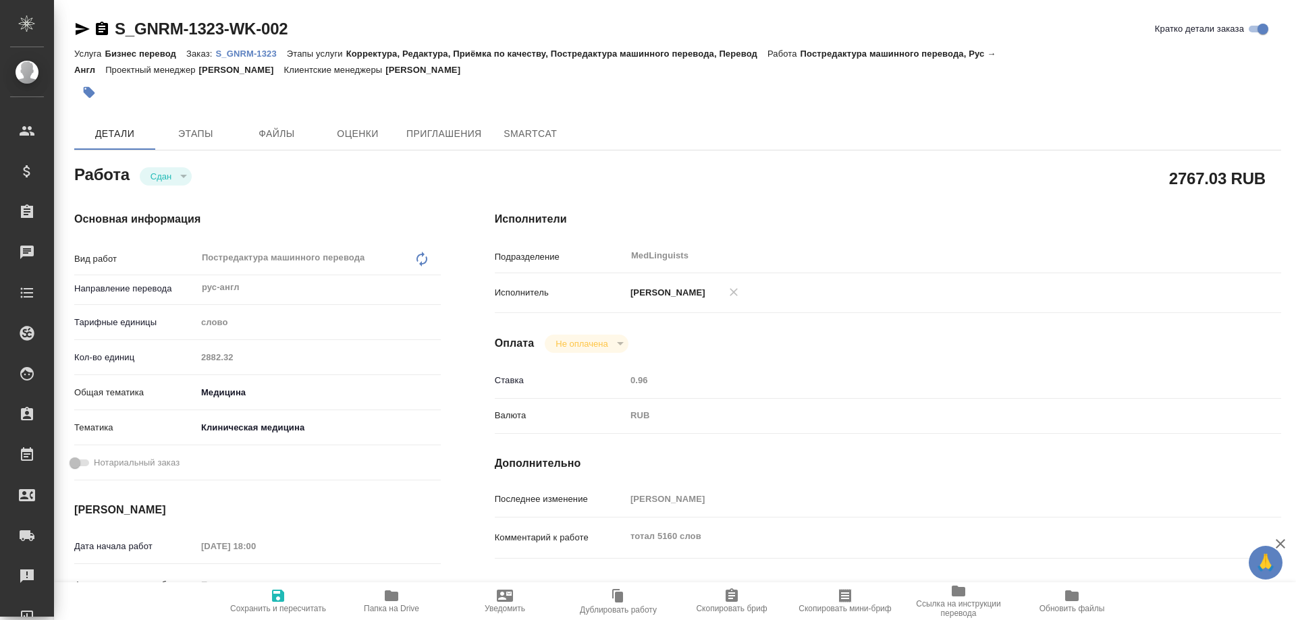
type textarea "x"
click at [258, 51] on p "S_GNRM-1323" at bounding box center [250, 54] width 71 height 10
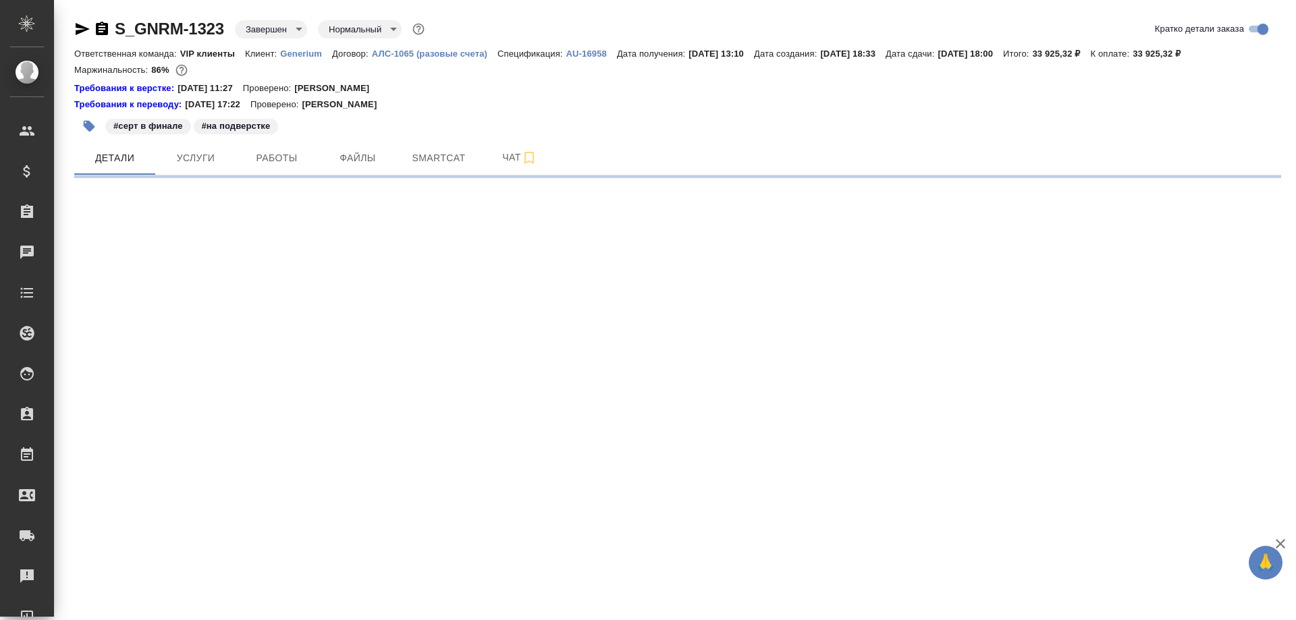
select select "RU"
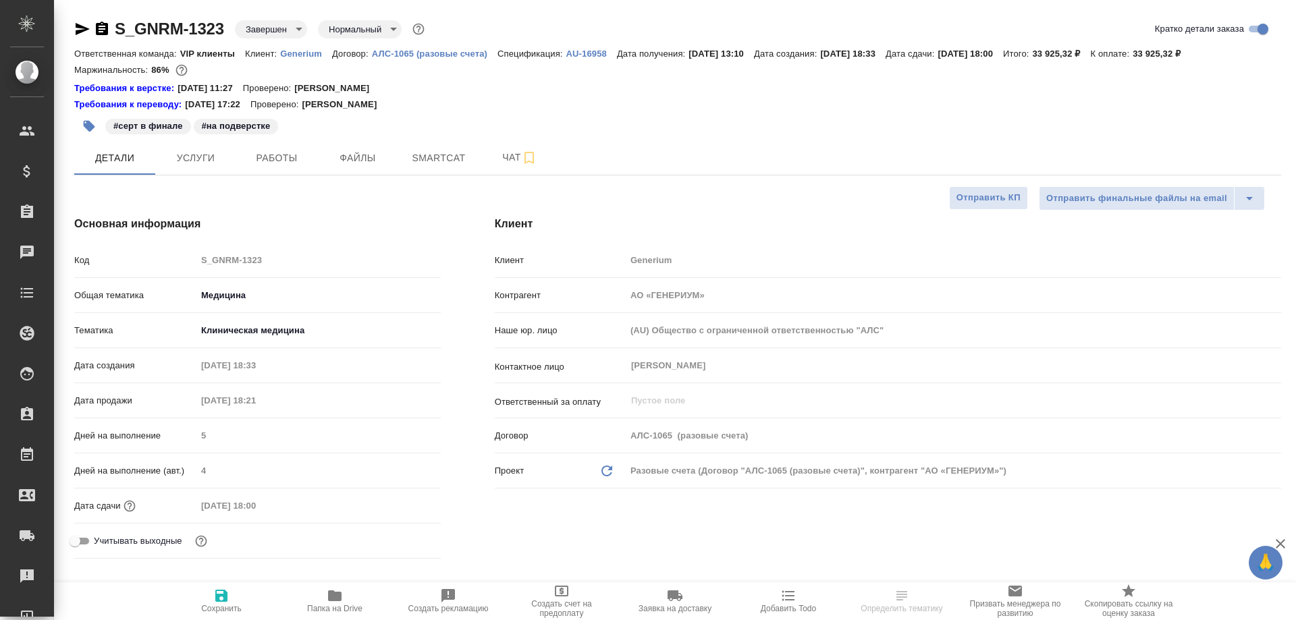
type textarea "x"
click at [424, 150] on span "Smartcat" at bounding box center [438, 158] width 65 height 17
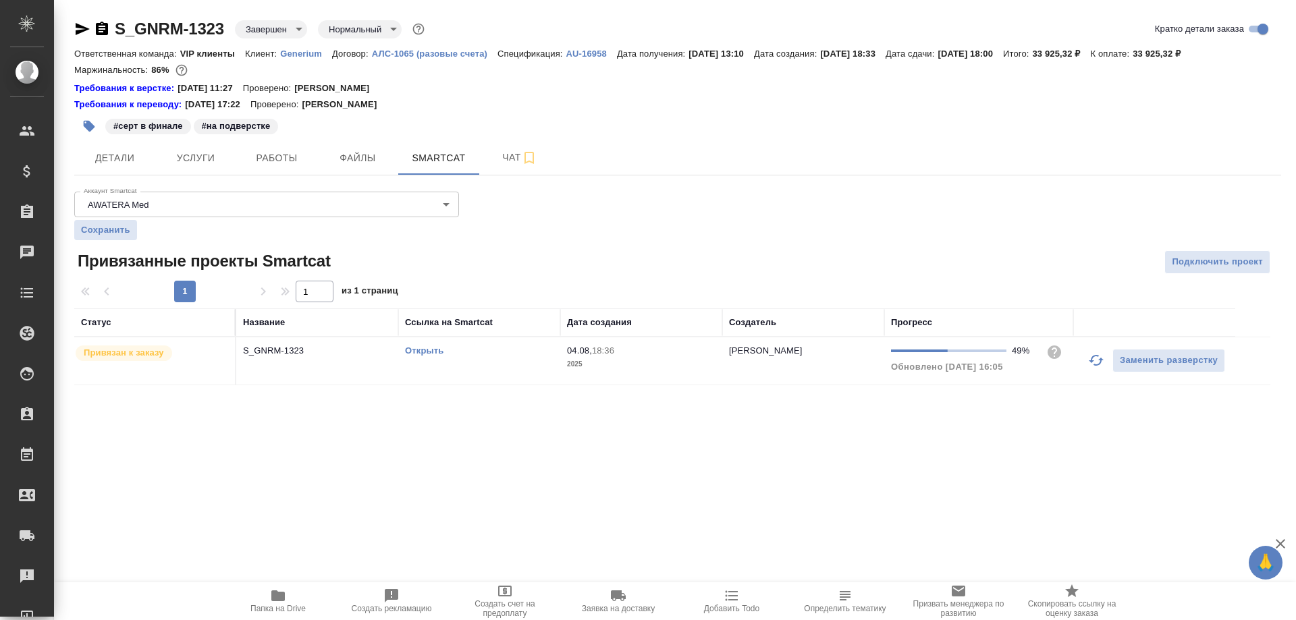
click at [431, 352] on link "Открыть" at bounding box center [424, 351] width 38 height 10
click at [269, 600] on span "Папка на Drive" at bounding box center [277, 601] width 97 height 26
click at [206, 153] on span "Услуги" at bounding box center [195, 158] width 65 height 17
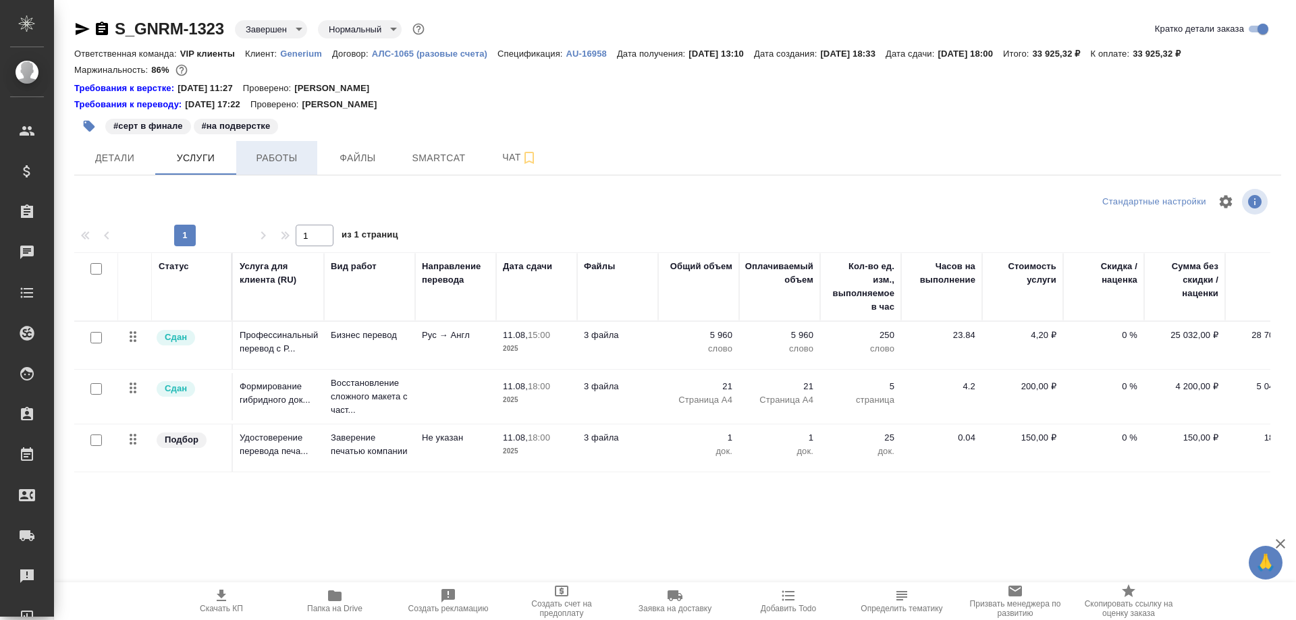
click at [274, 155] on span "Работы" at bounding box center [276, 158] width 65 height 17
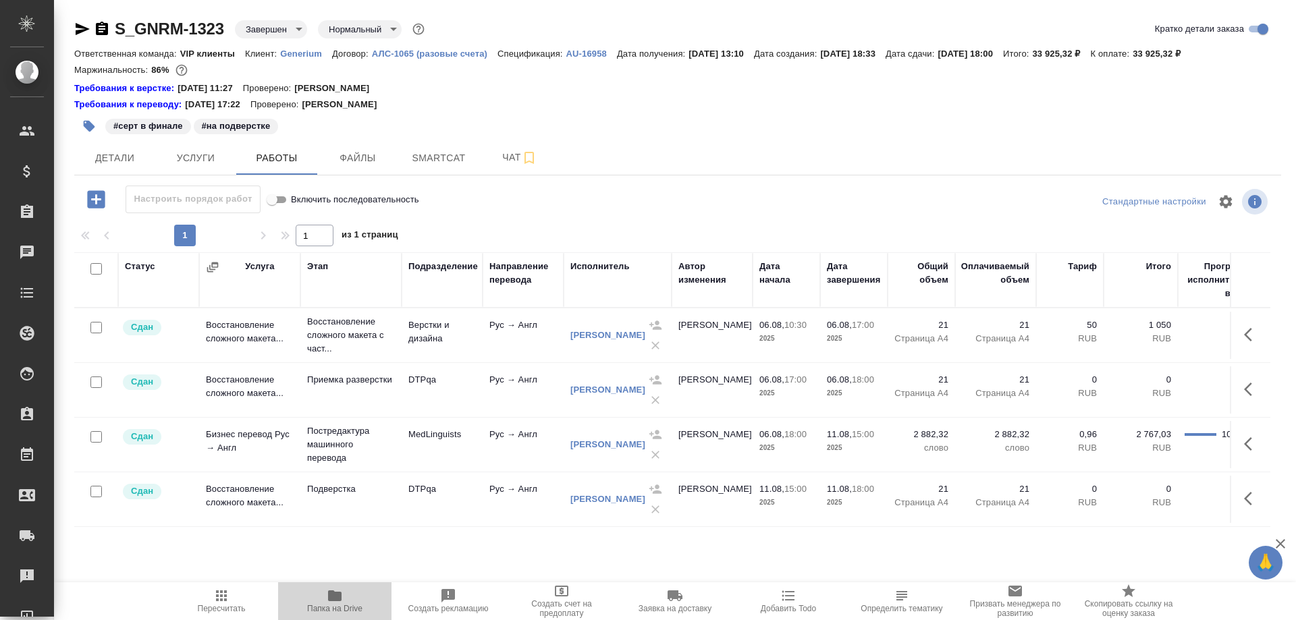
click at [336, 606] on span "Папка на Drive" at bounding box center [334, 608] width 55 height 9
click at [501, 151] on span "Чат" at bounding box center [519, 157] width 65 height 17
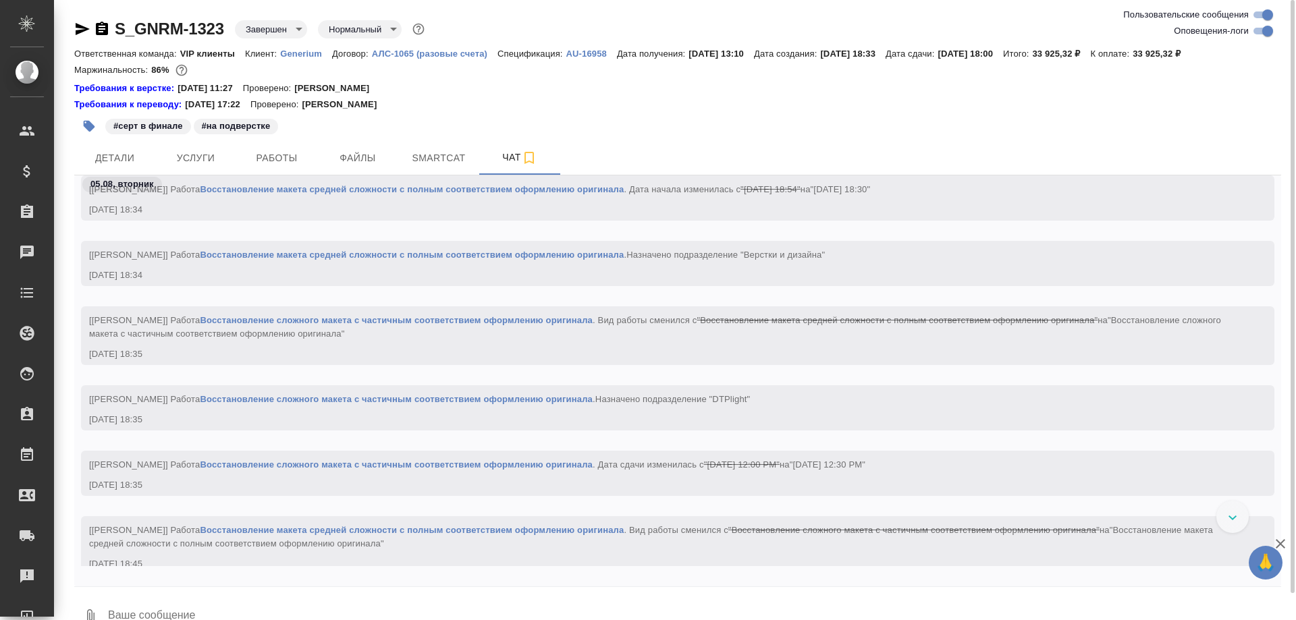
scroll to position [7897, 0]
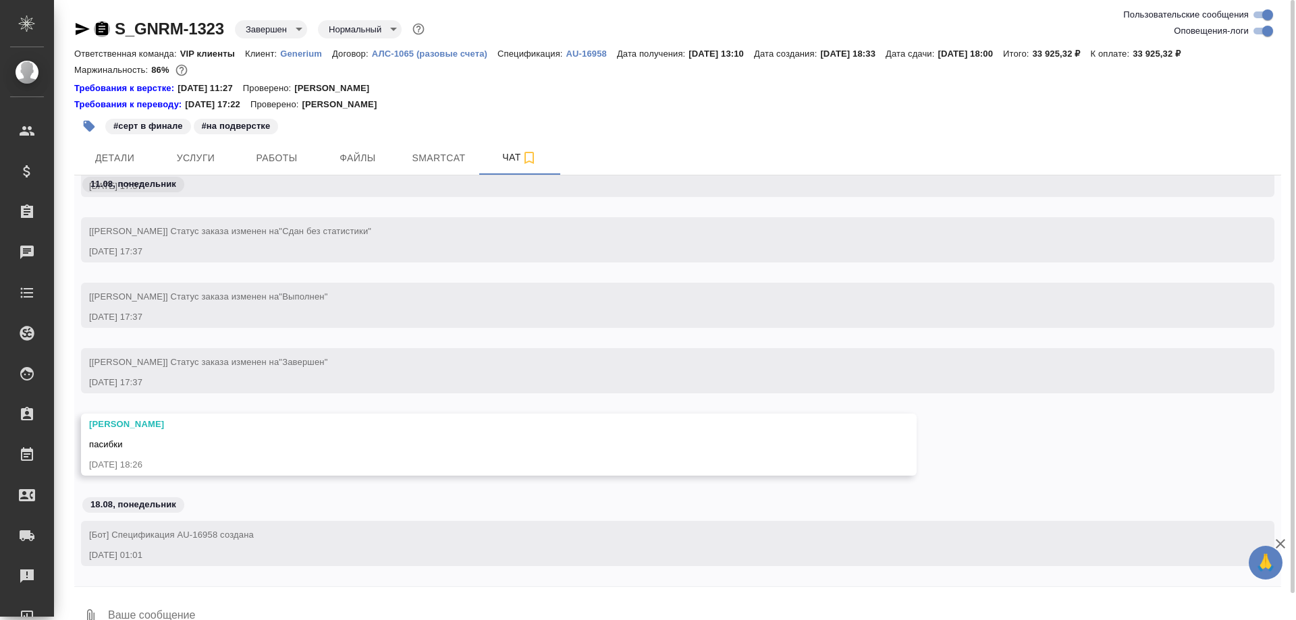
click at [99, 27] on icon "button" at bounding box center [102, 28] width 12 height 13
click at [99, 22] on icon "button" at bounding box center [102, 29] width 16 height 16
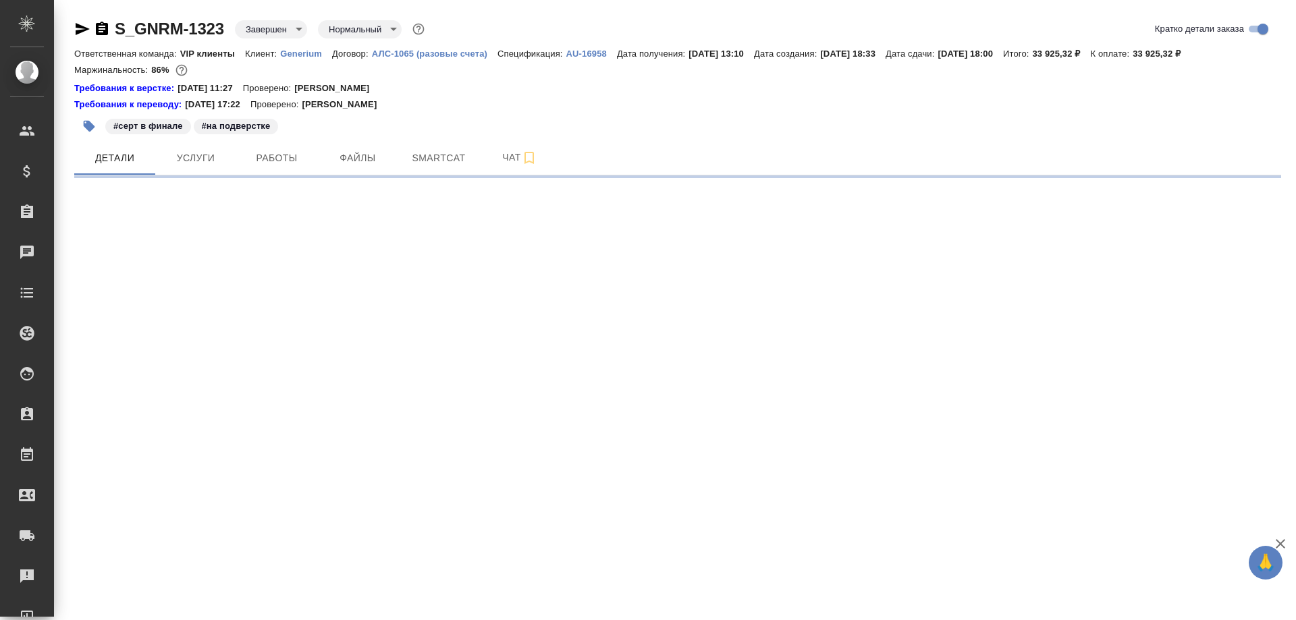
select select "RU"
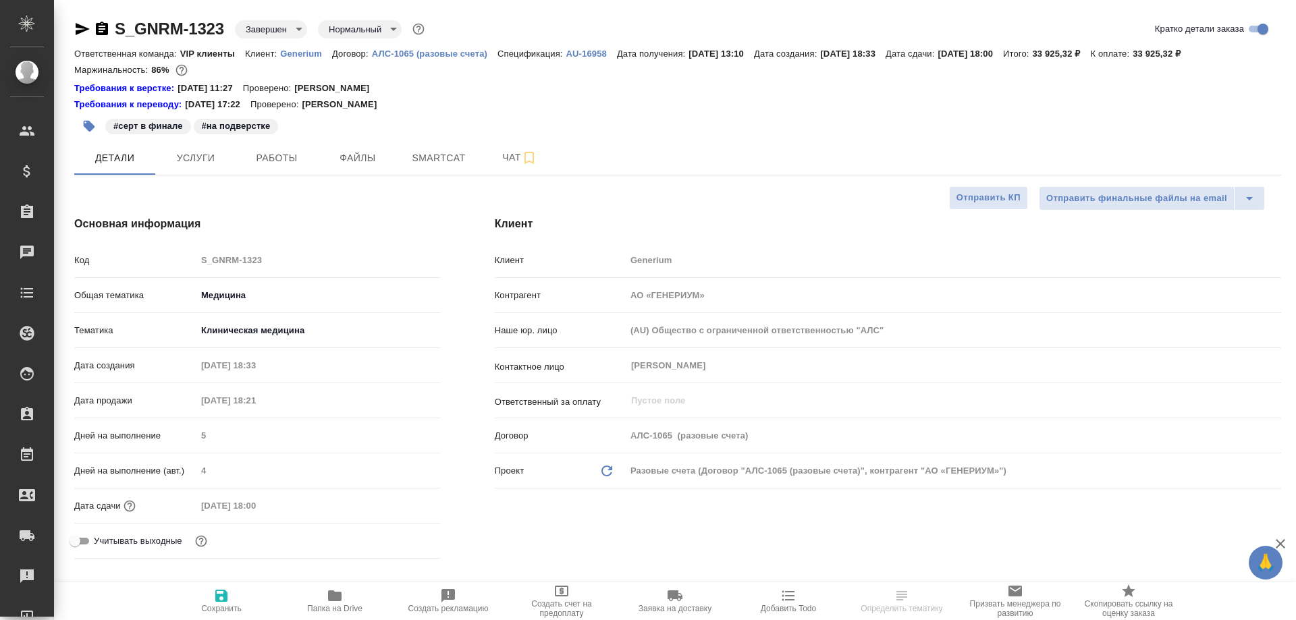
type textarea "x"
click at [105, 29] on icon "button" at bounding box center [102, 29] width 16 height 16
click at [503, 160] on span "Чат" at bounding box center [519, 157] width 65 height 17
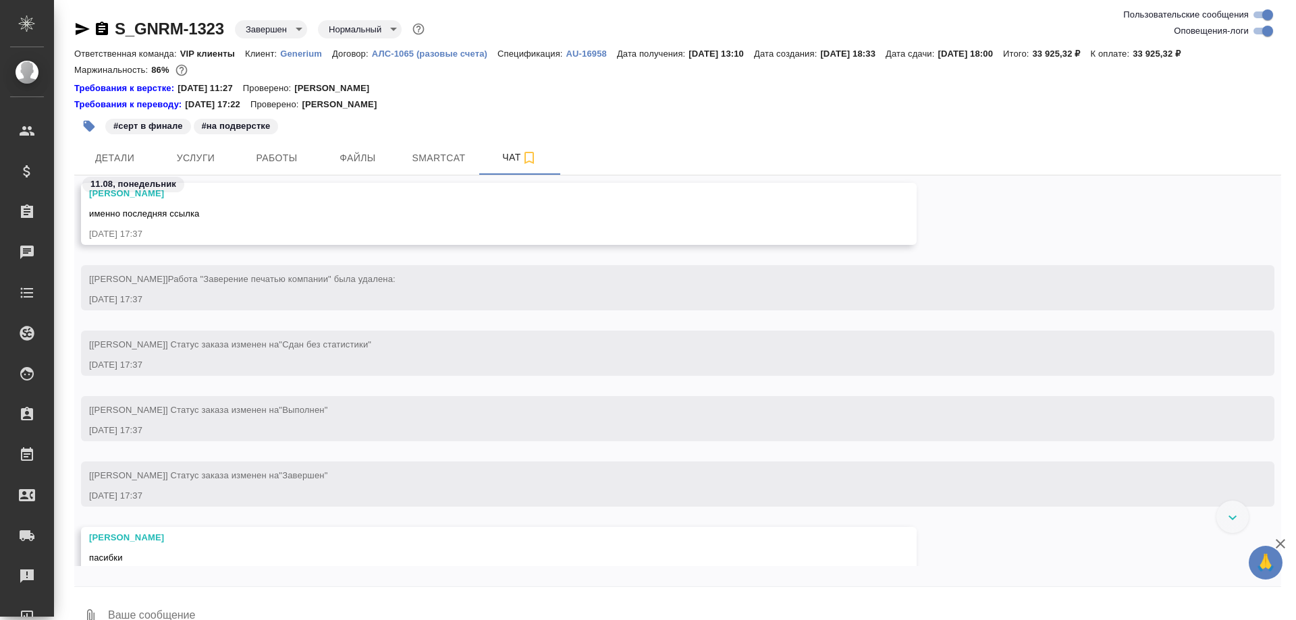
scroll to position [5940, 0]
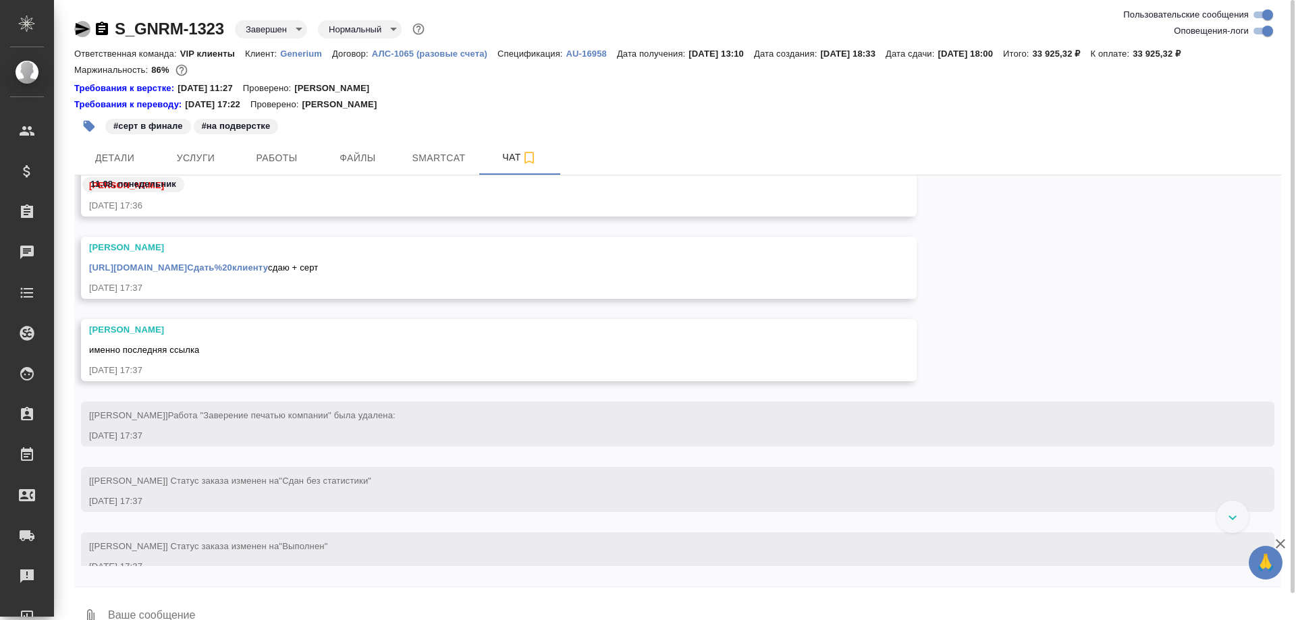
click at [76, 30] on icon "button" at bounding box center [82, 29] width 16 height 16
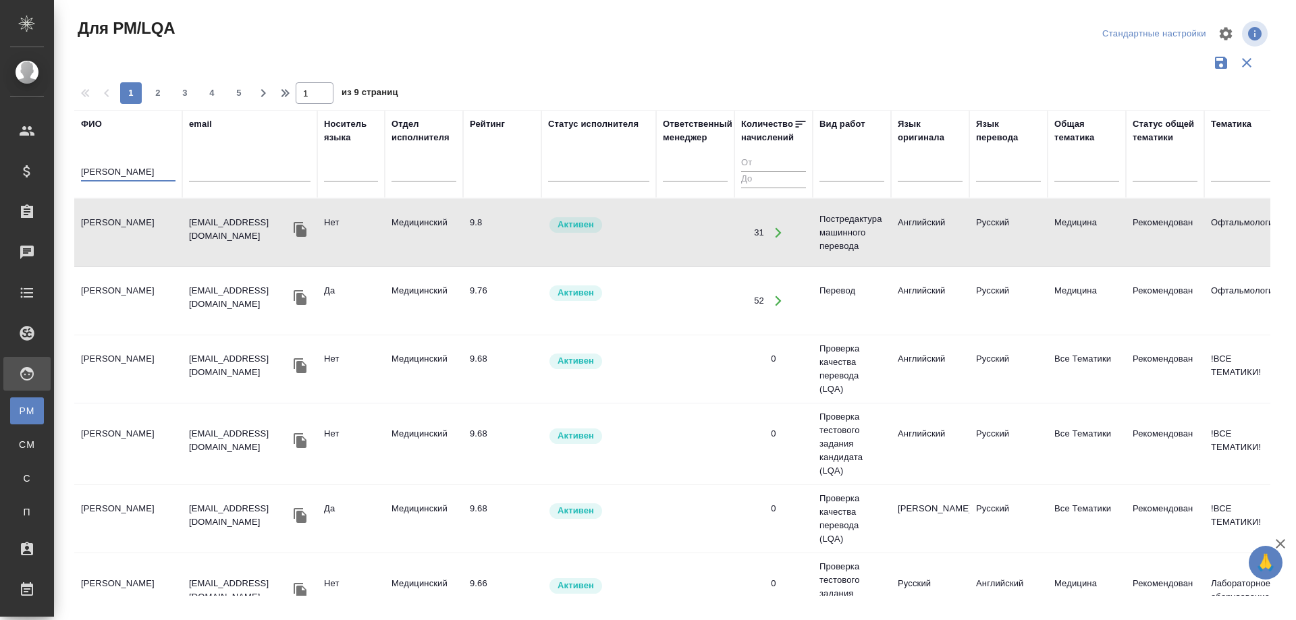
drag, startPoint x: 139, startPoint y: 173, endPoint x: 57, endPoint y: 173, distance: 81.7
click at [57, 173] on div "Для PM/LQA Стандартные настройки 1 2 3 4 5 1 из 9 страниц [PERSON_NAME] email Н…" at bounding box center [675, 301] width 1242 height 603
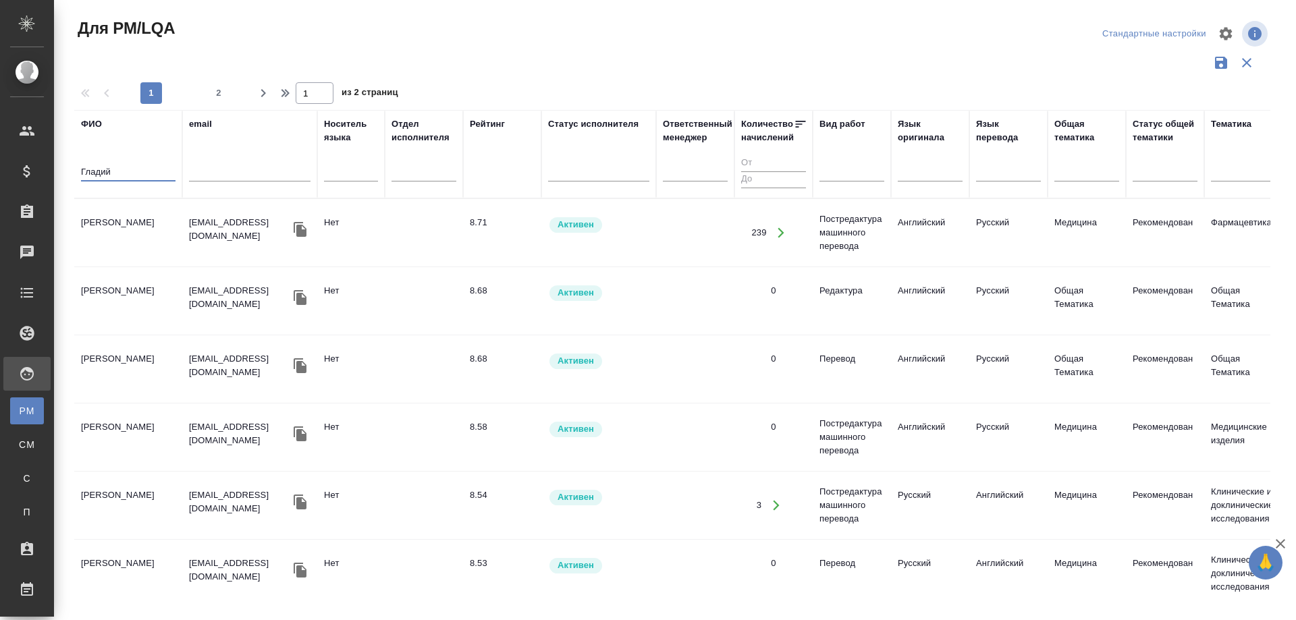
type input "Гладий"
click at [93, 221] on td "[PERSON_NAME]" at bounding box center [128, 232] width 108 height 47
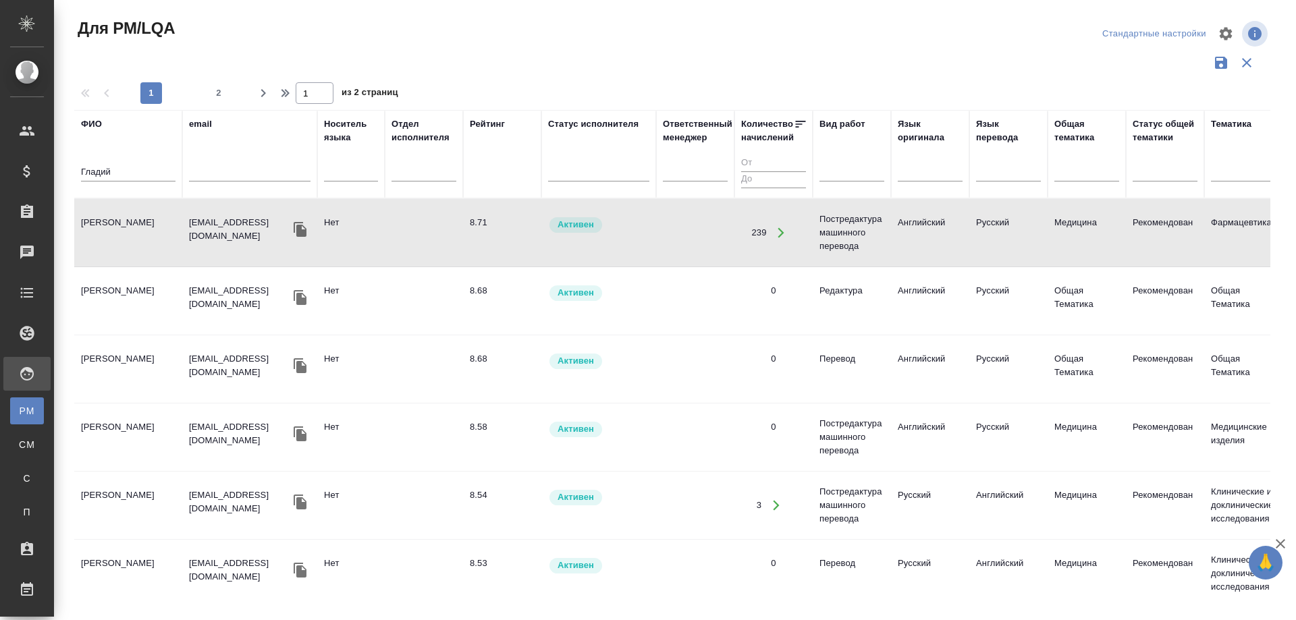
click at [93, 221] on td "[PERSON_NAME]" at bounding box center [128, 232] width 108 height 47
click at [125, 227] on td "[PERSON_NAME]" at bounding box center [128, 232] width 108 height 47
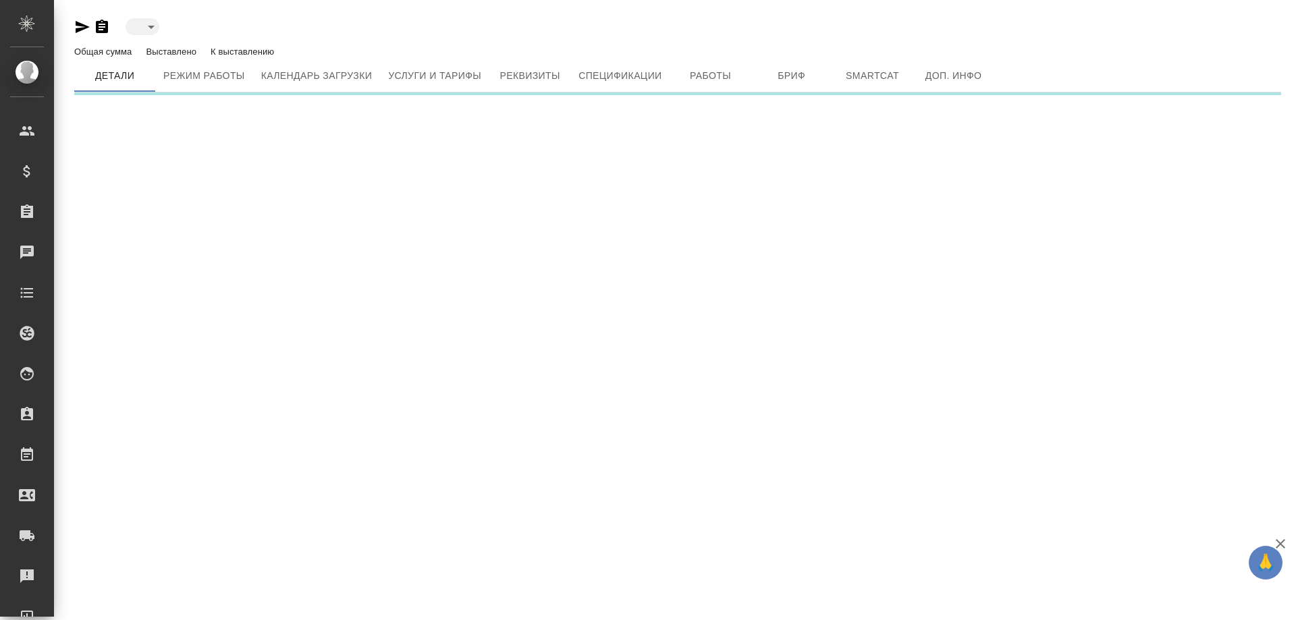
type input "active"
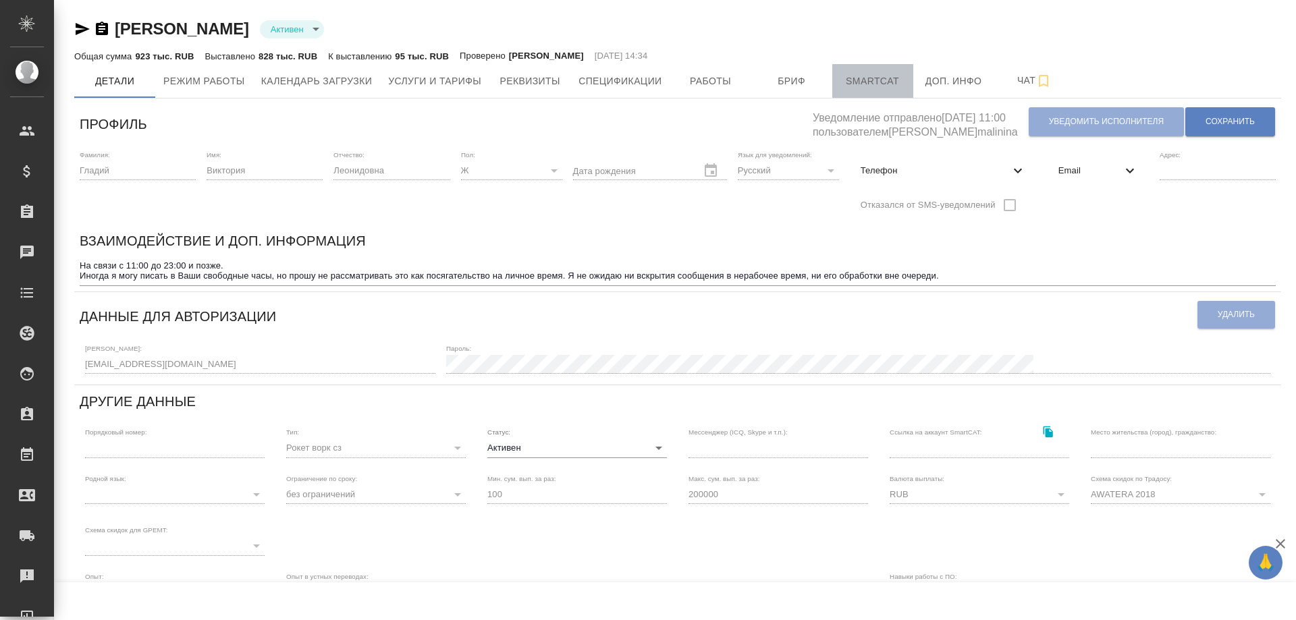
click at [879, 84] on span "Smartcat" at bounding box center [872, 81] width 65 height 17
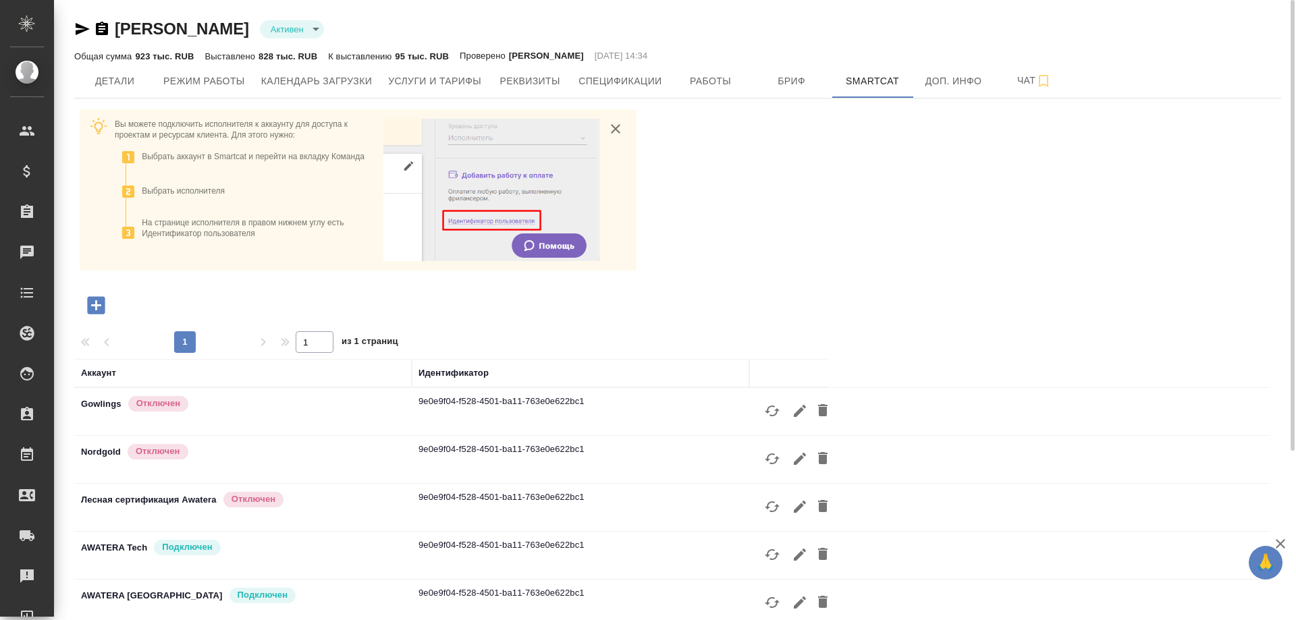
scroll to position [135, 0]
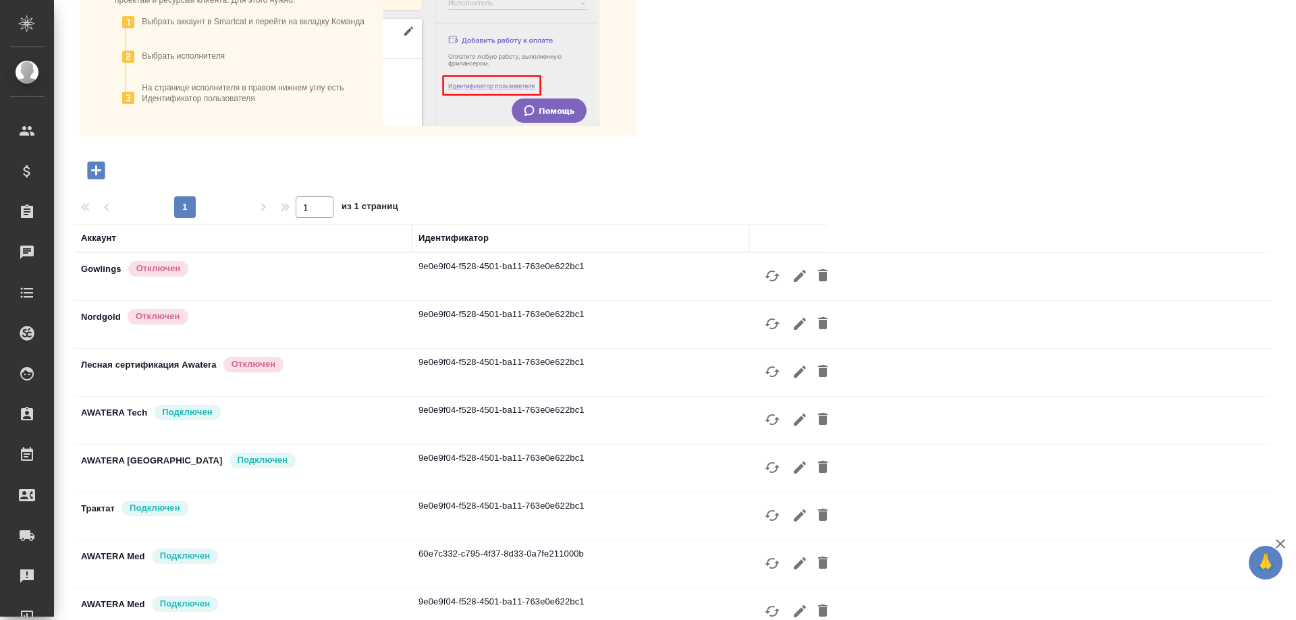
click at [110, 556] on p "AWATERA Med" at bounding box center [113, 556] width 64 height 13
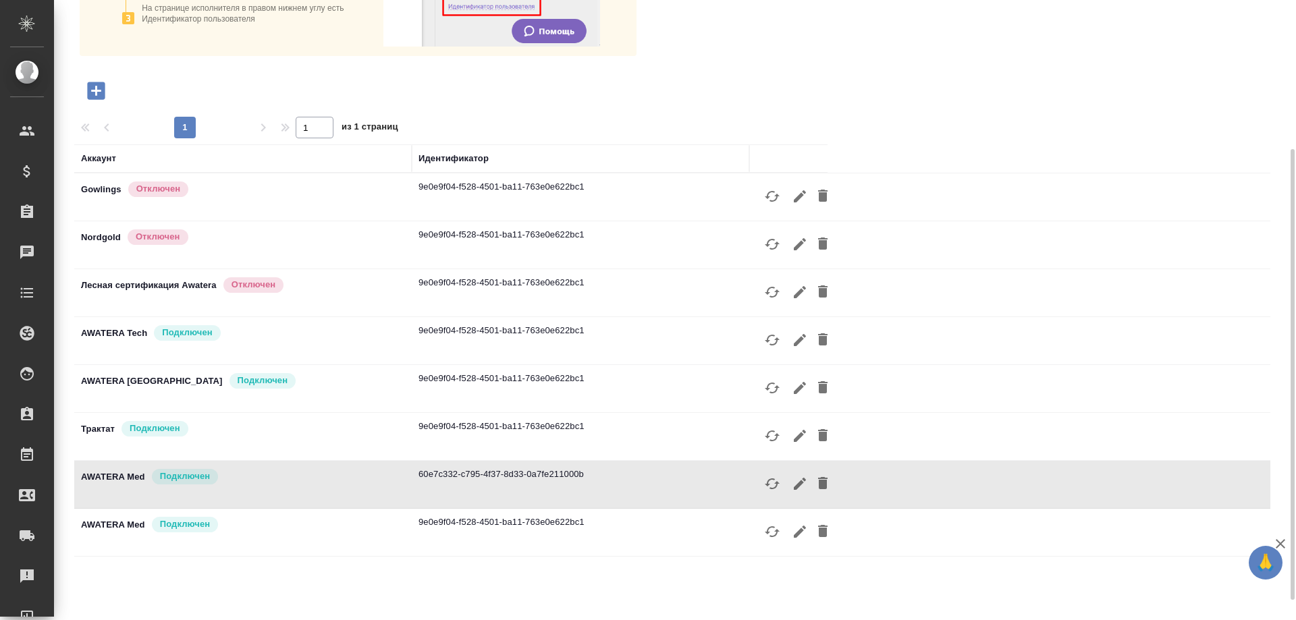
scroll to position [232, 0]
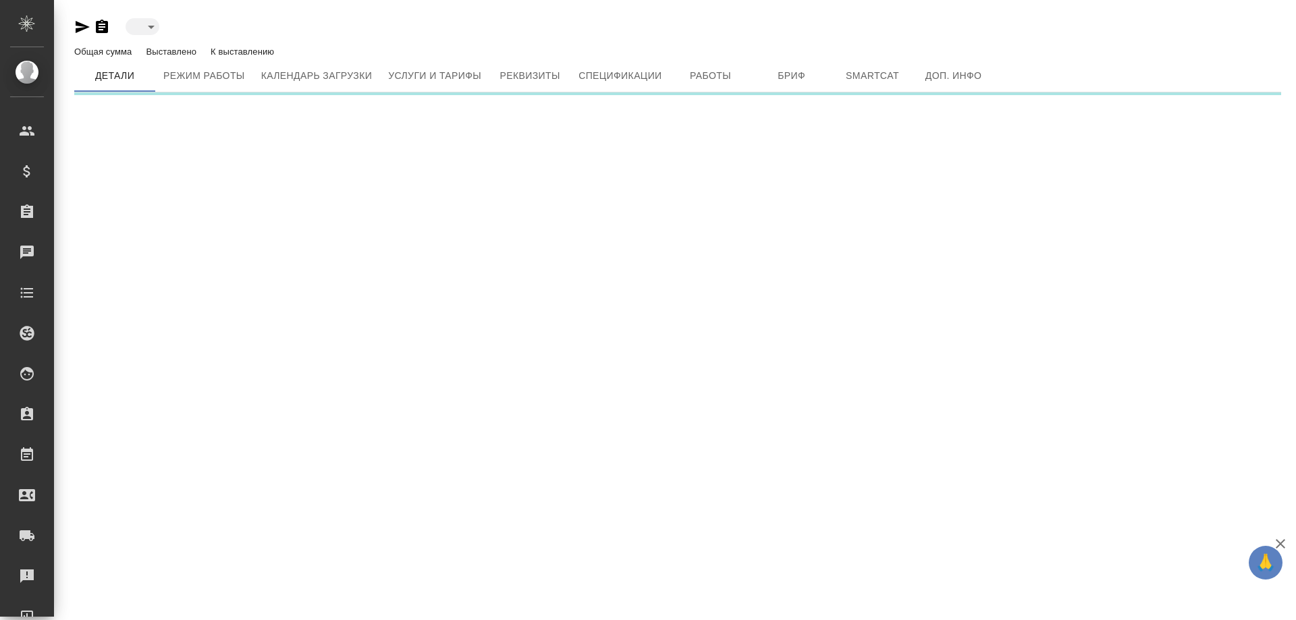
type input "active"
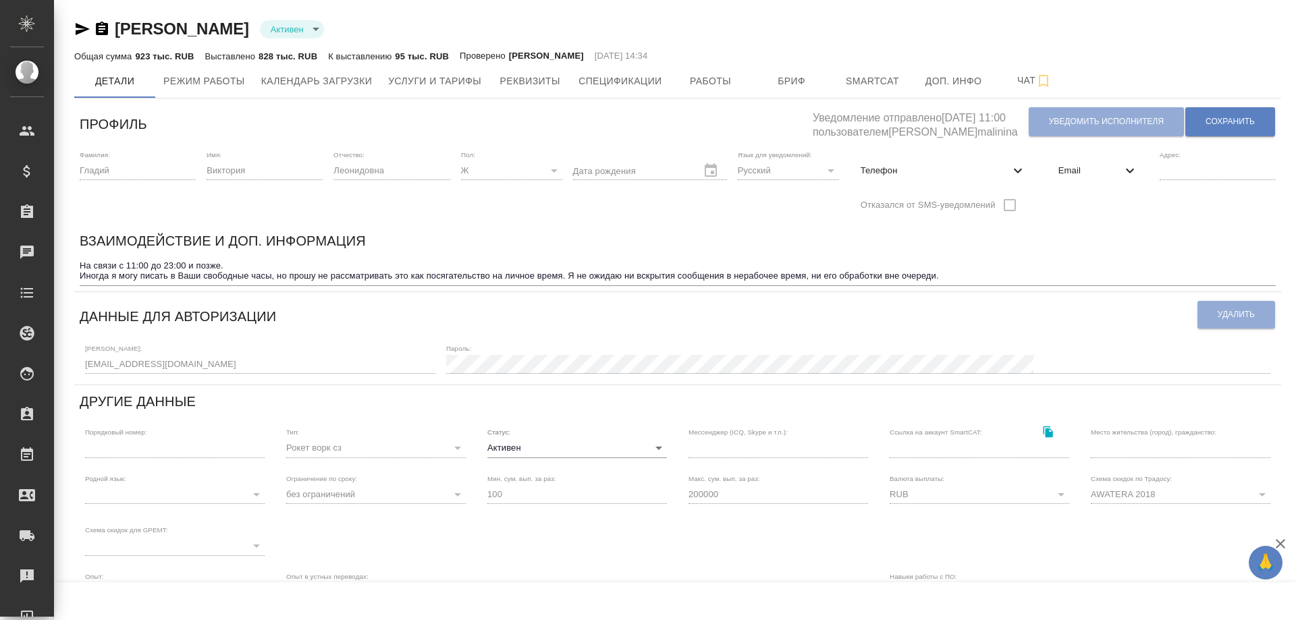
click at [65, 362] on div "[PERSON_NAME] active Общая сумма 923 тыс. RUB Выставлено 828 тыс. RUB К выставл…" at bounding box center [677, 414] width 1225 height 829
click at [872, 75] on span "Smartcat" at bounding box center [872, 81] width 65 height 17
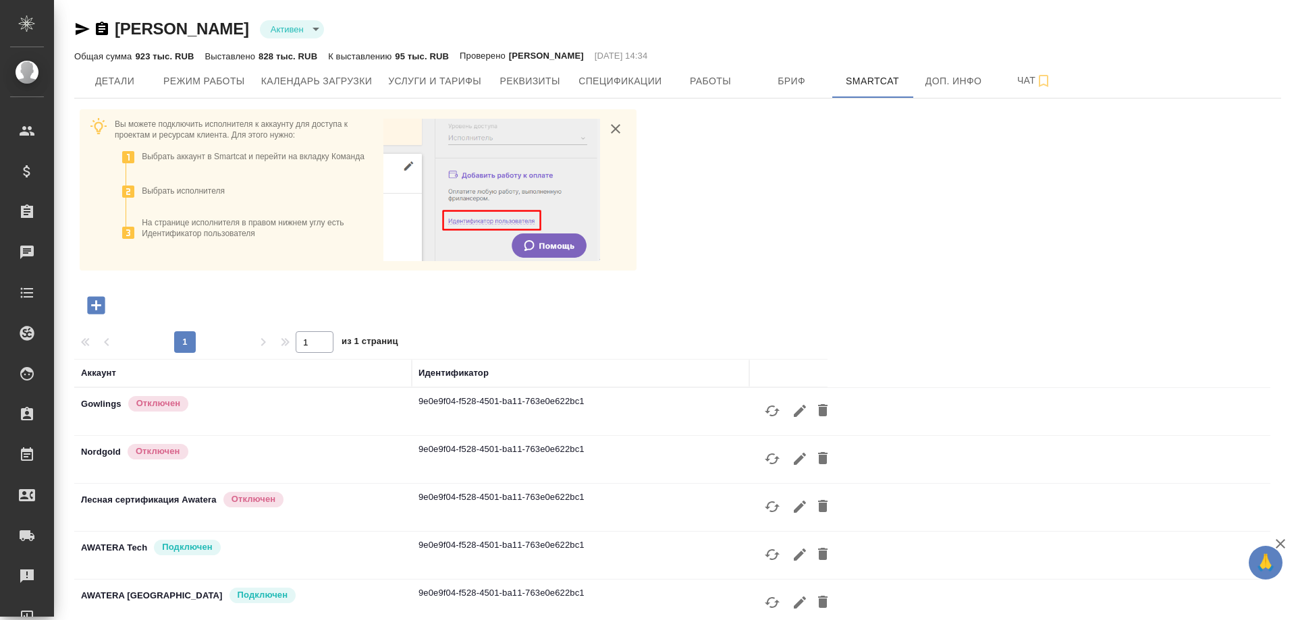
scroll to position [232, 0]
